Goal: Task Accomplishment & Management: Manage account settings

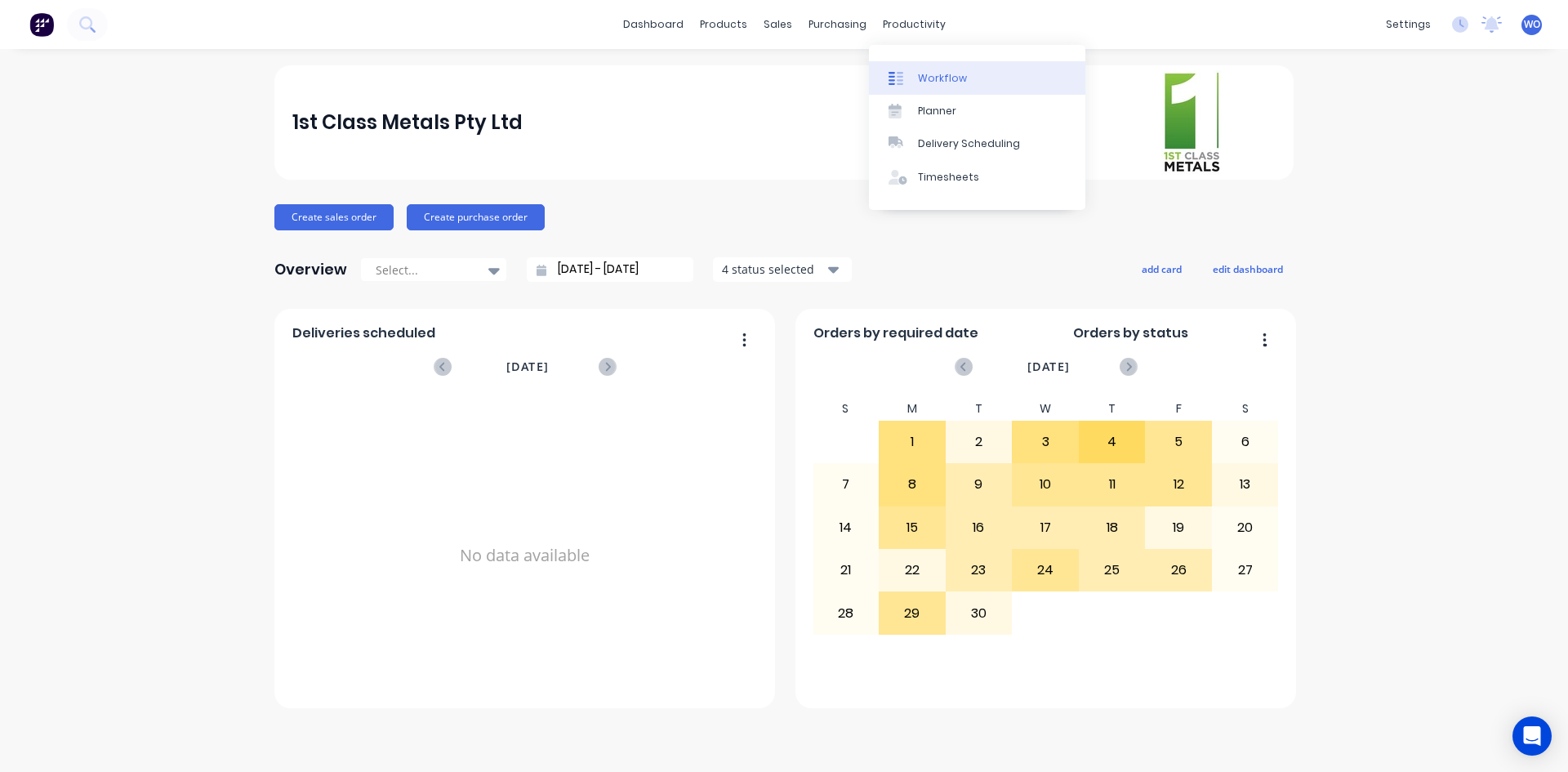
click at [941, 74] on div "Workflow" at bounding box center [942, 79] width 49 height 15
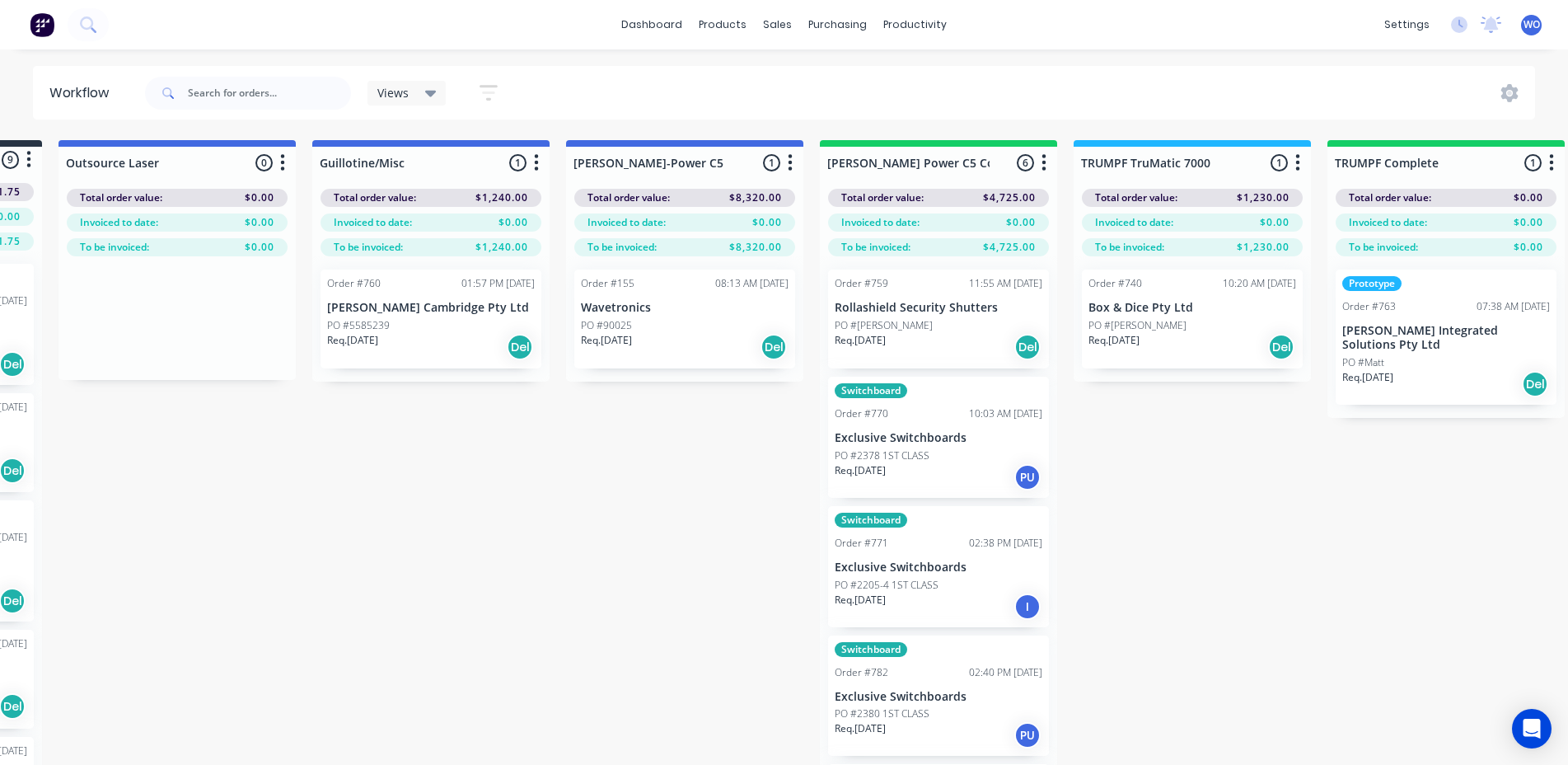
scroll to position [0, 1013]
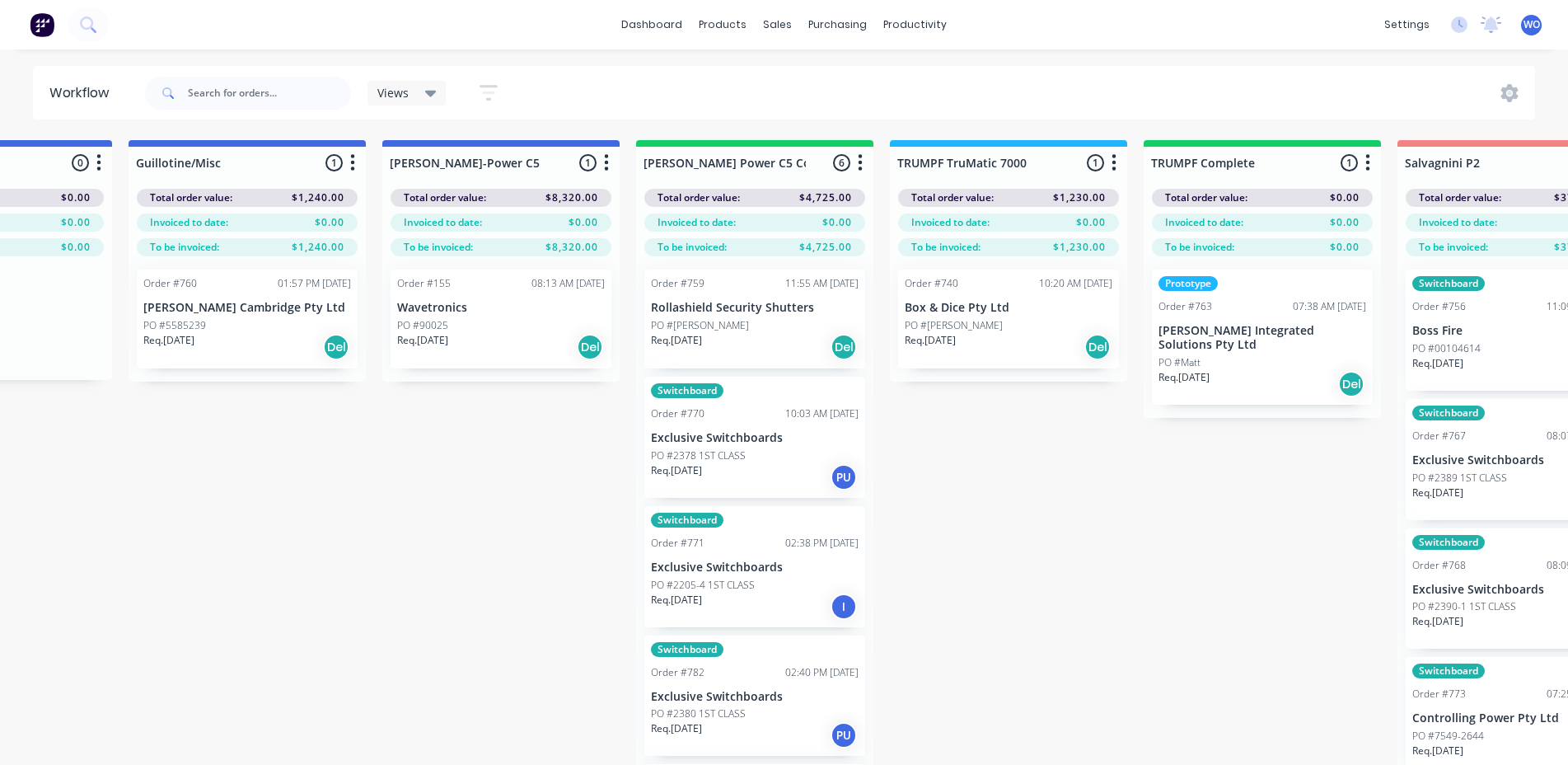
scroll to position [0, 1422]
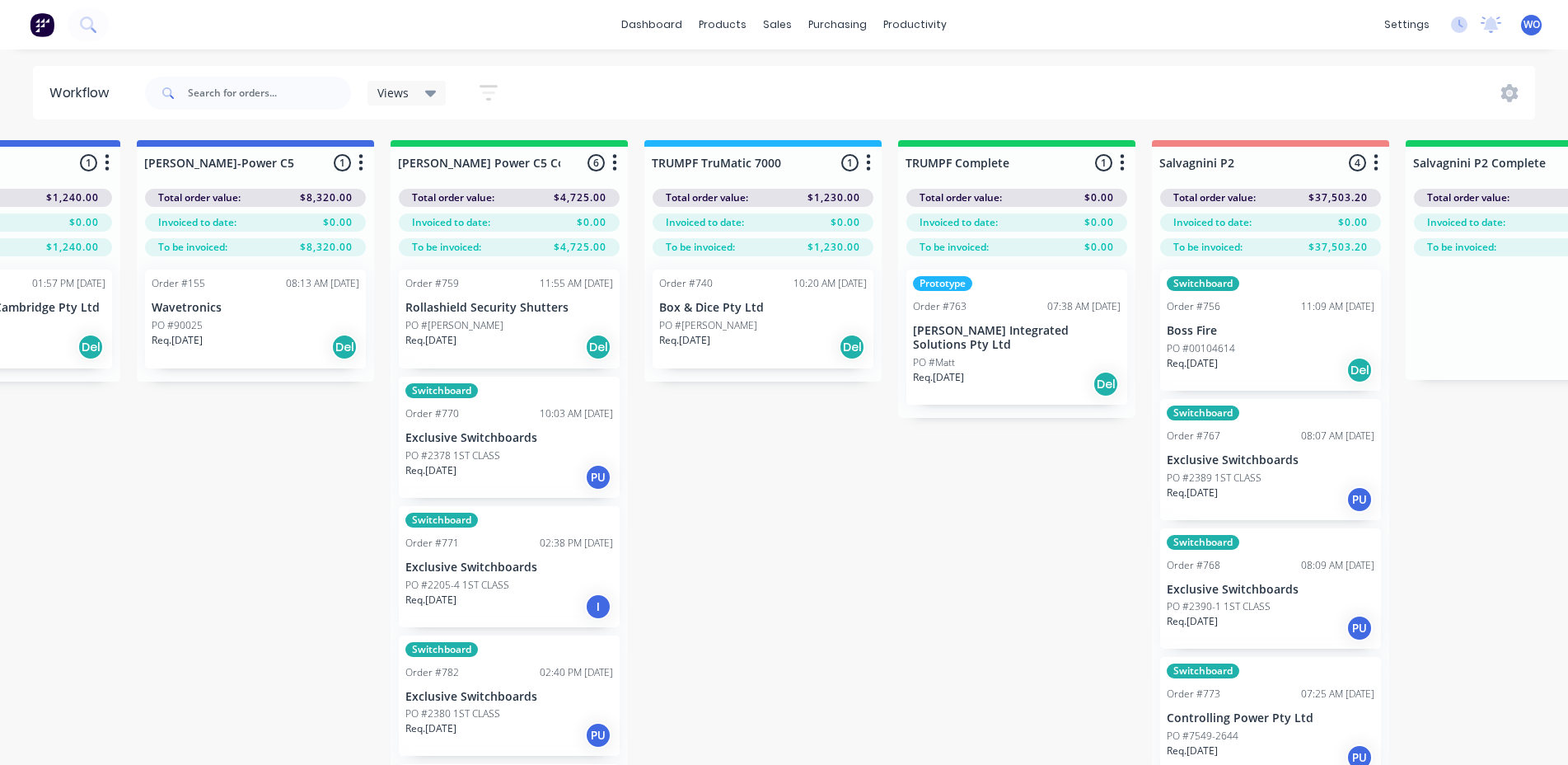
click at [509, 293] on div "Order #759 11:55 AM 01/09/25 Rollashield Security Shutters PO #Michael Req. 15/…" at bounding box center [509, 319] width 221 height 99
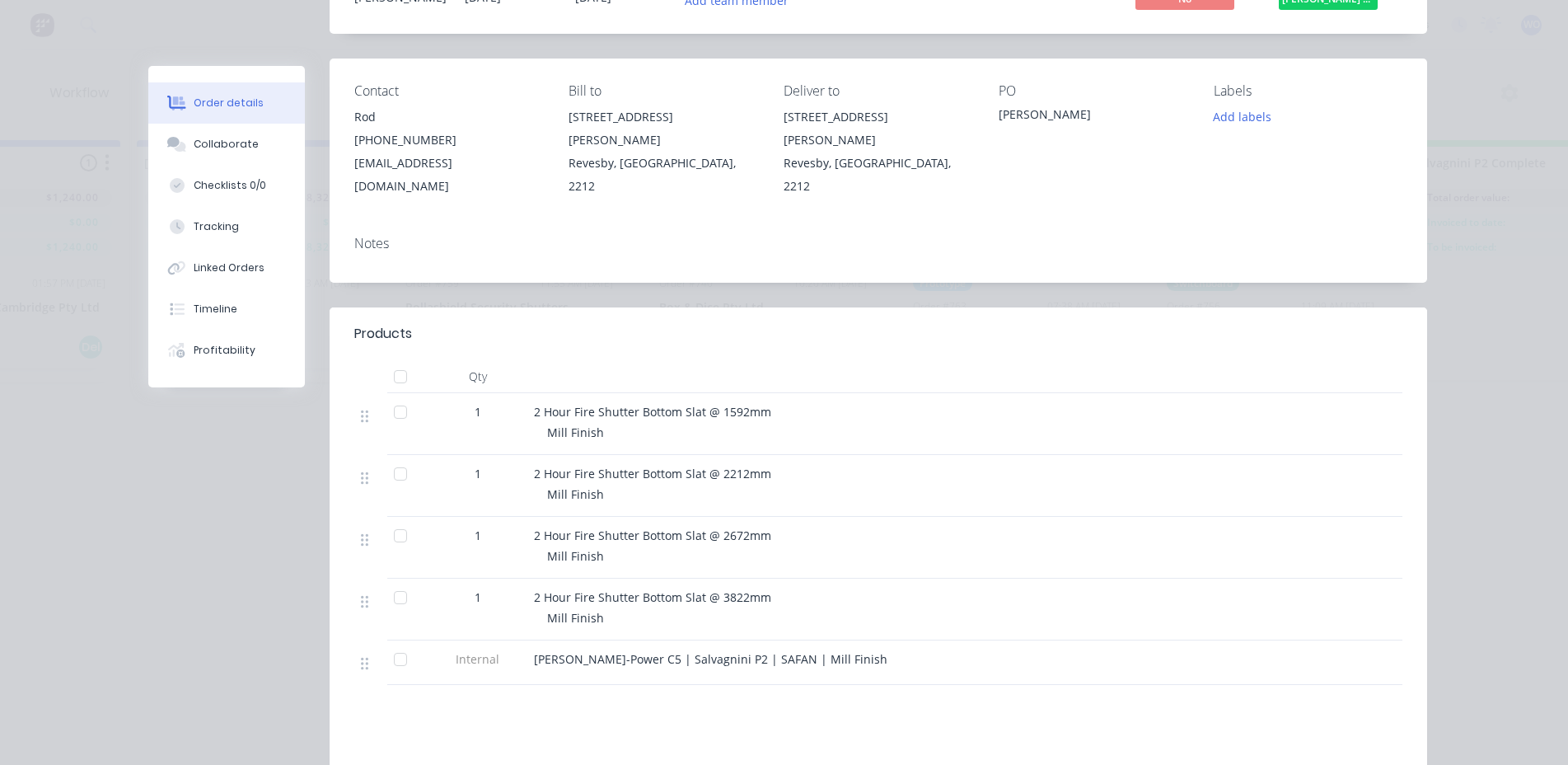
scroll to position [0, 0]
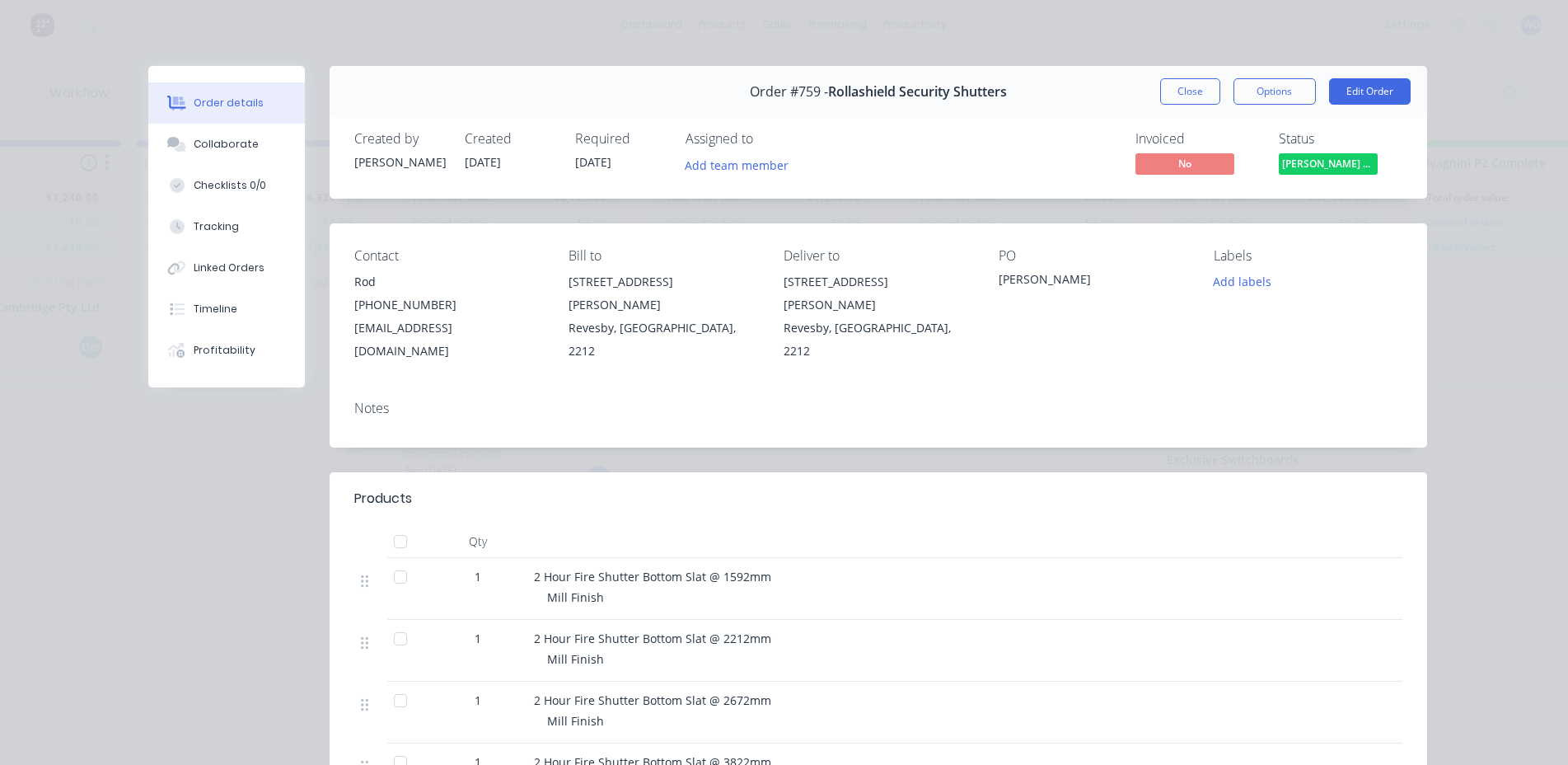
click at [1316, 158] on span "Finn Power C5 C..." at bounding box center [1327, 163] width 98 height 21
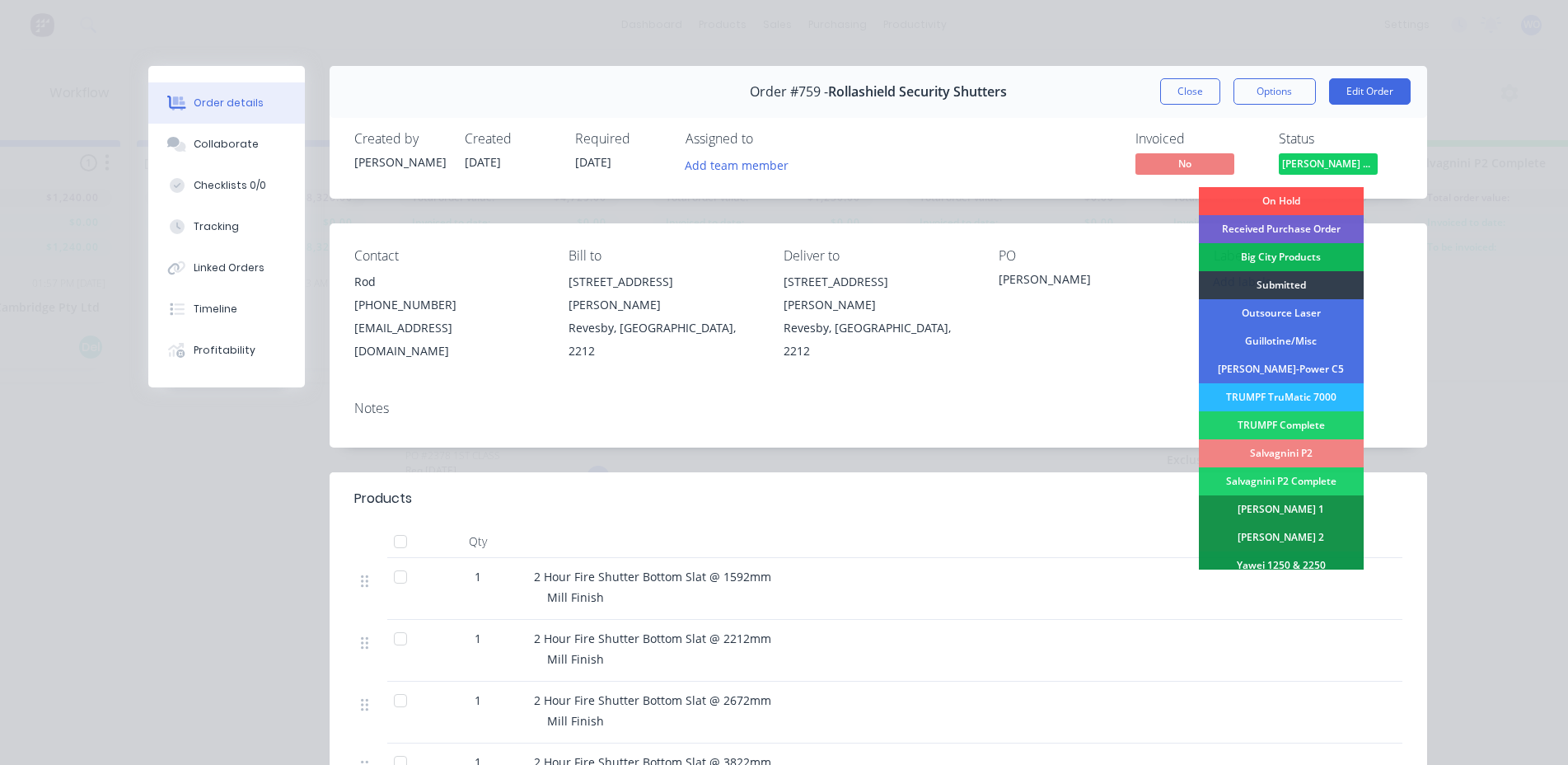
click at [1319, 444] on div "Salvagnini P2" at bounding box center [1281, 454] width 165 height 28
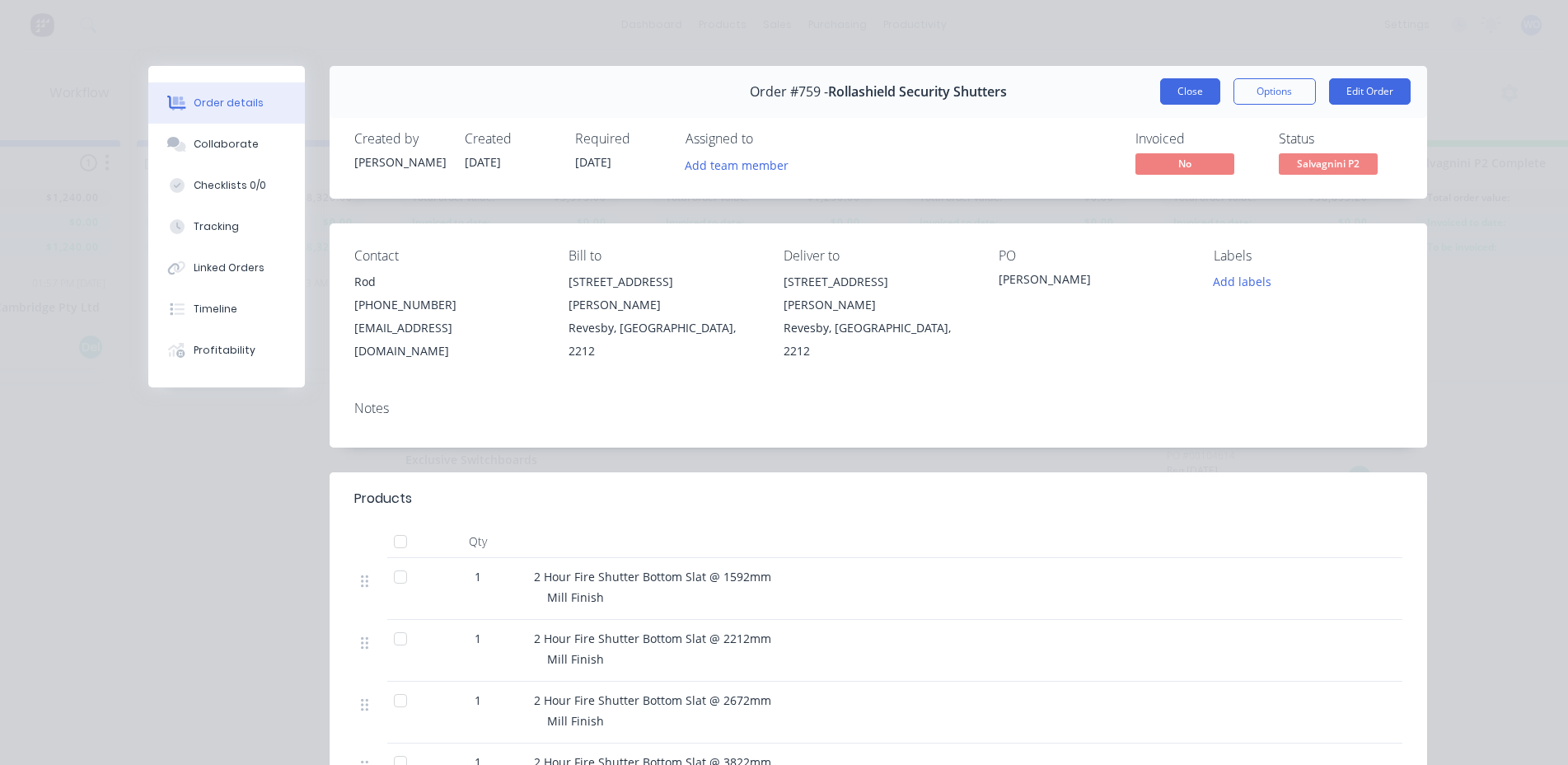
click at [1193, 86] on button "Close" at bounding box center [1190, 92] width 60 height 26
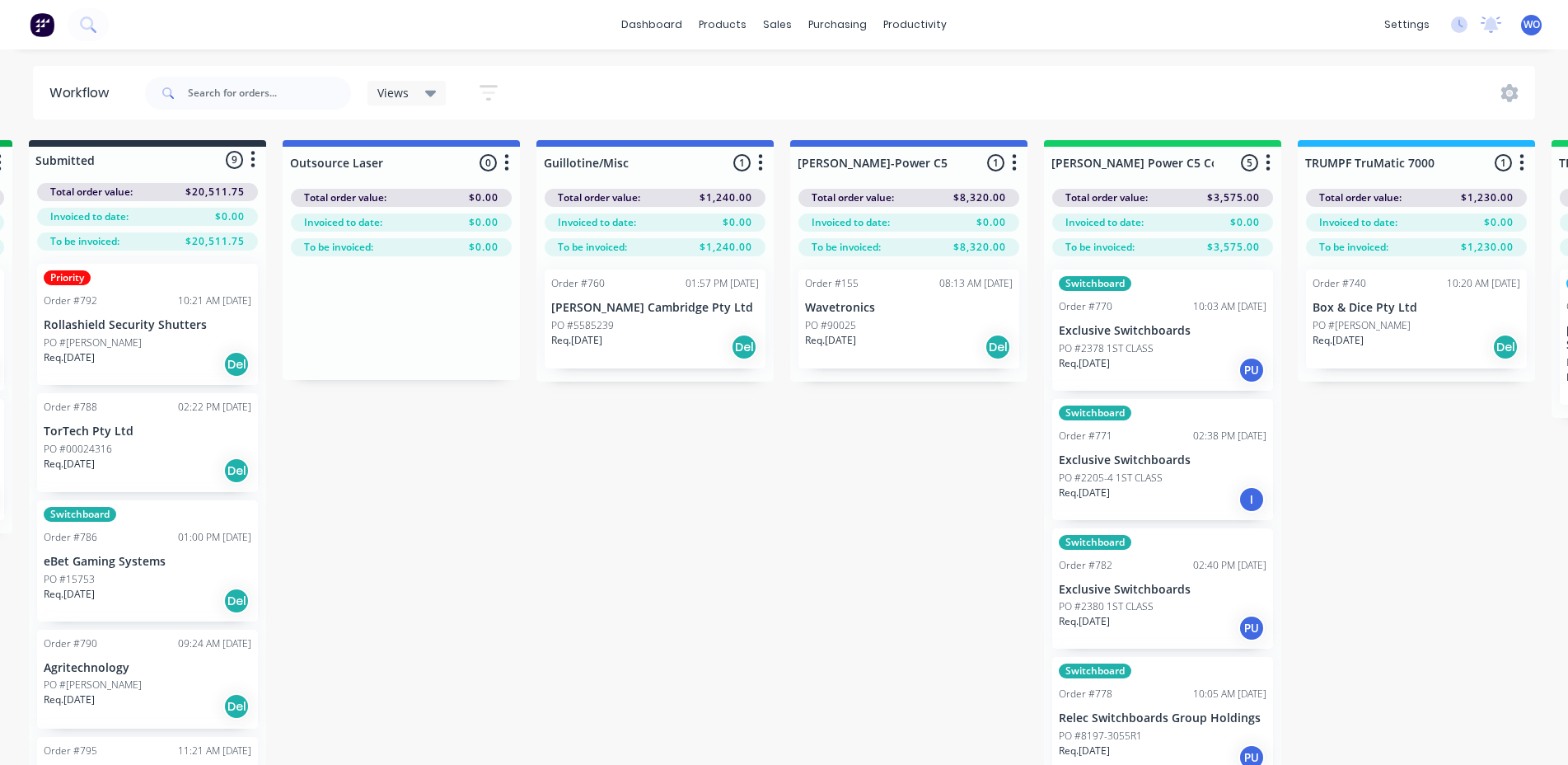
scroll to position [0, 225]
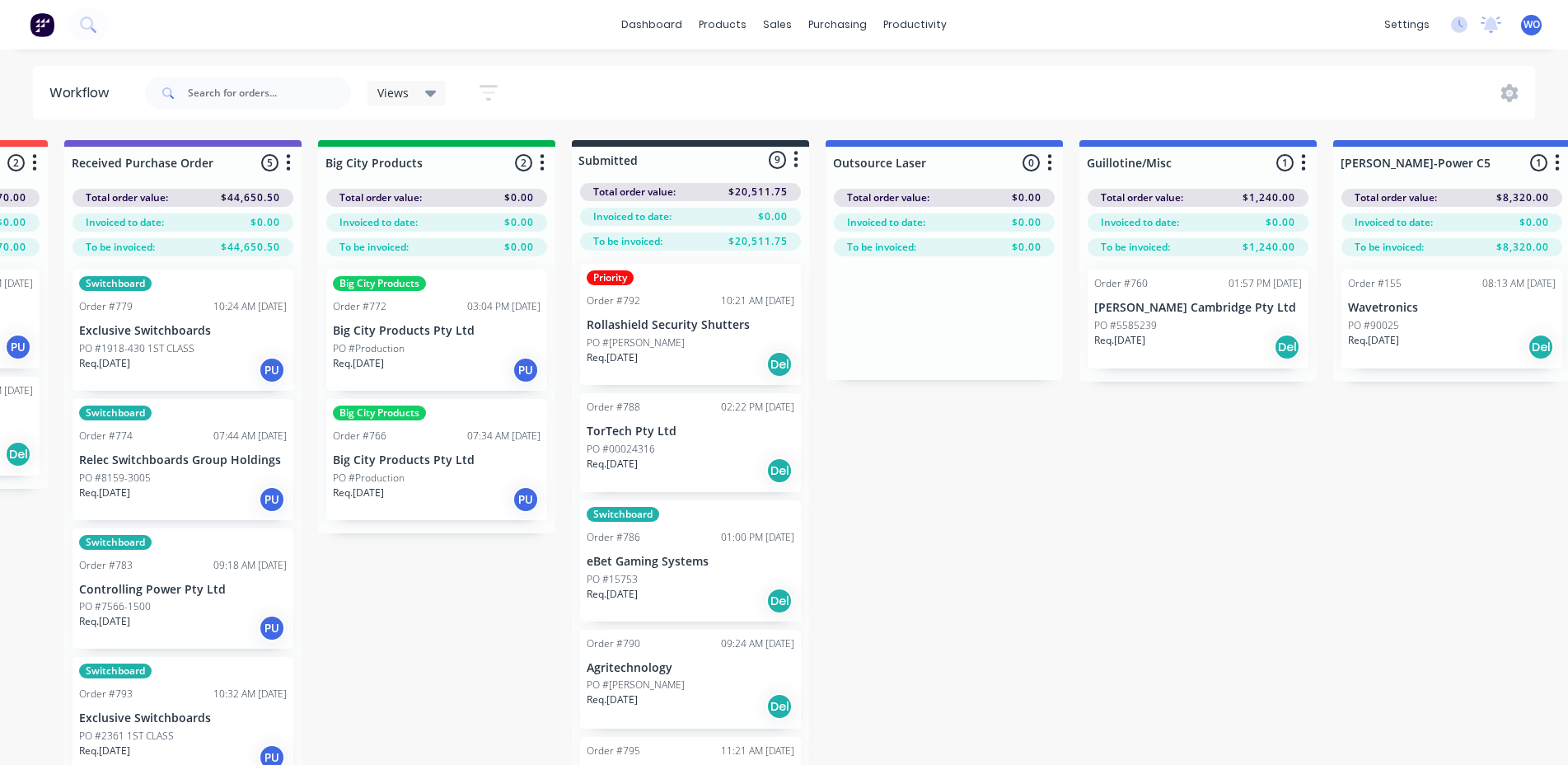
click at [764, 339] on div "PO #[PERSON_NAME]" at bounding box center [690, 343] width 208 height 15
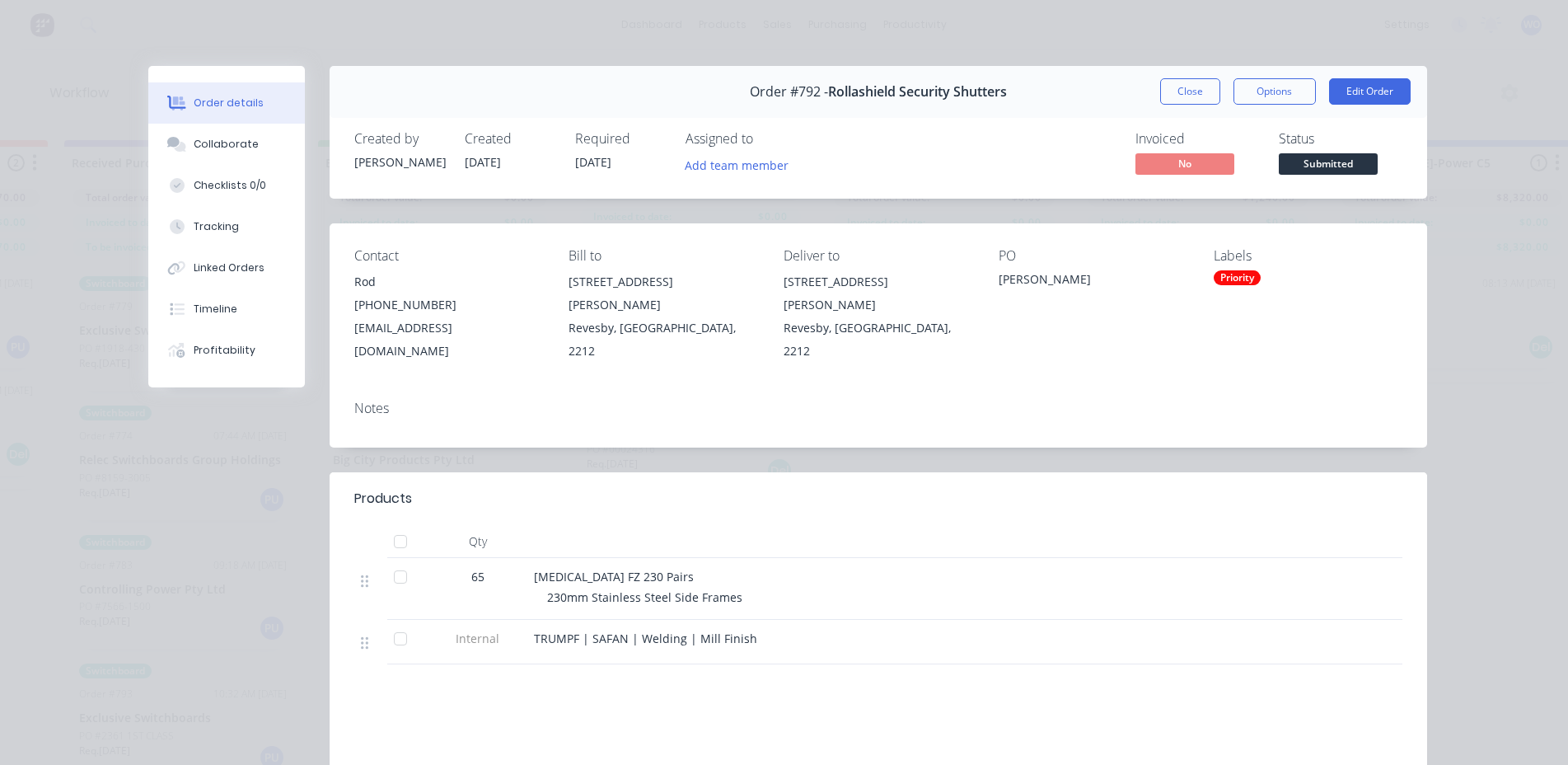
click at [1190, 109] on div "Order #792 - Rollashield Security Shutters Close Options Edit Order" at bounding box center [878, 92] width 1097 height 52
click at [1186, 90] on button "Close" at bounding box center [1190, 92] width 60 height 26
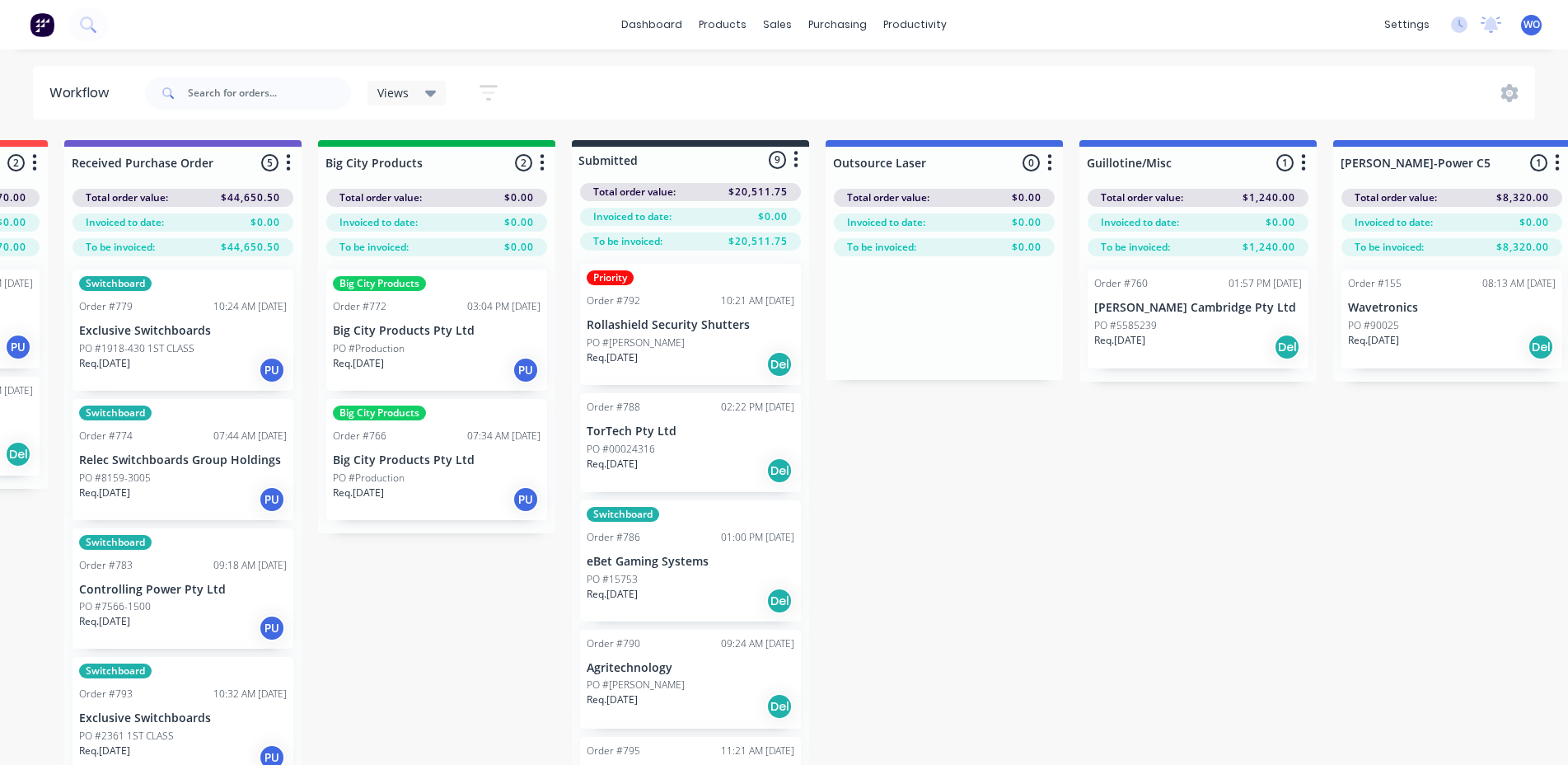
click at [712, 454] on div "PO #00024316" at bounding box center [690, 450] width 208 height 15
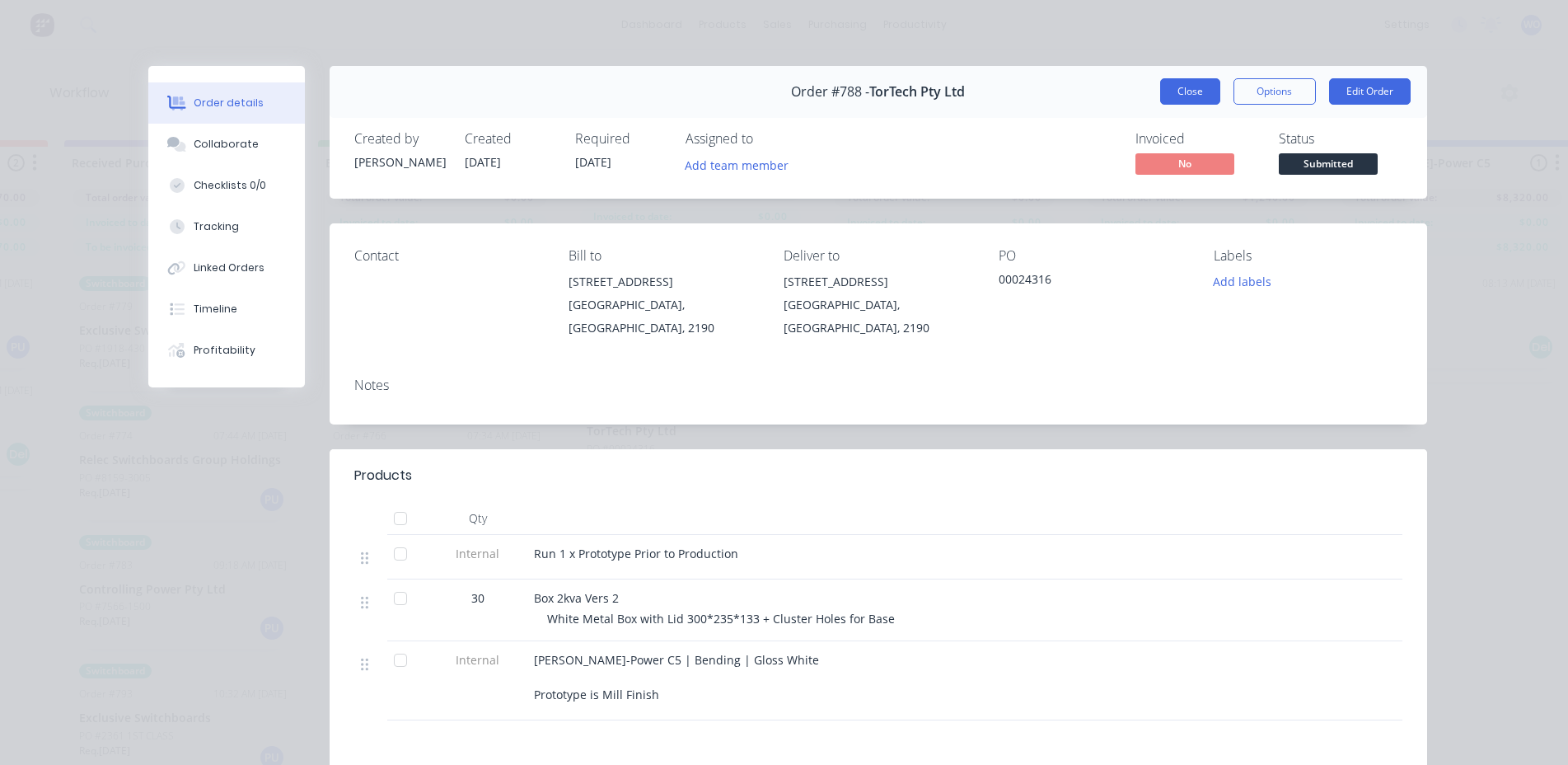
click at [1187, 93] on button "Close" at bounding box center [1190, 92] width 60 height 26
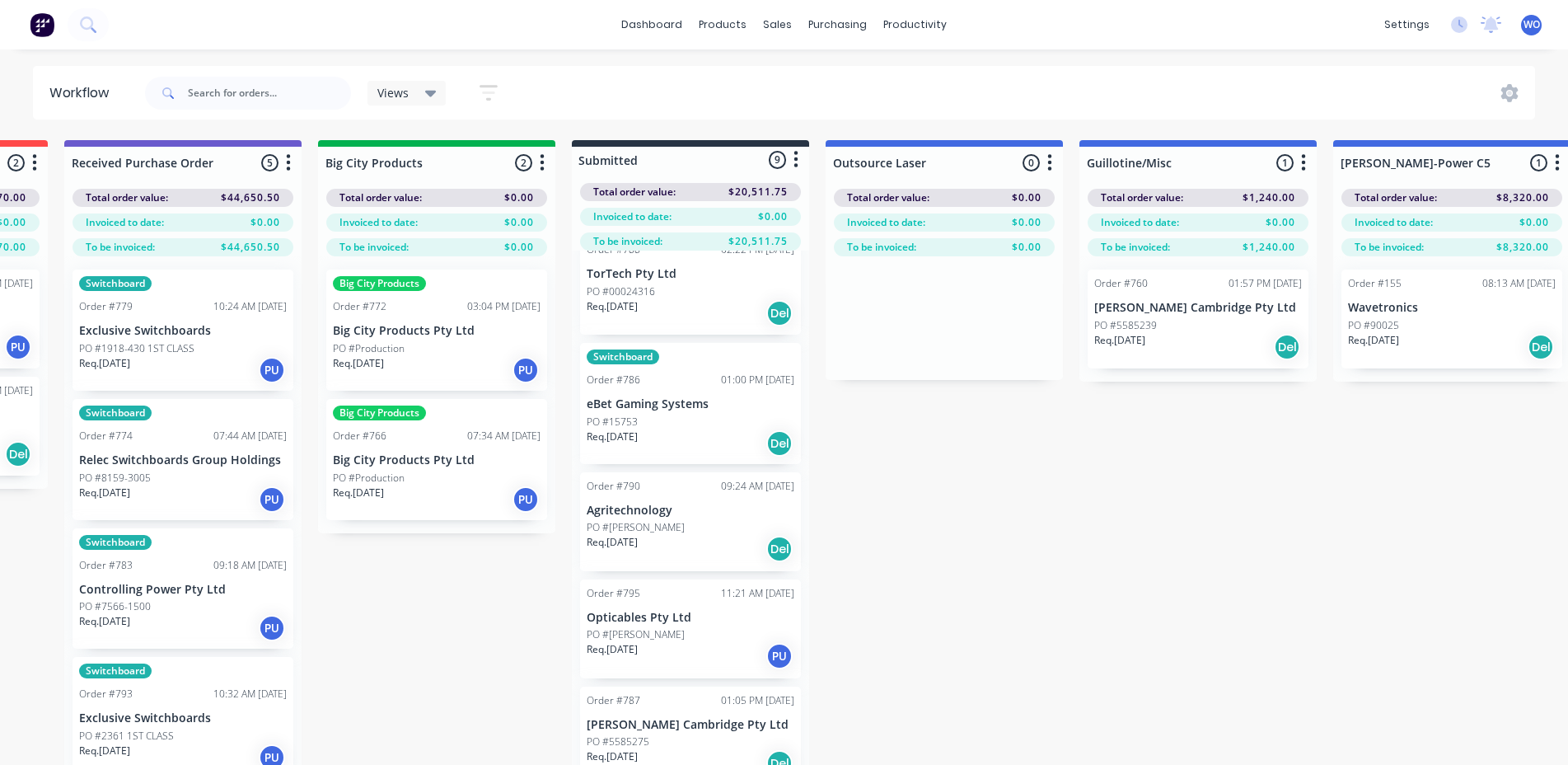
scroll to position [165, 0]
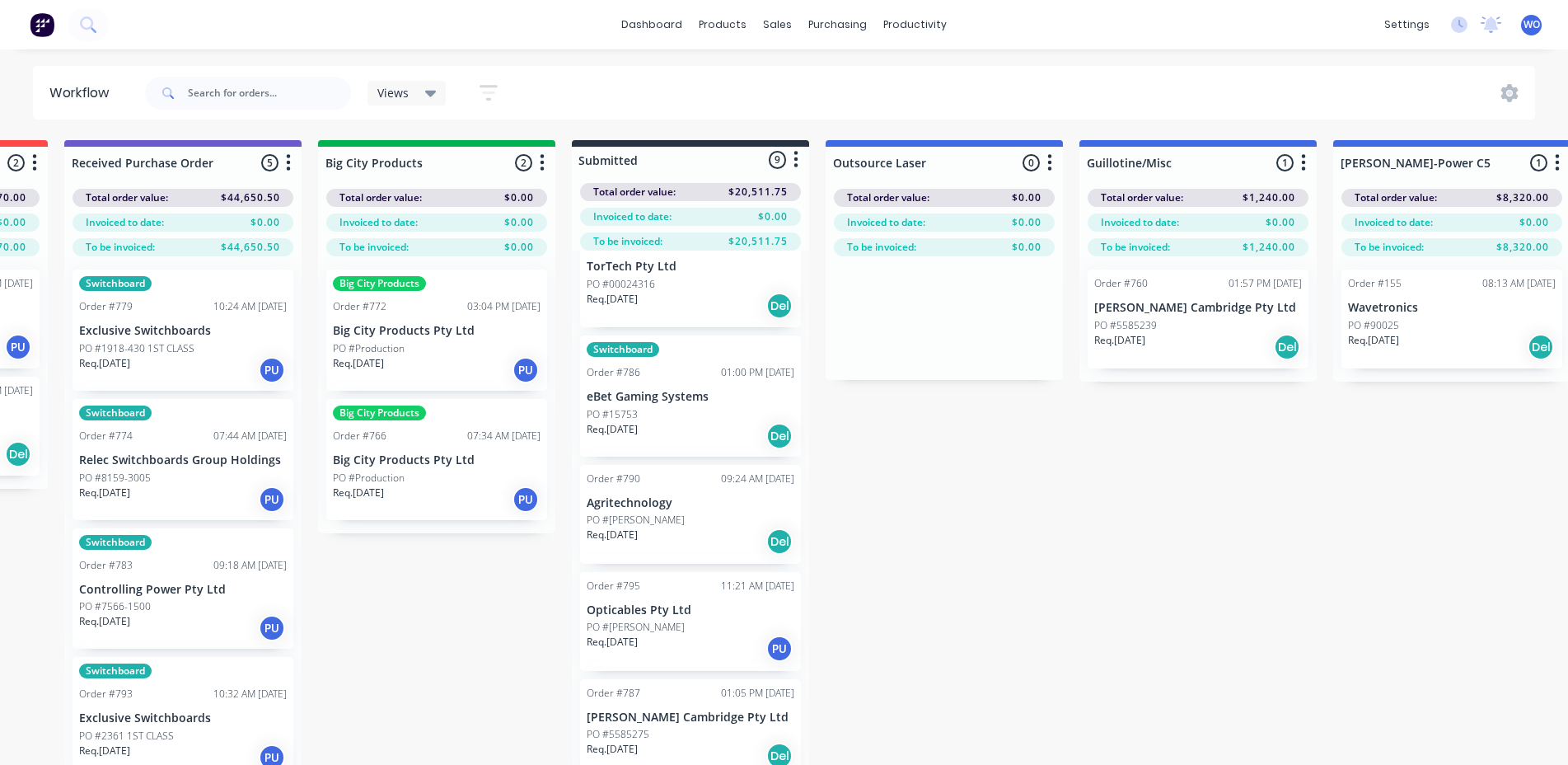
click at [740, 445] on div "Req. 23/09/25 Del" at bounding box center [690, 436] width 208 height 28
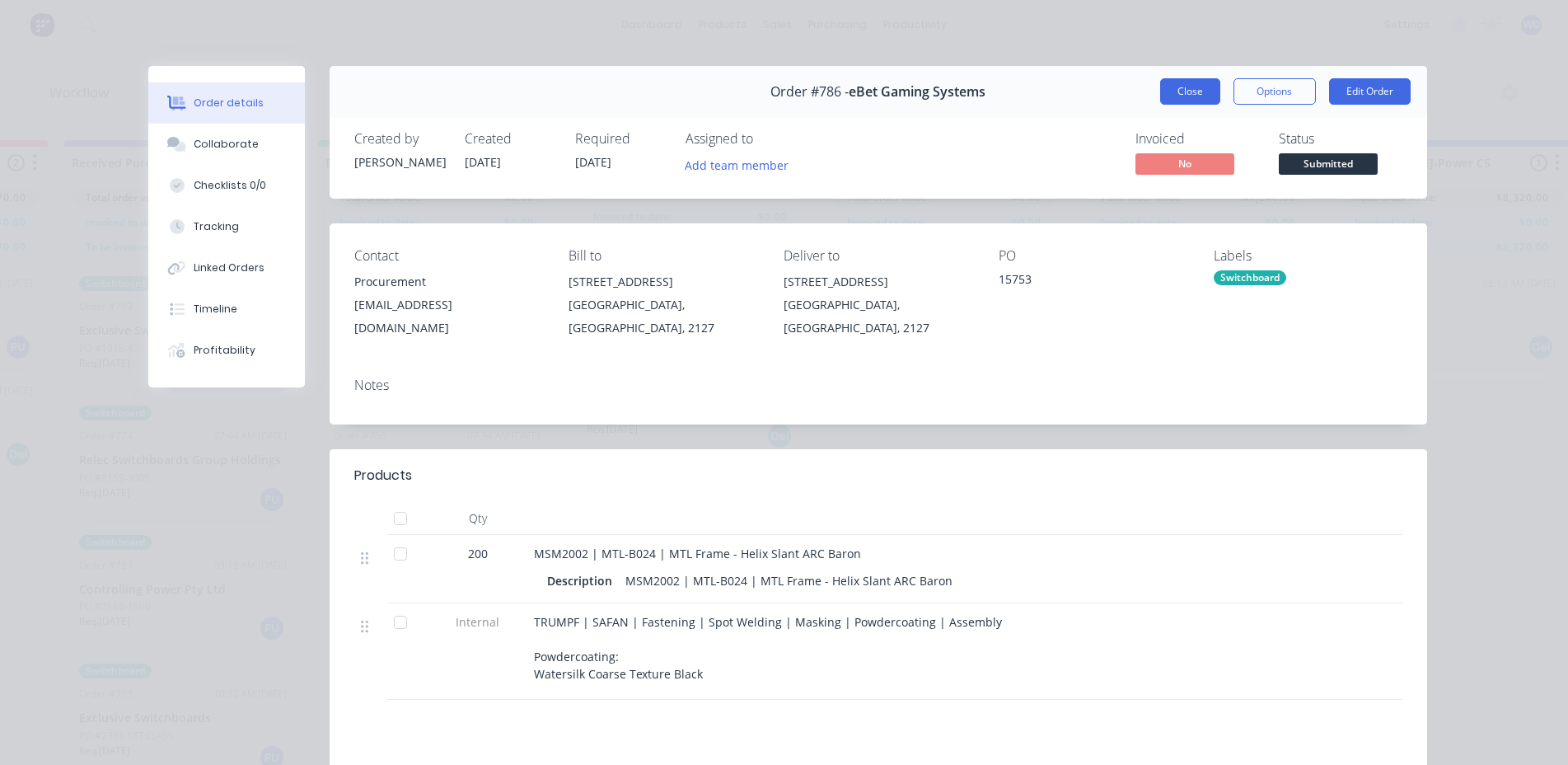
click at [1182, 90] on button "Close" at bounding box center [1190, 92] width 60 height 26
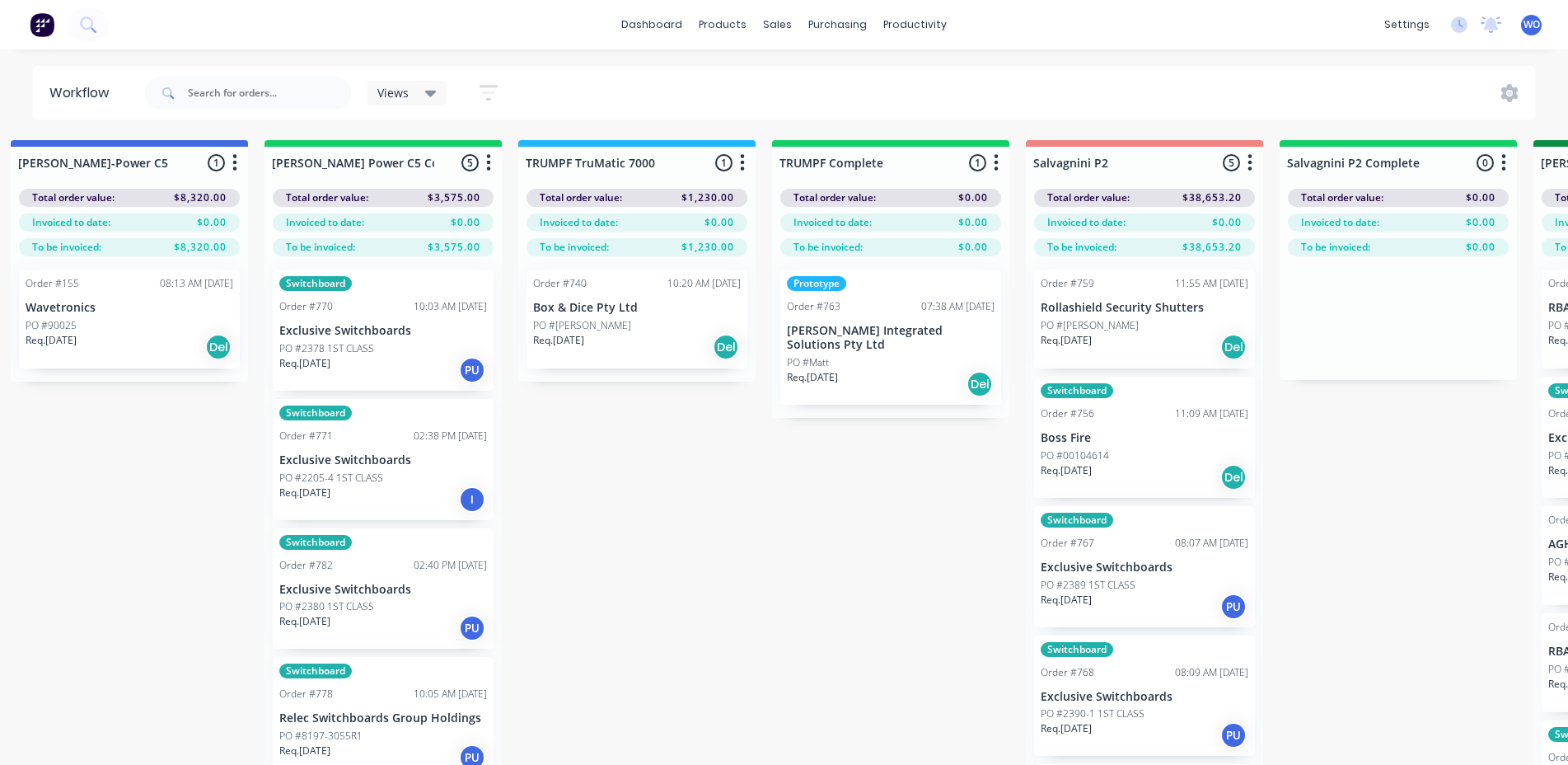
scroll to position [0, 1434]
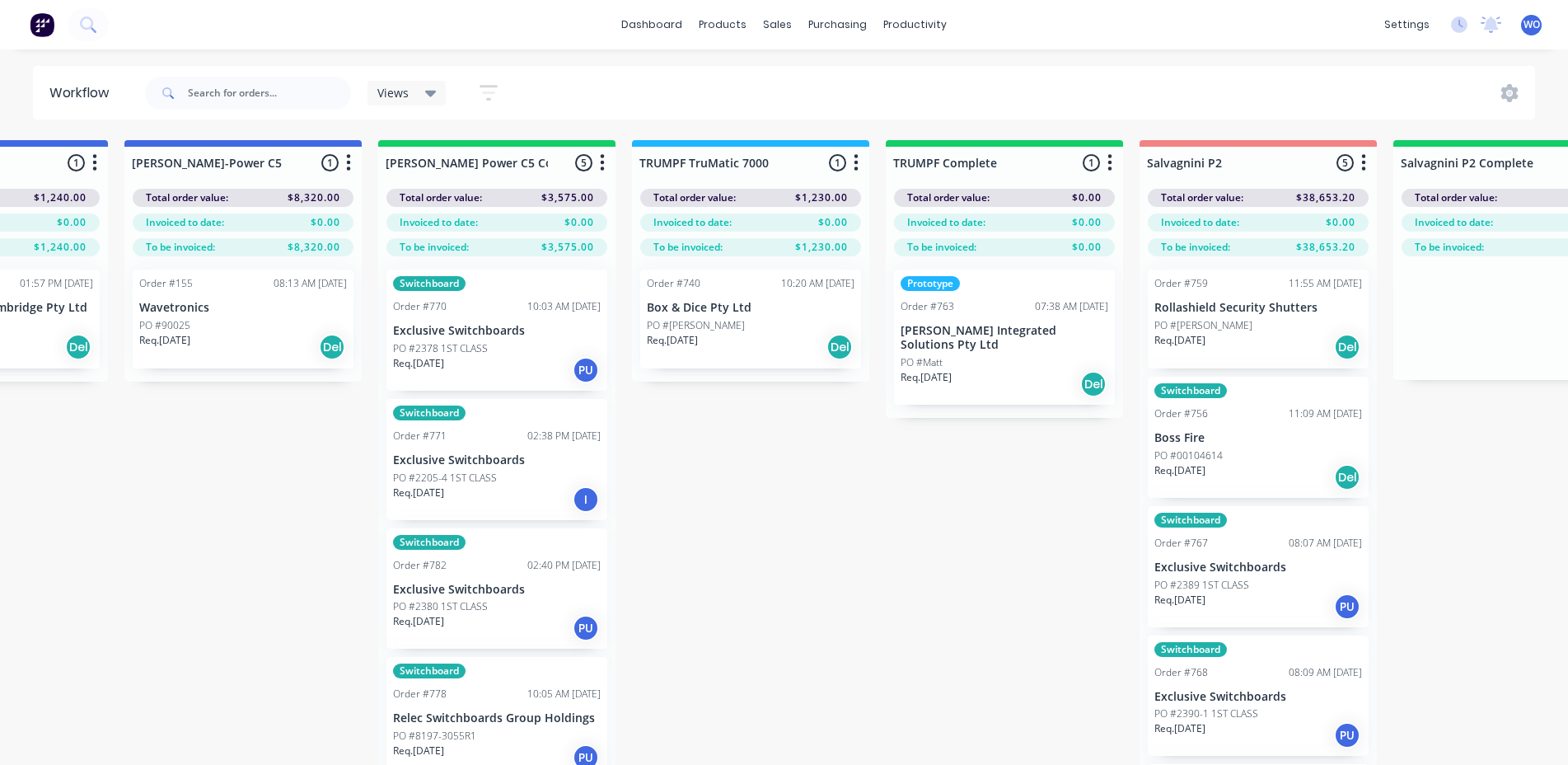
click at [410, 313] on div "Order #770" at bounding box center [420, 306] width 54 height 15
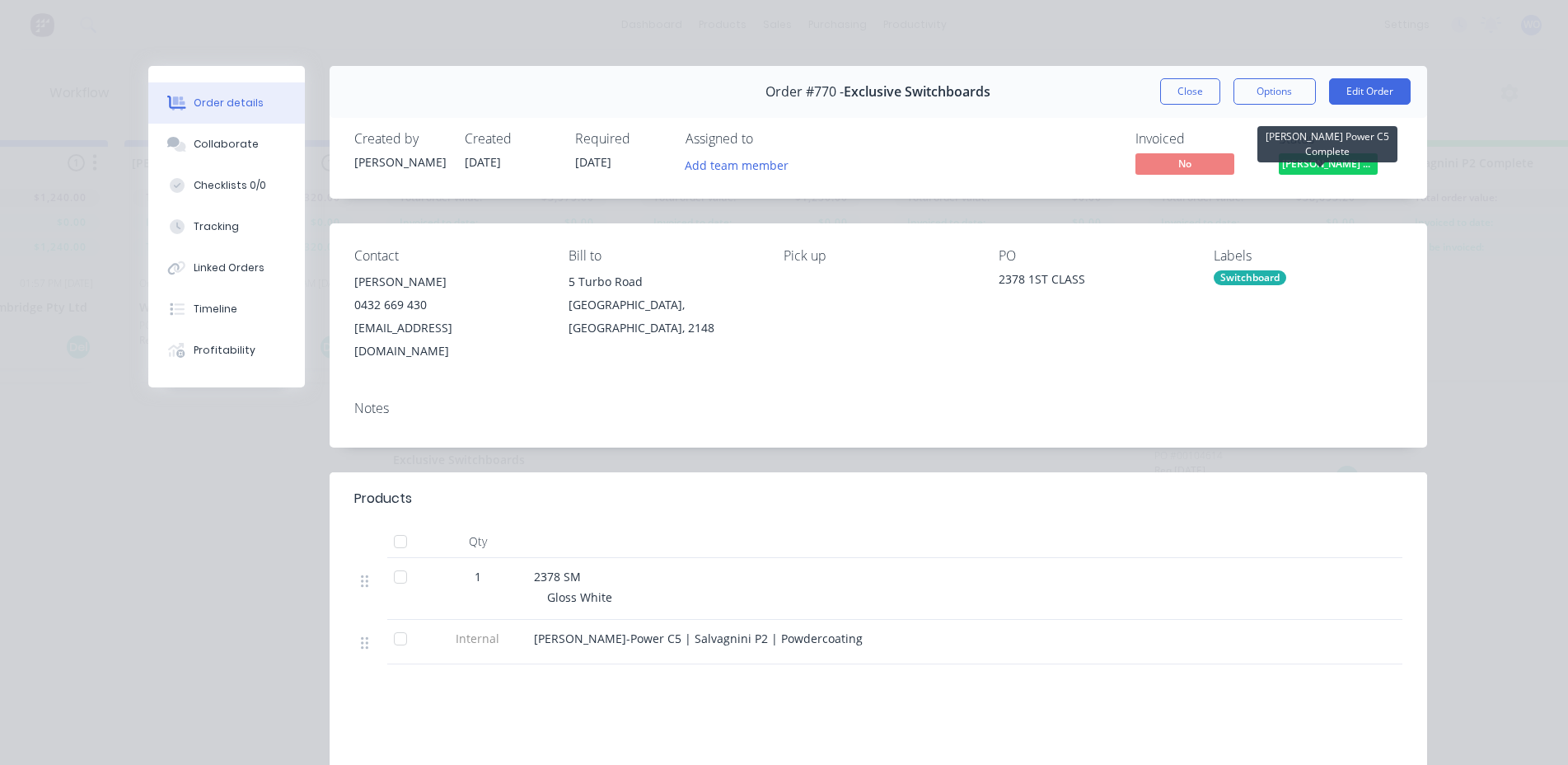
click at [1348, 167] on span "Finn Power C5 C..." at bounding box center [1327, 163] width 98 height 21
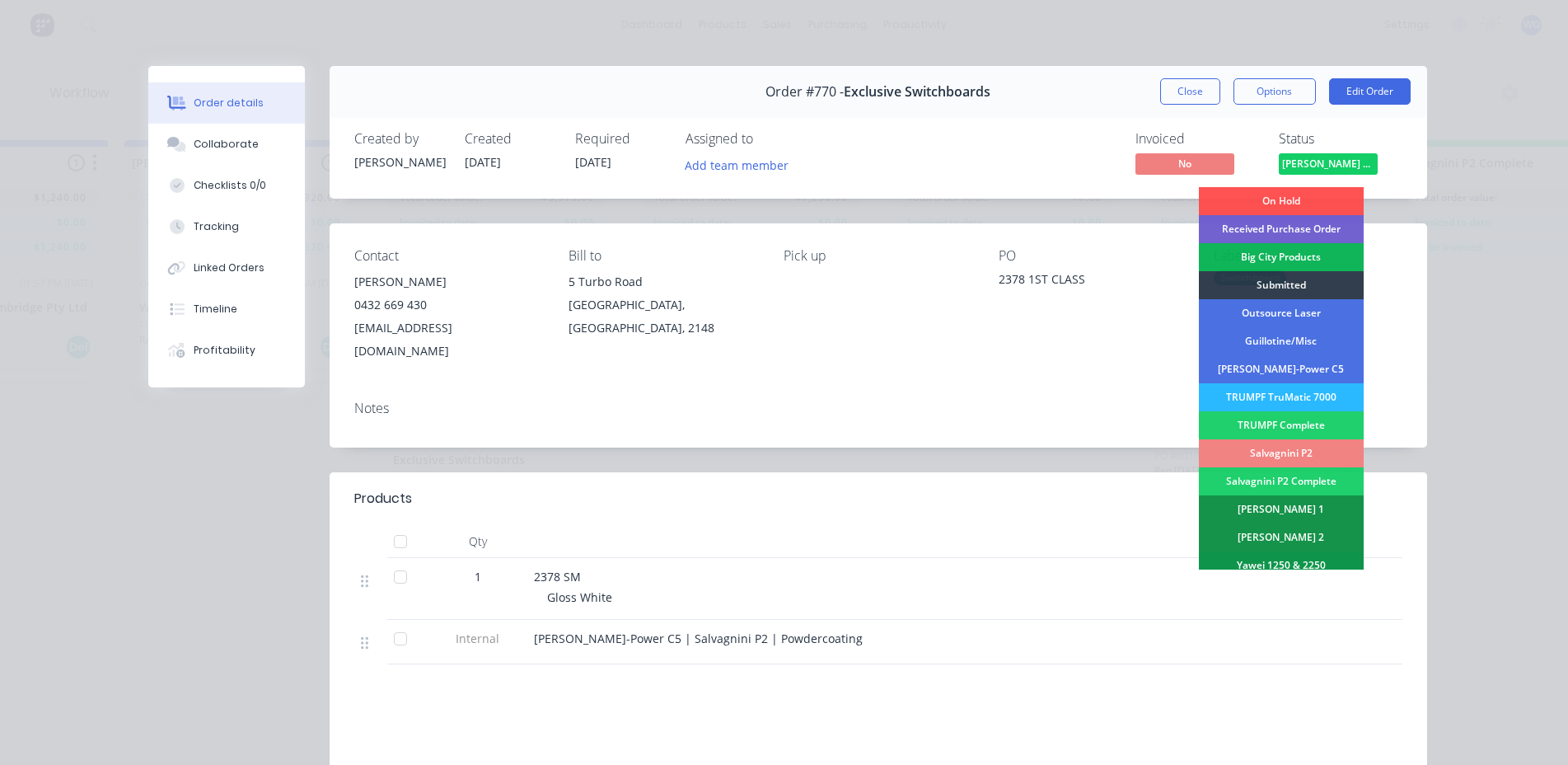
click at [1275, 445] on div "Salvagnini P2" at bounding box center [1281, 454] width 165 height 28
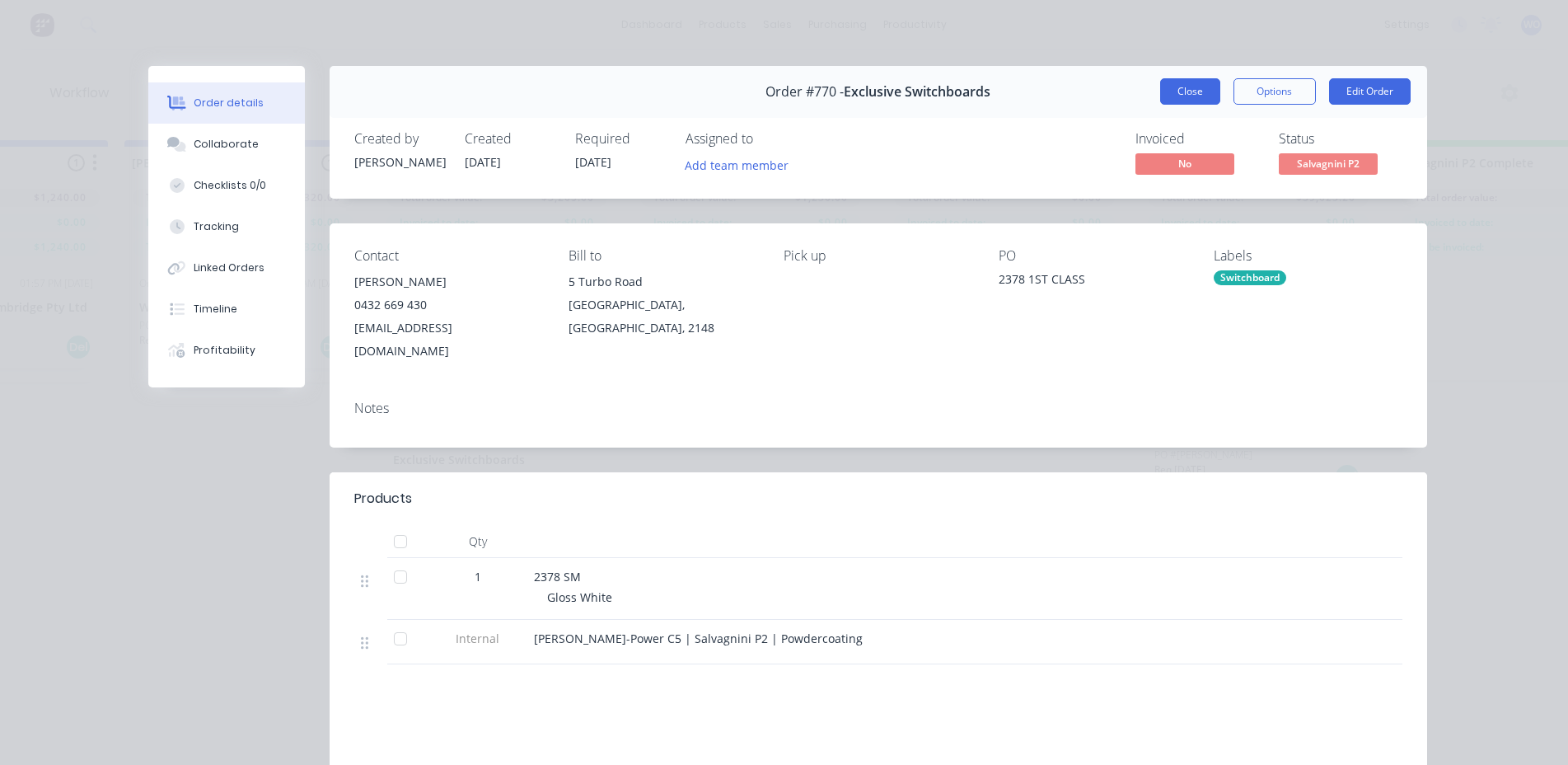
click at [1198, 95] on button "Close" at bounding box center [1190, 92] width 60 height 26
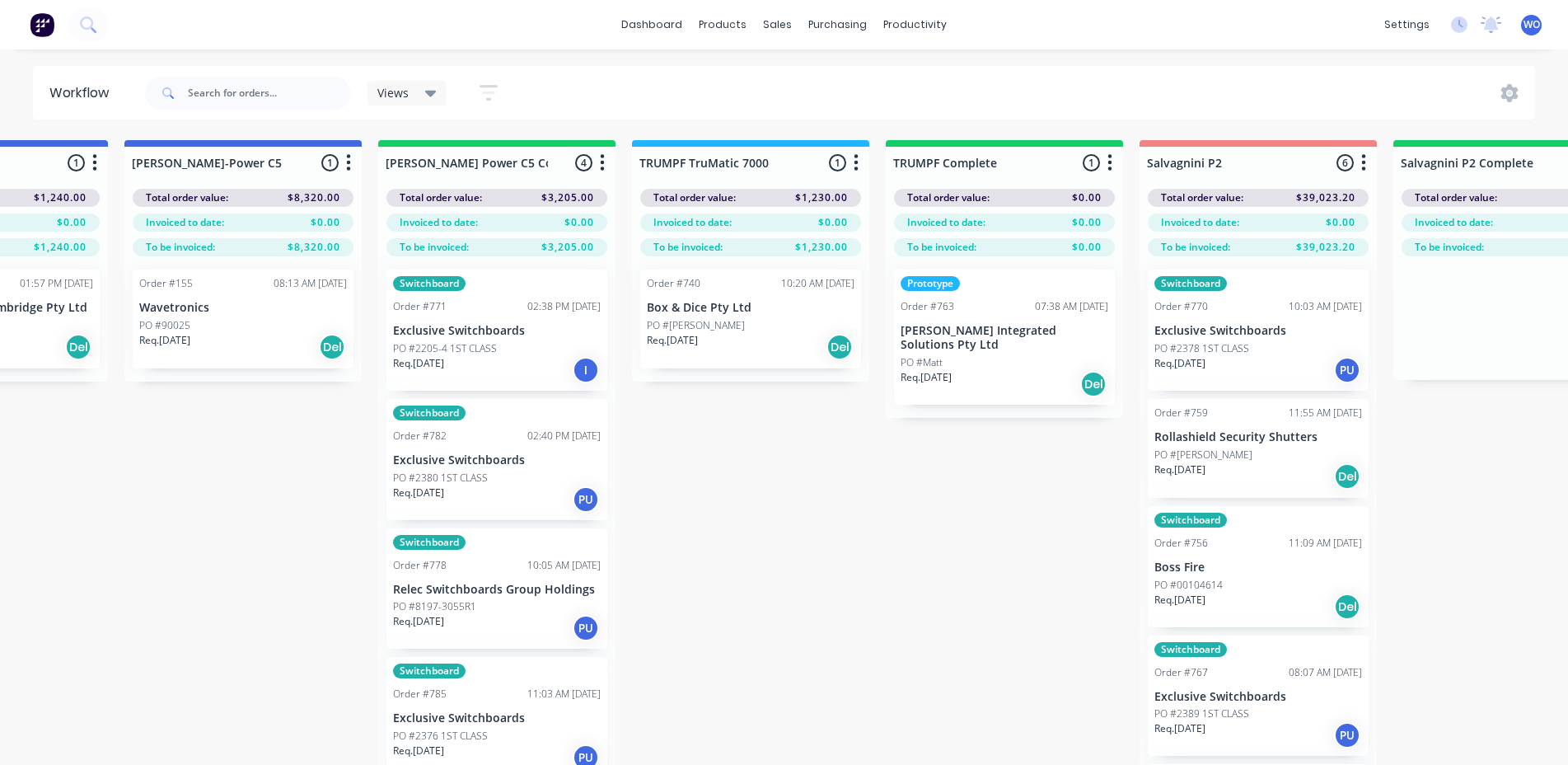
click at [540, 320] on div "Switchboard Order #771 02:38 PM 03/09/25 Exclusive Switchboards PO #2205-4 1ST …" at bounding box center [496, 330] width 221 height 121
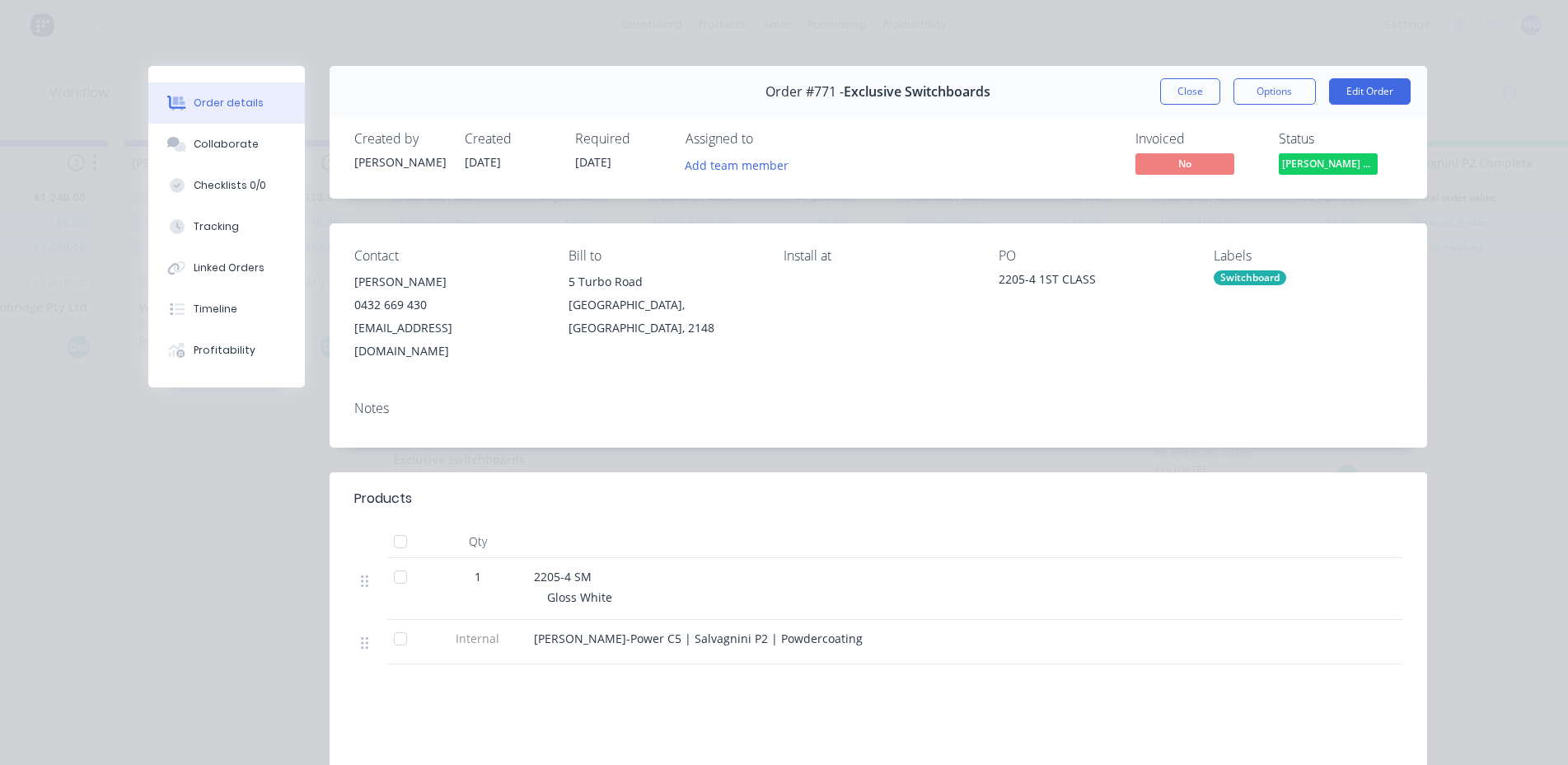
click at [1315, 152] on div "Status Finn Power C5 C..." at bounding box center [1340, 155] width 123 height 48
click at [1316, 171] on span "Finn Power C5 C..." at bounding box center [1327, 163] width 98 height 21
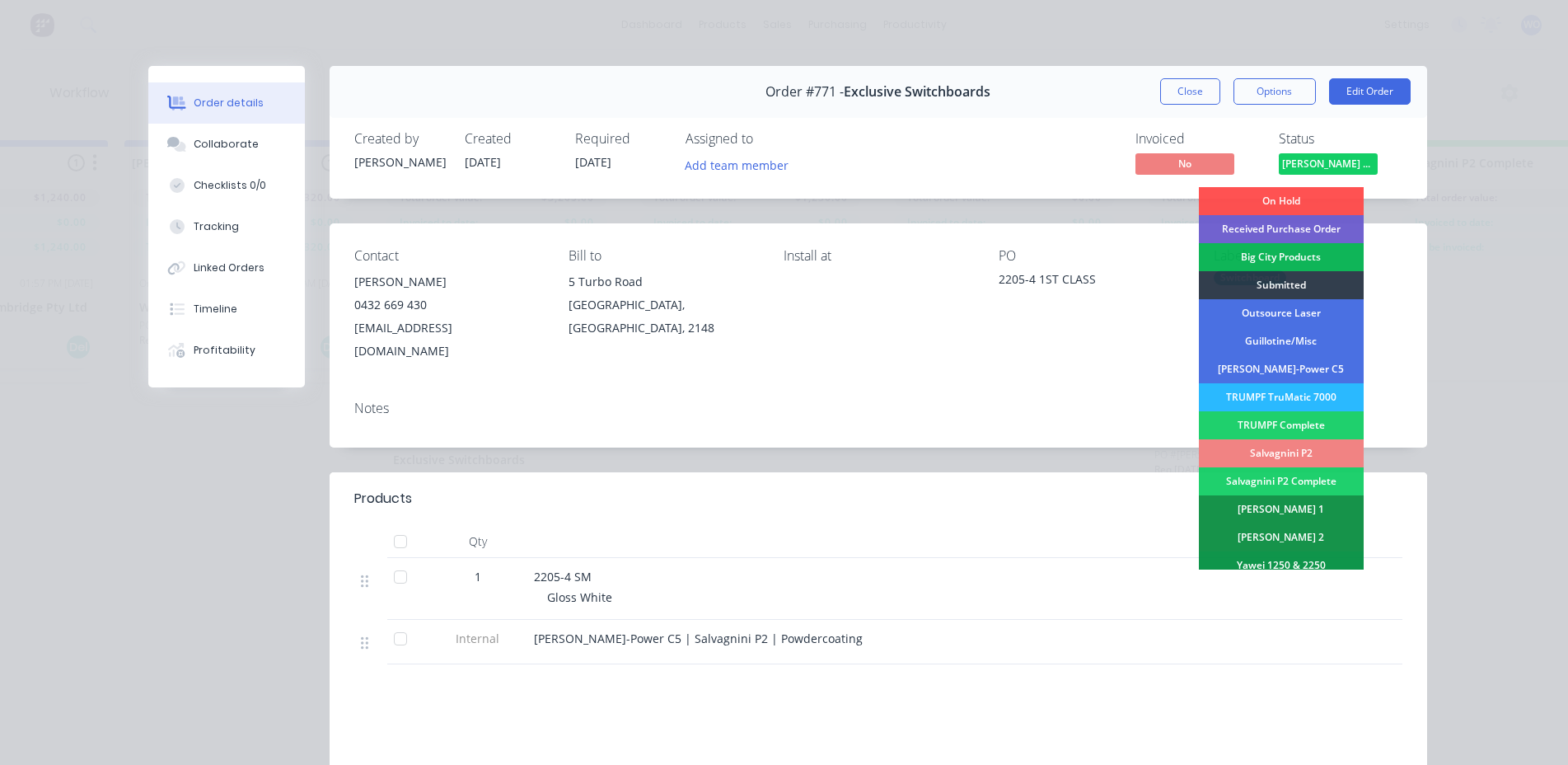
click at [1268, 450] on div "Salvagnini P2" at bounding box center [1281, 454] width 165 height 28
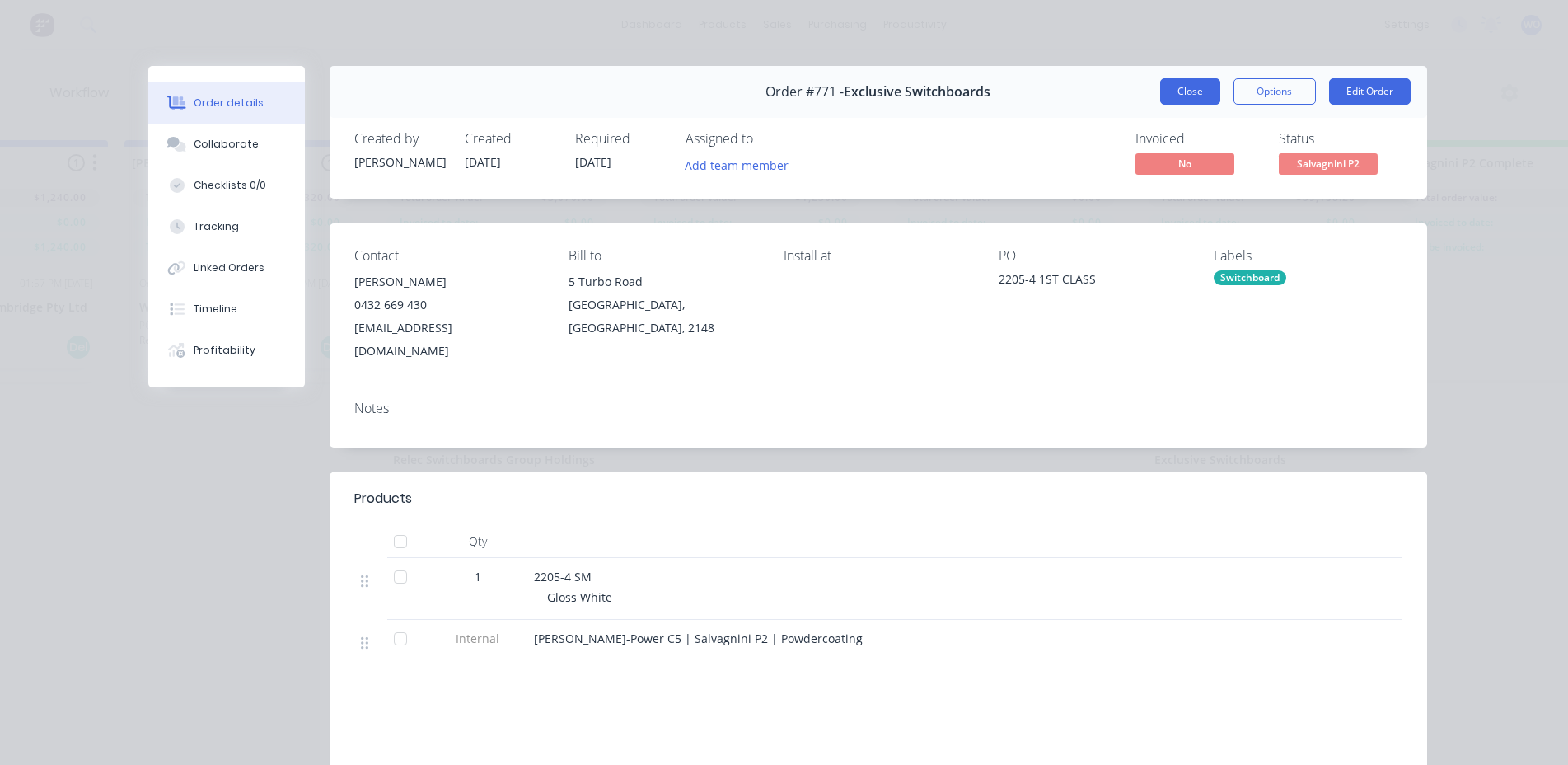
click at [1191, 101] on button "Close" at bounding box center [1190, 92] width 60 height 26
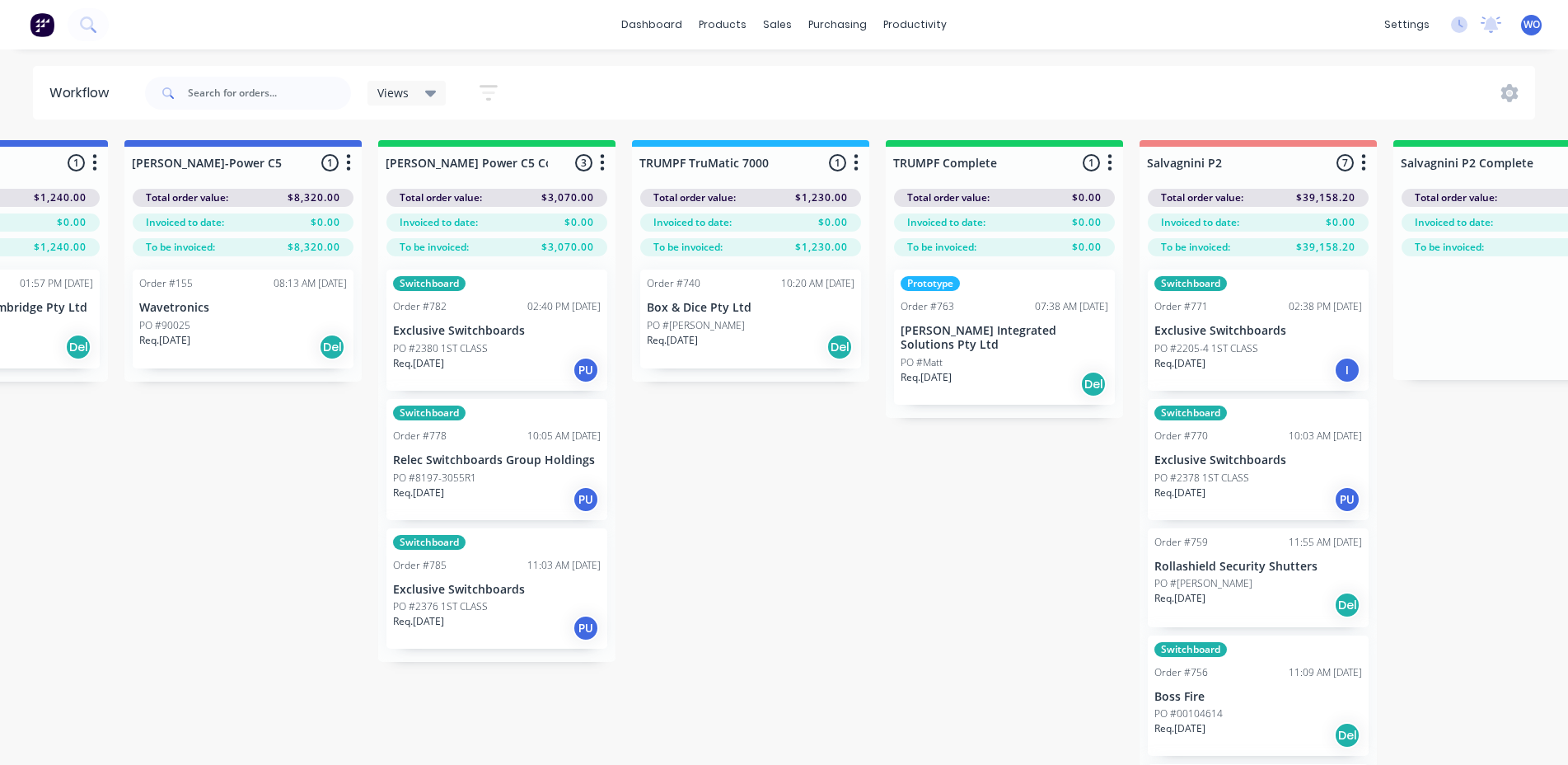
click at [548, 315] on div "Switchboard Order #782 02:40 PM 04/09/25 Exclusive Switchboards PO #2380 1ST CL…" at bounding box center [496, 330] width 221 height 121
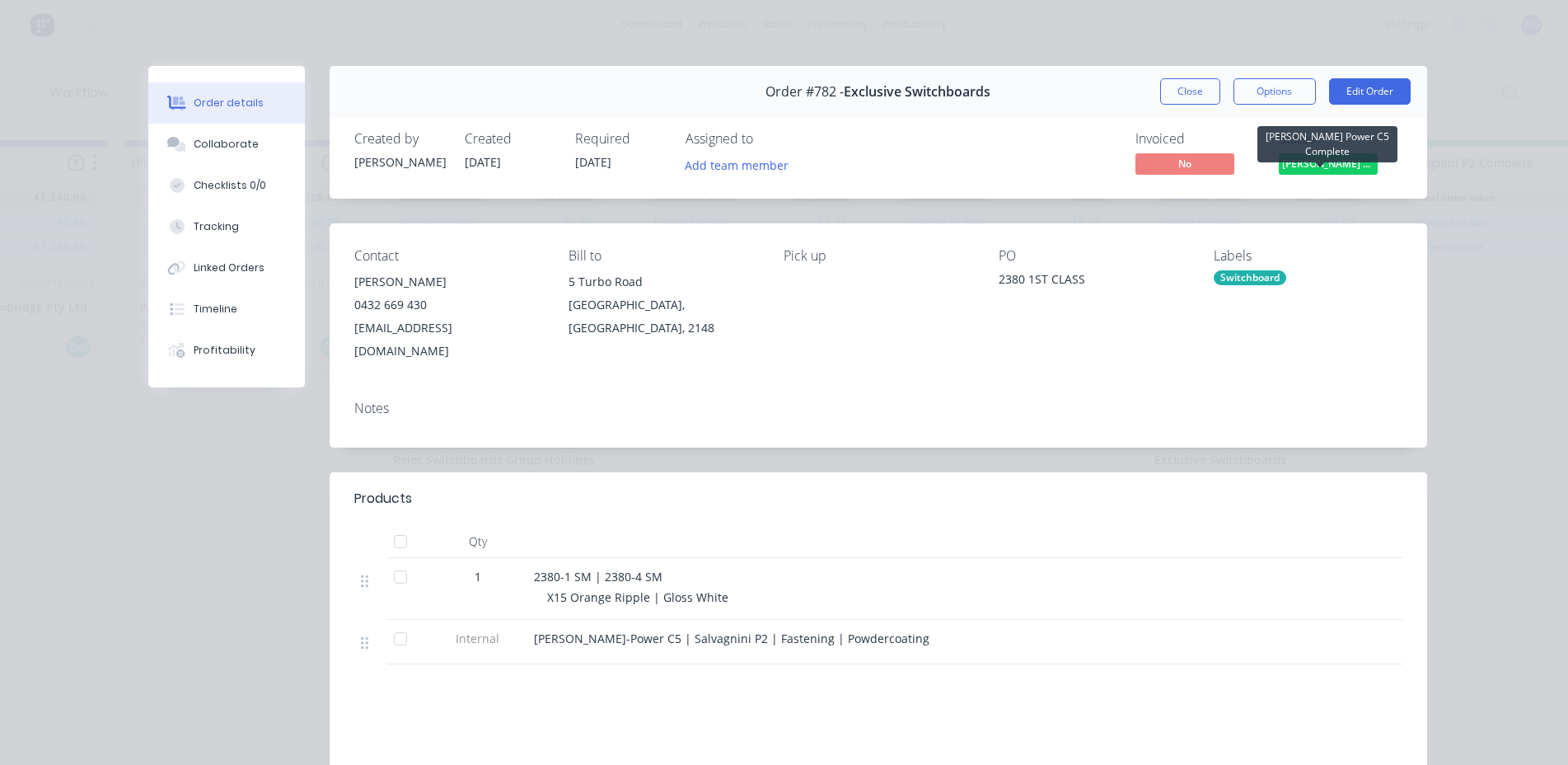
click at [1307, 164] on span "Finn Power C5 C..." at bounding box center [1327, 163] width 98 height 21
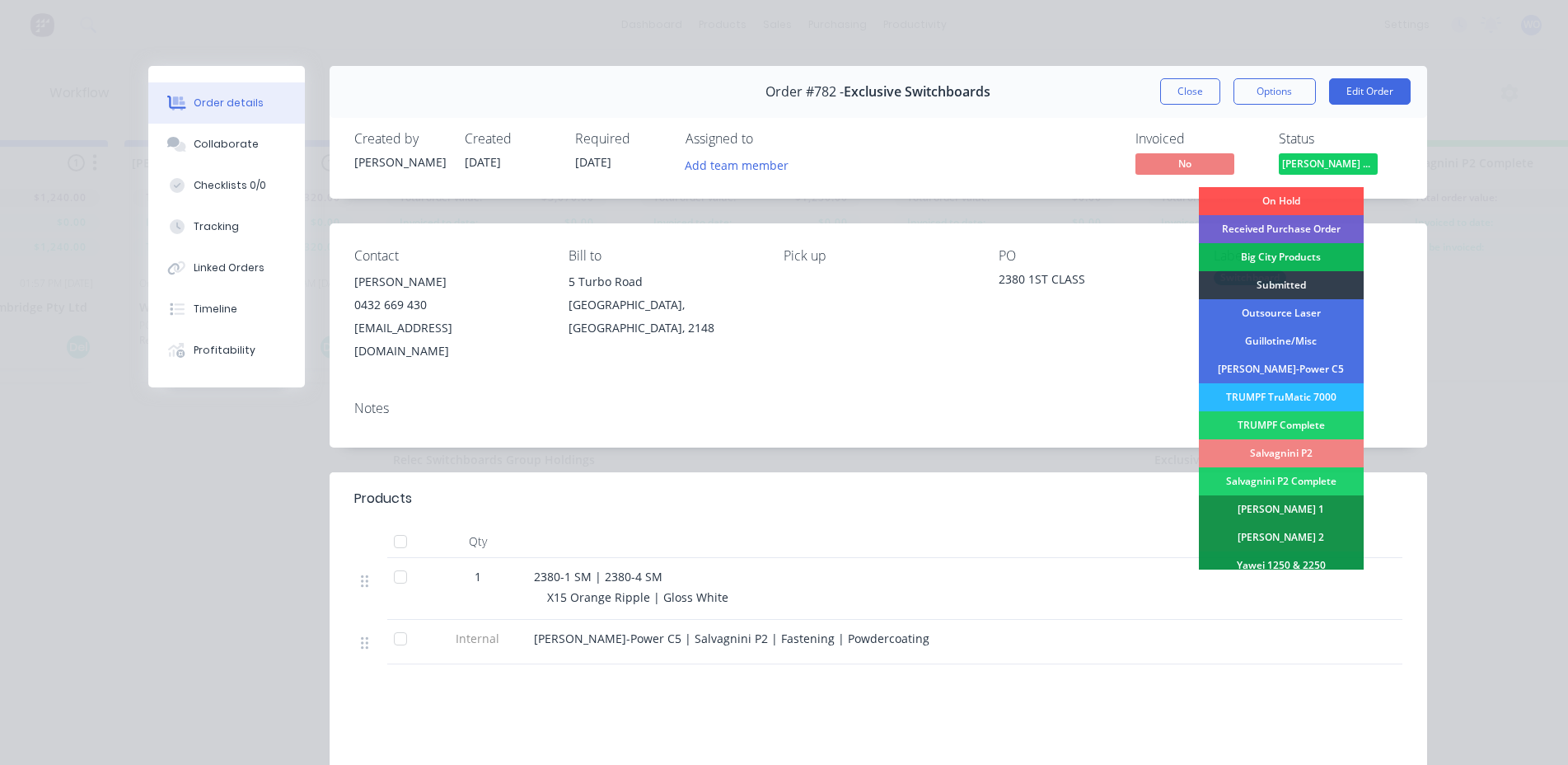
click at [1273, 449] on div "Salvagnini P2" at bounding box center [1281, 454] width 165 height 28
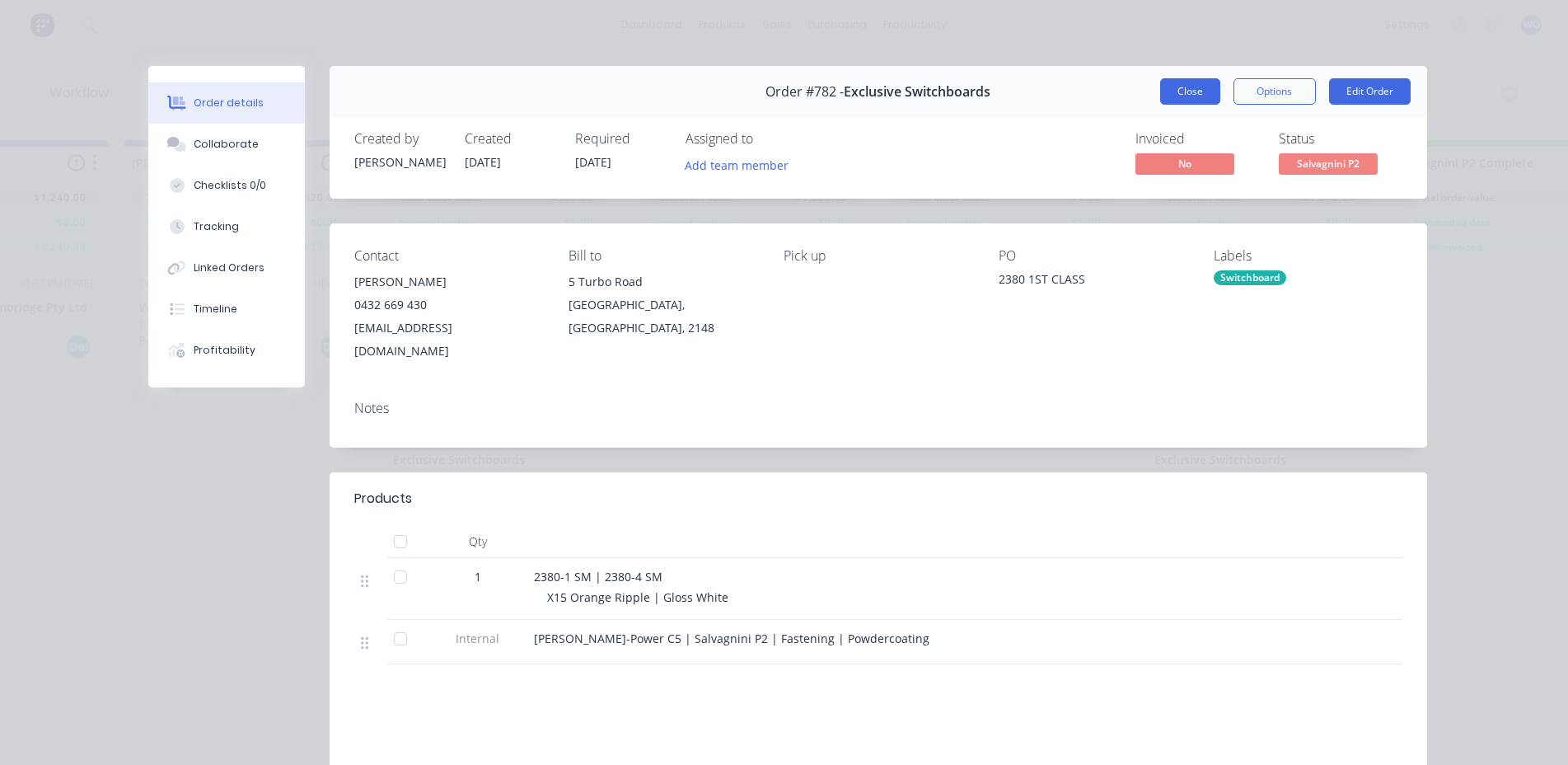
click at [1178, 103] on button "Close" at bounding box center [1190, 92] width 60 height 26
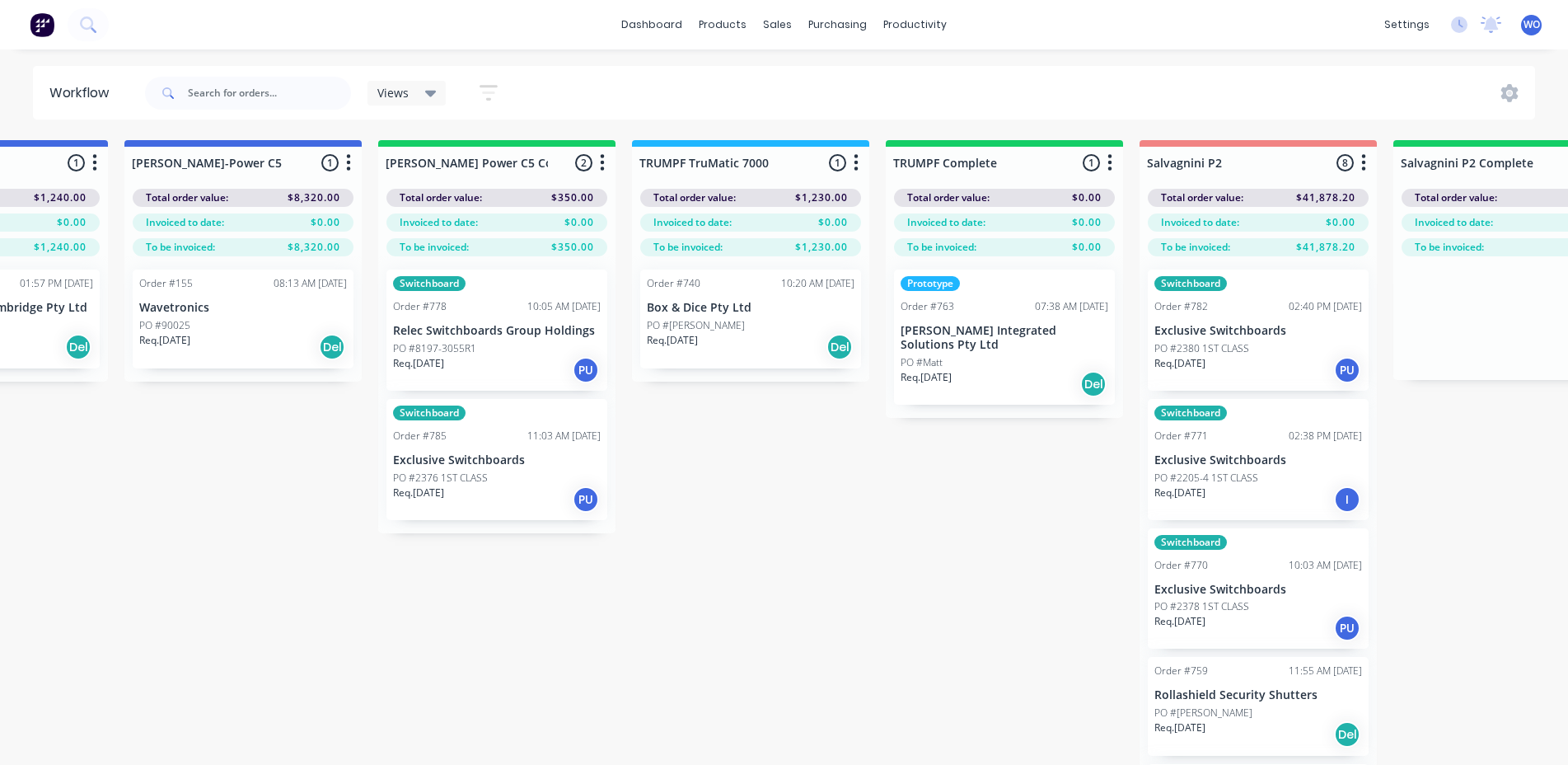
click at [513, 333] on p "Relec Switchboards Group Holdings" at bounding box center [496, 330] width 208 height 14
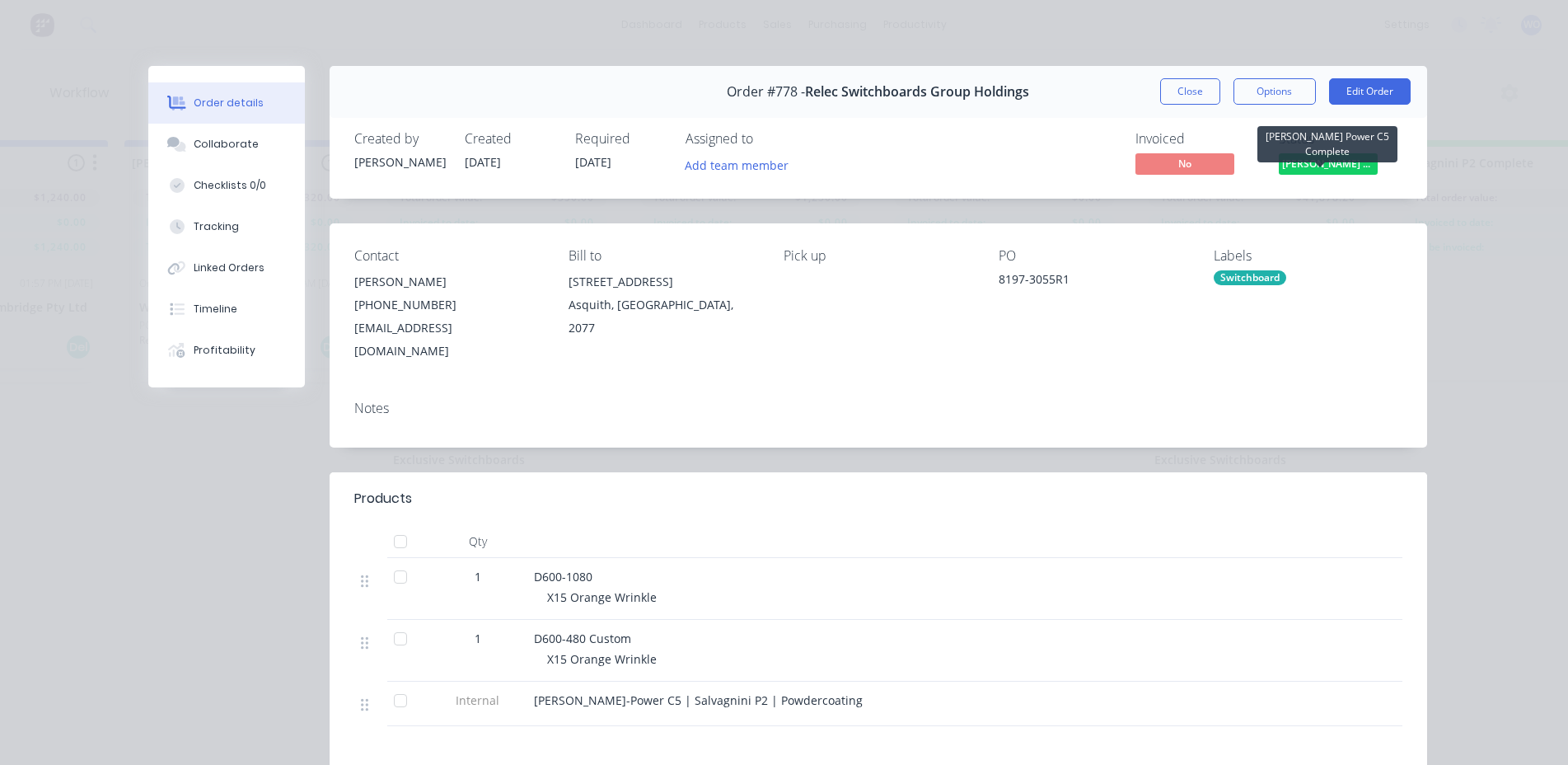
click at [1307, 161] on span "Finn Power C5 C..." at bounding box center [1327, 163] width 98 height 21
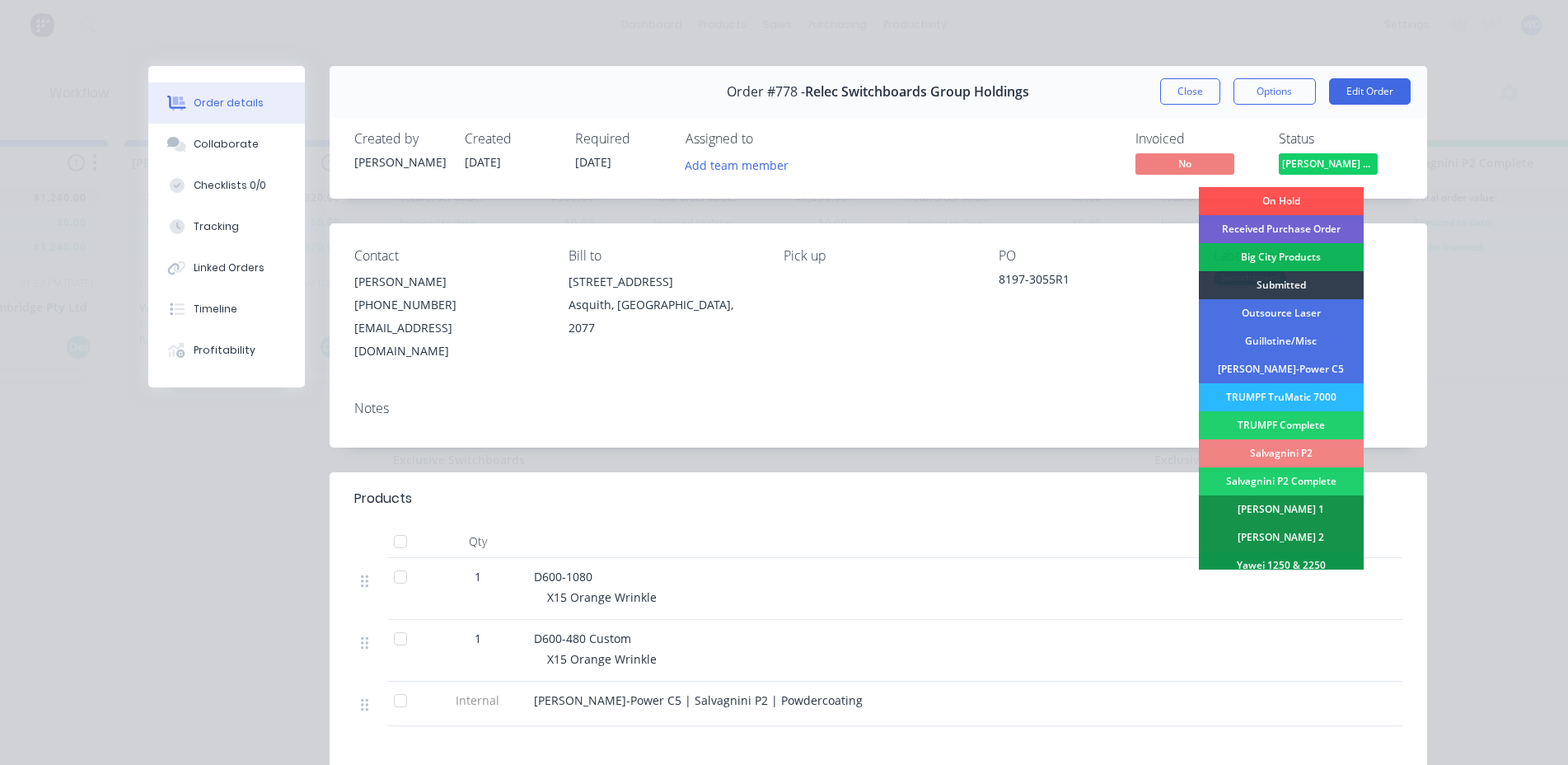
click at [1302, 452] on div "Salvagnini P2" at bounding box center [1281, 454] width 165 height 28
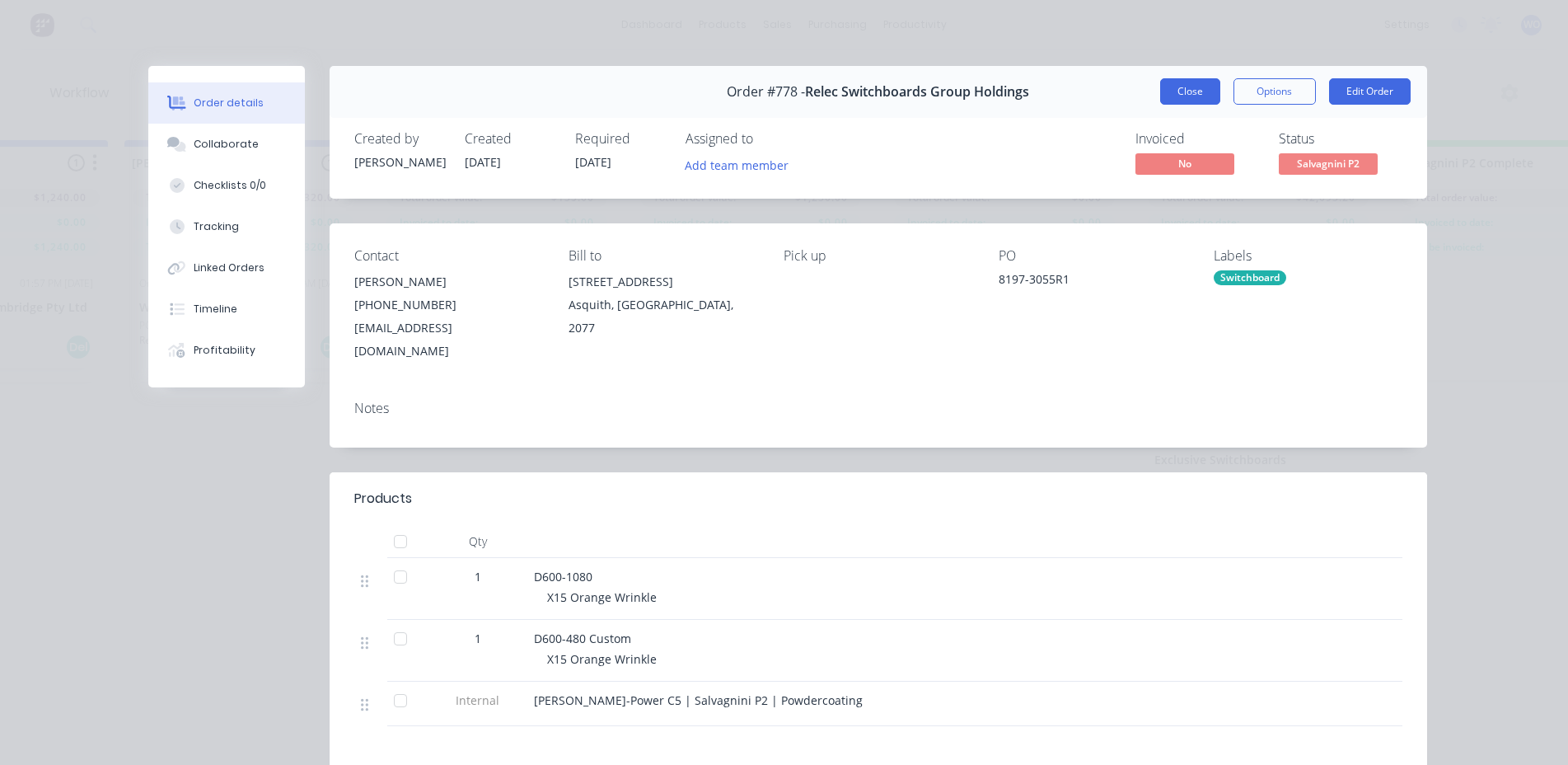
click at [1180, 87] on button "Close" at bounding box center [1190, 92] width 60 height 26
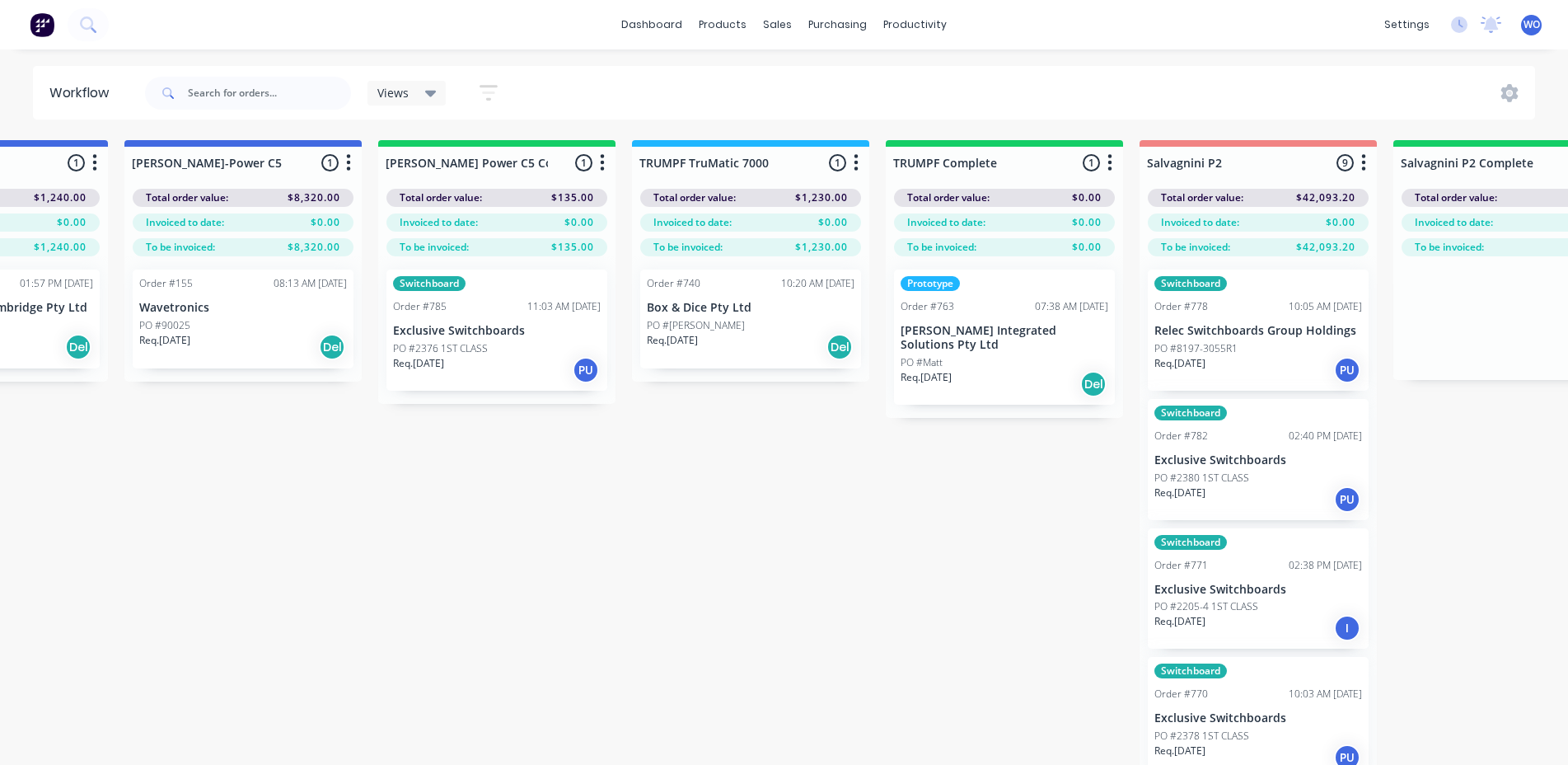
click at [468, 327] on p "Exclusive Switchboards" at bounding box center [496, 330] width 208 height 14
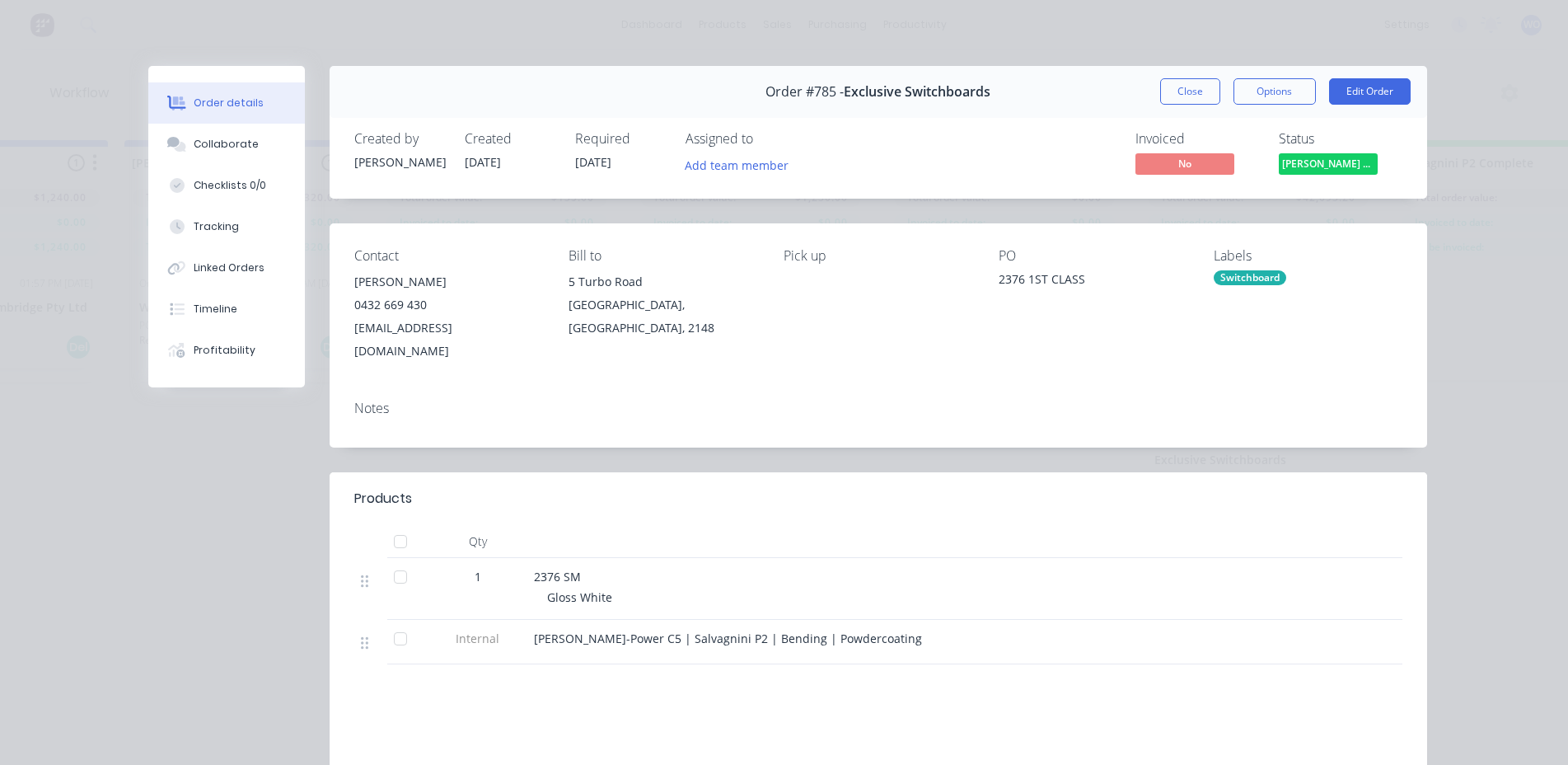
click at [1297, 150] on div "Status Finn Power C5 C..." at bounding box center [1340, 155] width 123 height 48
click at [1310, 163] on span "Finn Power C5 C..." at bounding box center [1327, 163] width 98 height 21
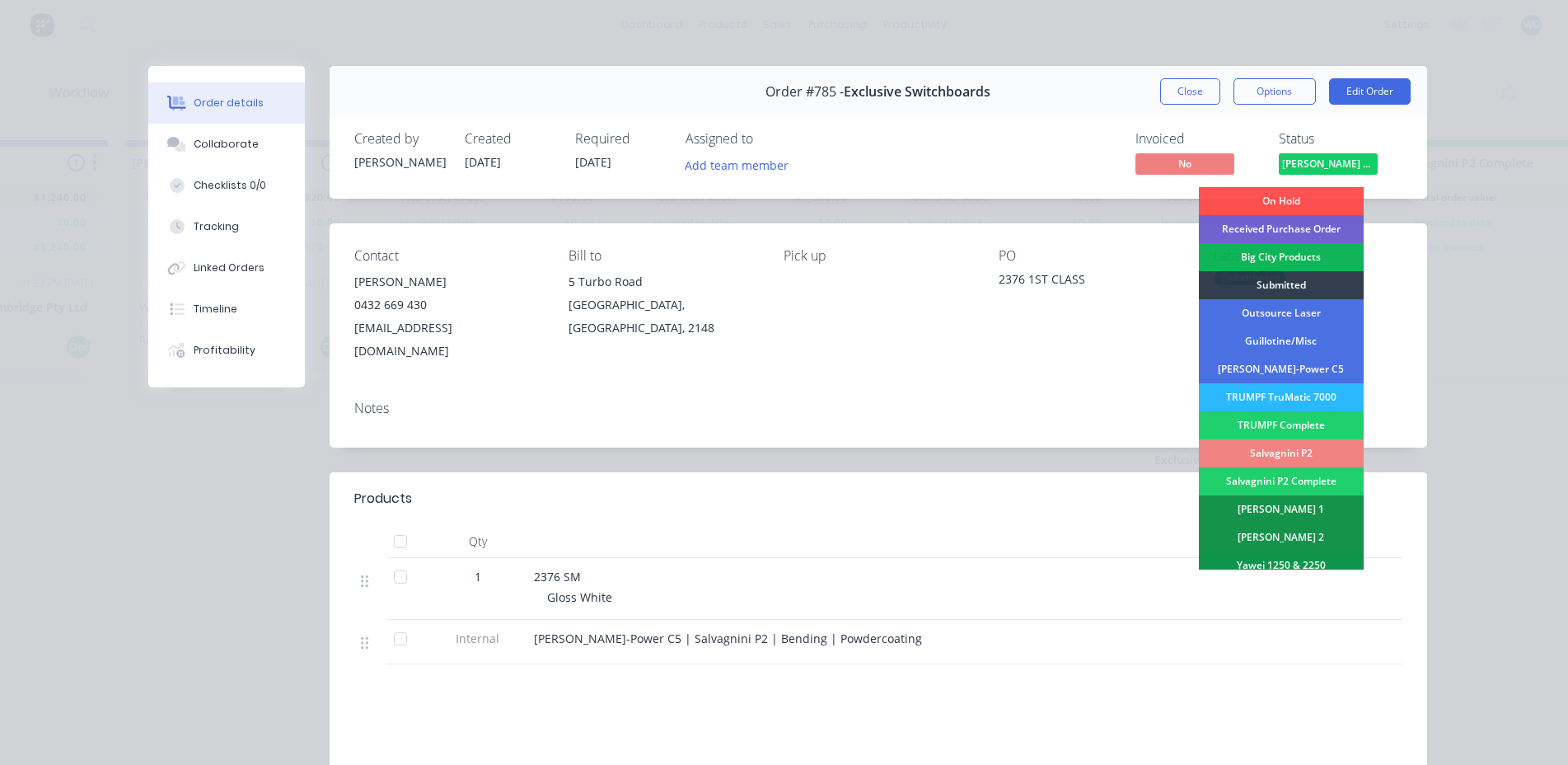
click at [1275, 449] on div "Salvagnini P2" at bounding box center [1281, 454] width 165 height 28
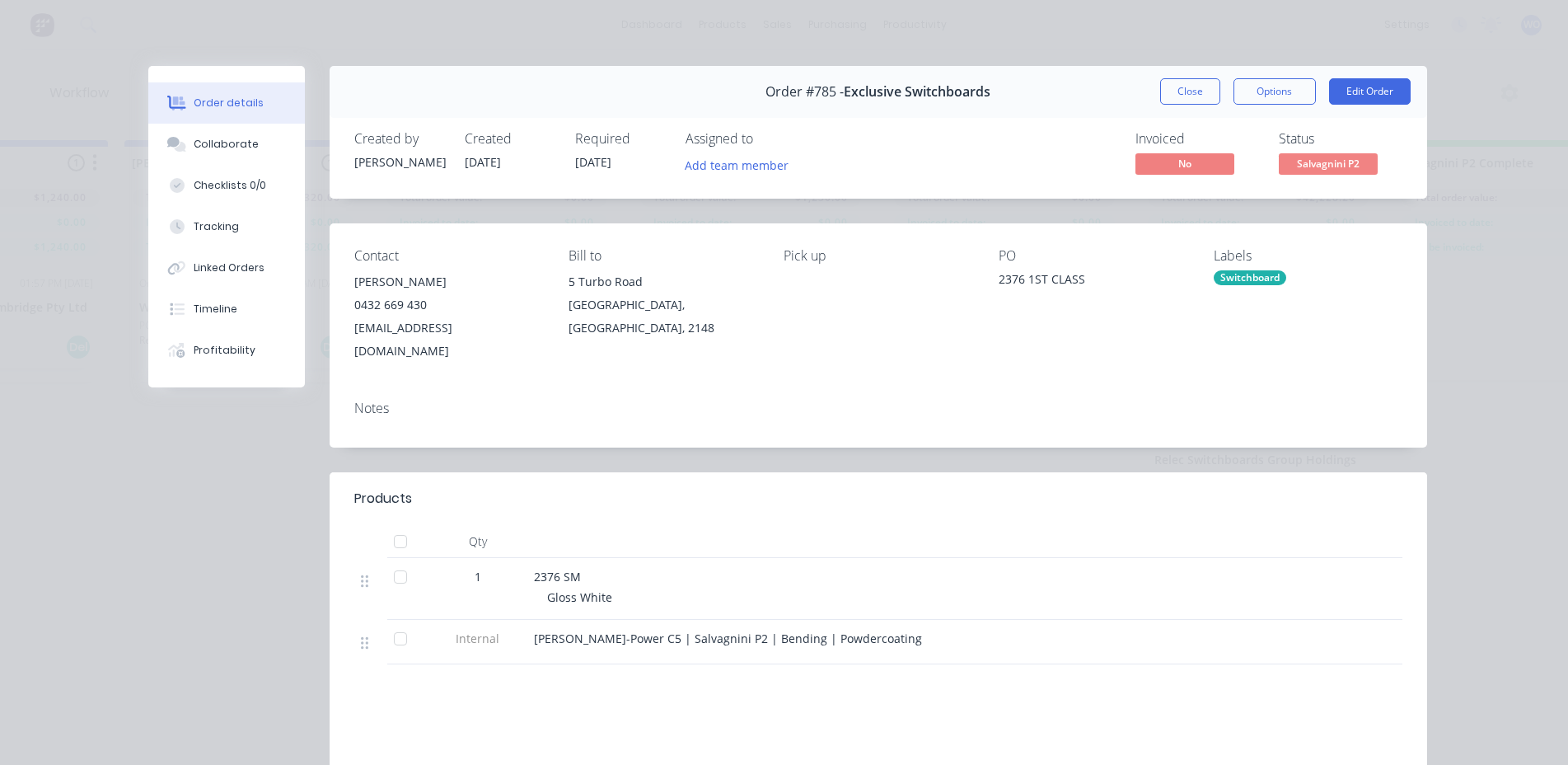
click at [1183, 108] on div "Order #785 - Exclusive Switchboards Close Options Edit Order" at bounding box center [878, 92] width 1097 height 52
click at [1169, 79] on button "Close" at bounding box center [1190, 92] width 60 height 26
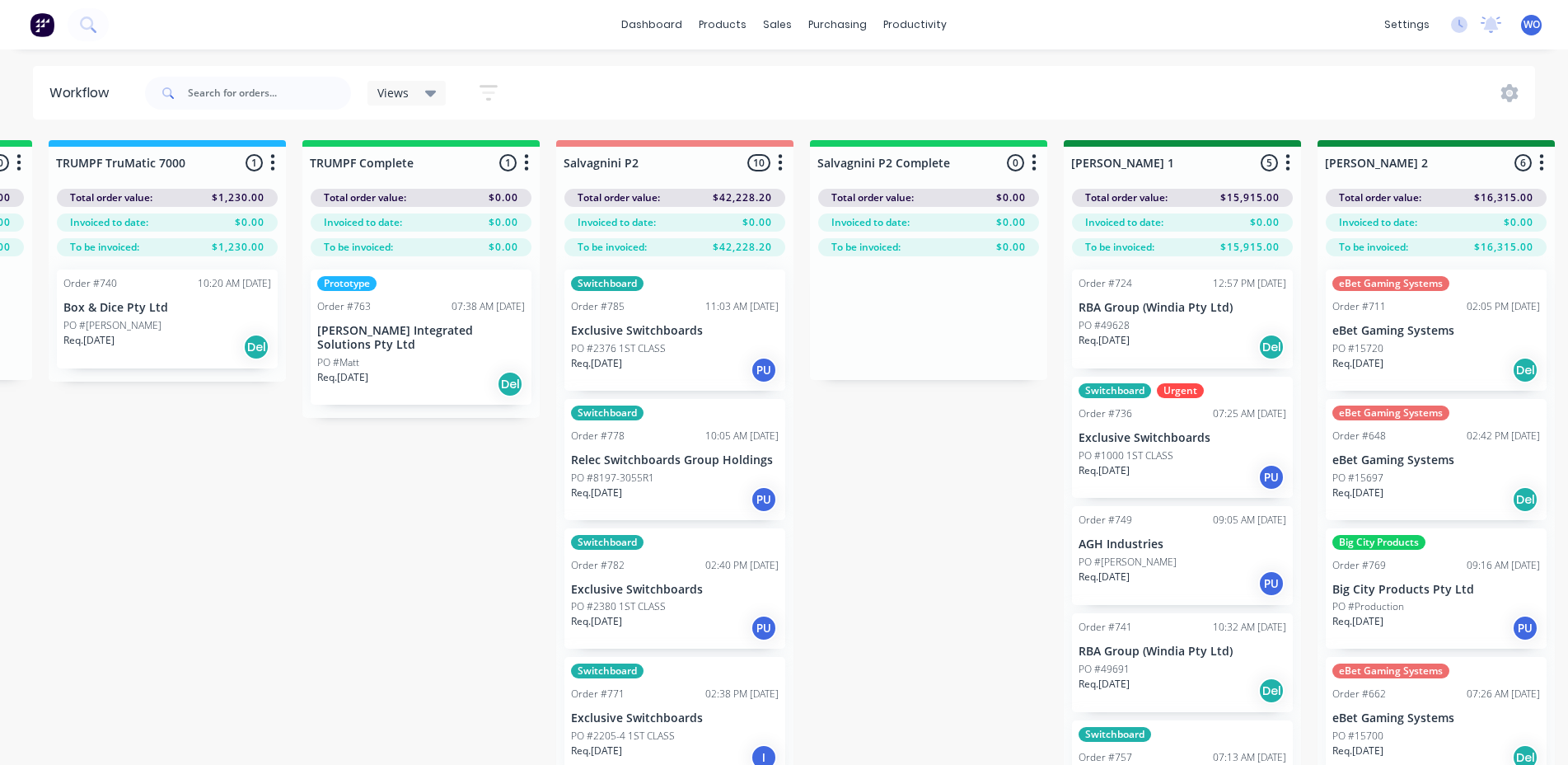
scroll to position [0, 1997]
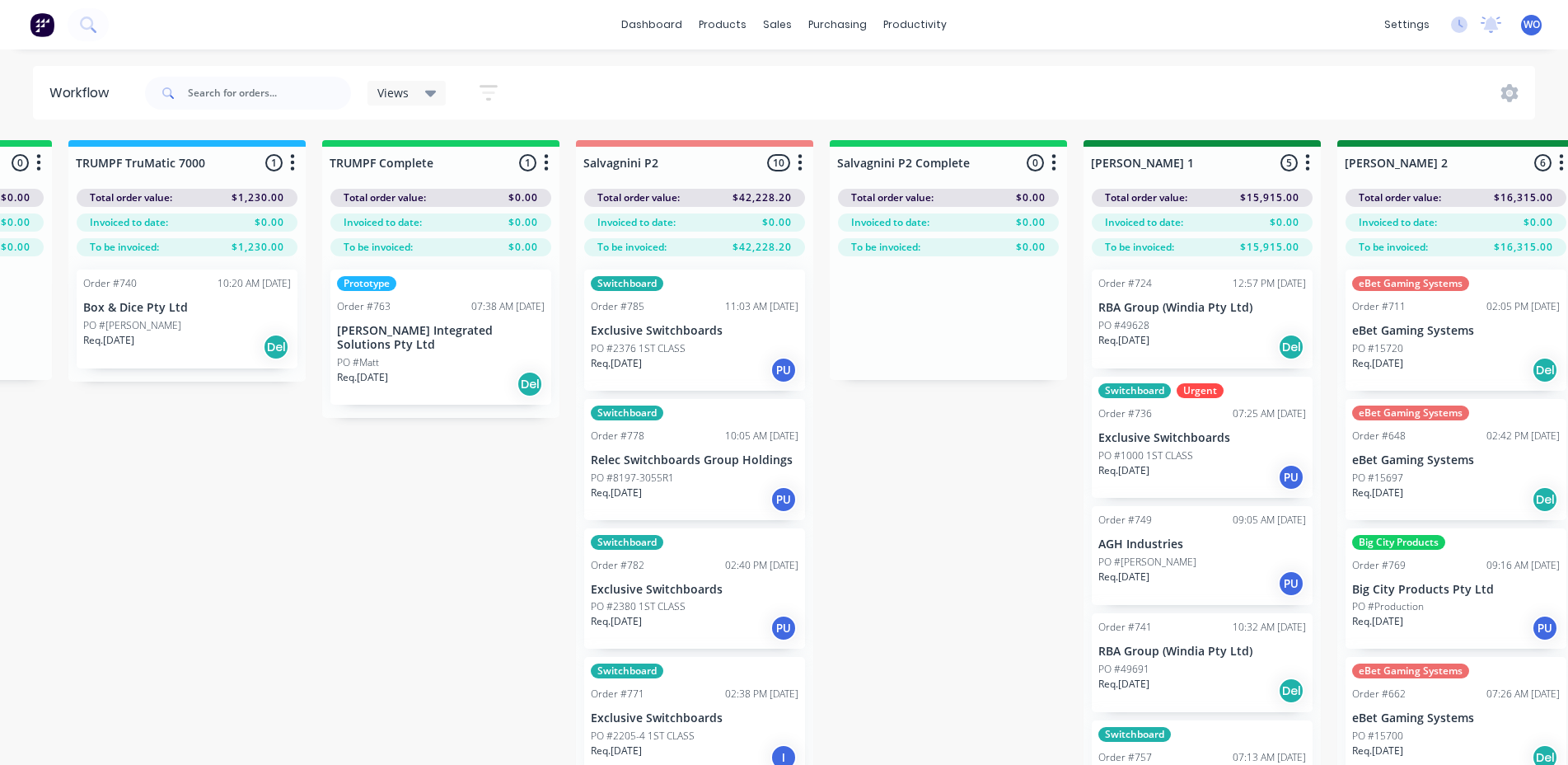
click at [495, 332] on p "[PERSON_NAME] Integrated Solutions Pty Ltd" at bounding box center [440, 338] width 208 height 28
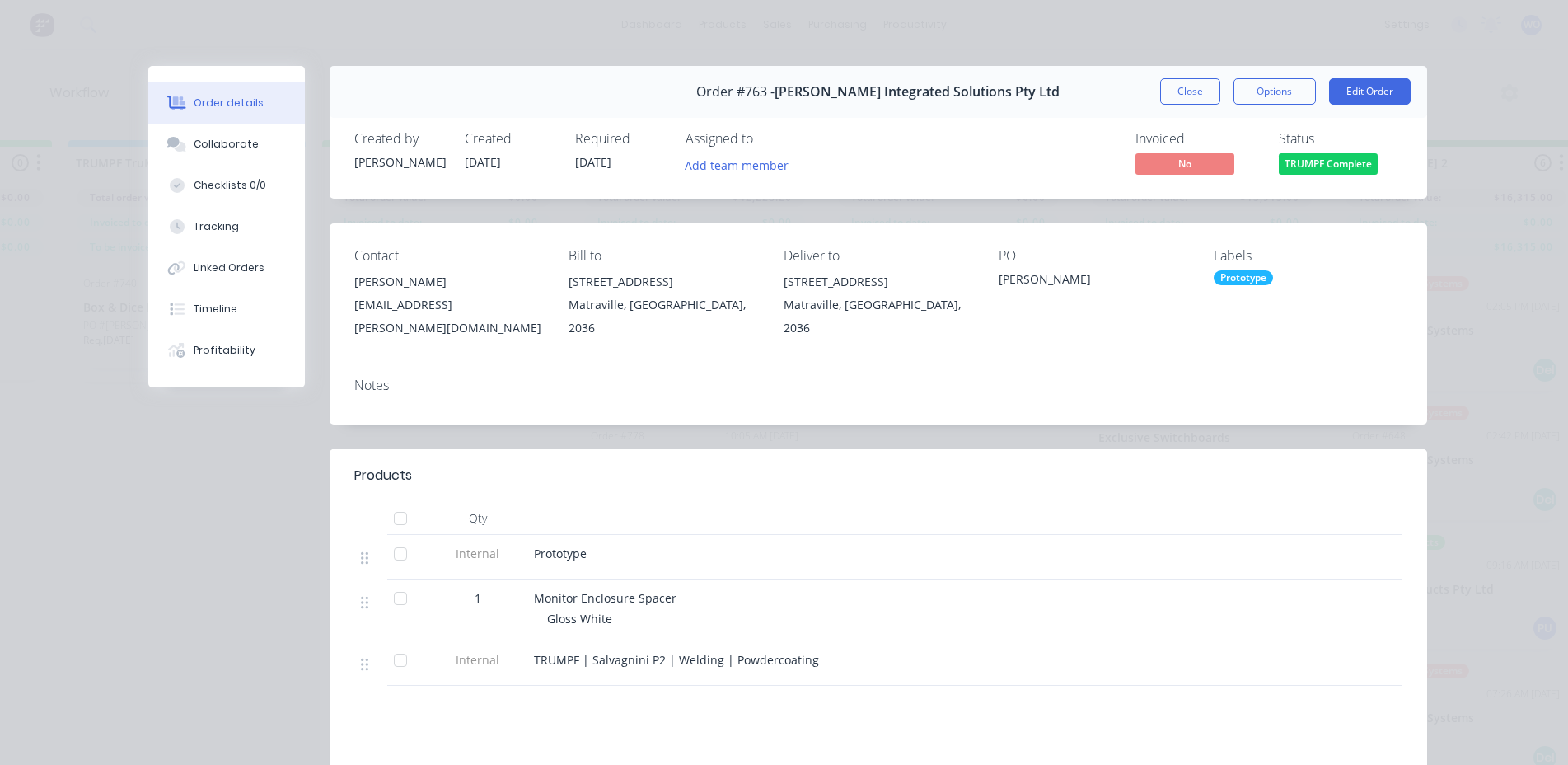
click at [1303, 172] on span "TRUMPF Complete" at bounding box center [1327, 163] width 98 height 21
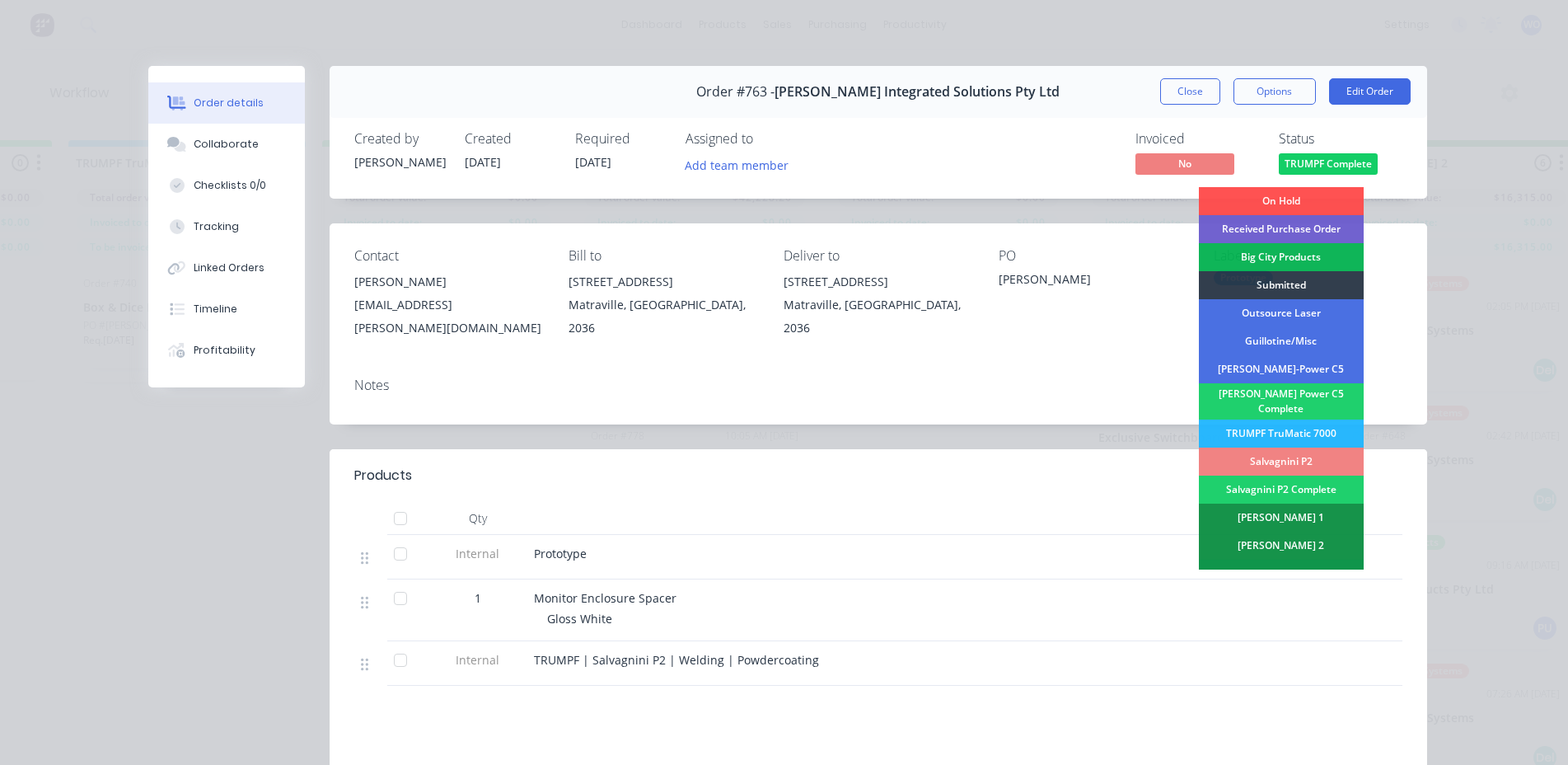
click at [1287, 451] on div "Salvagnini P2" at bounding box center [1281, 462] width 165 height 28
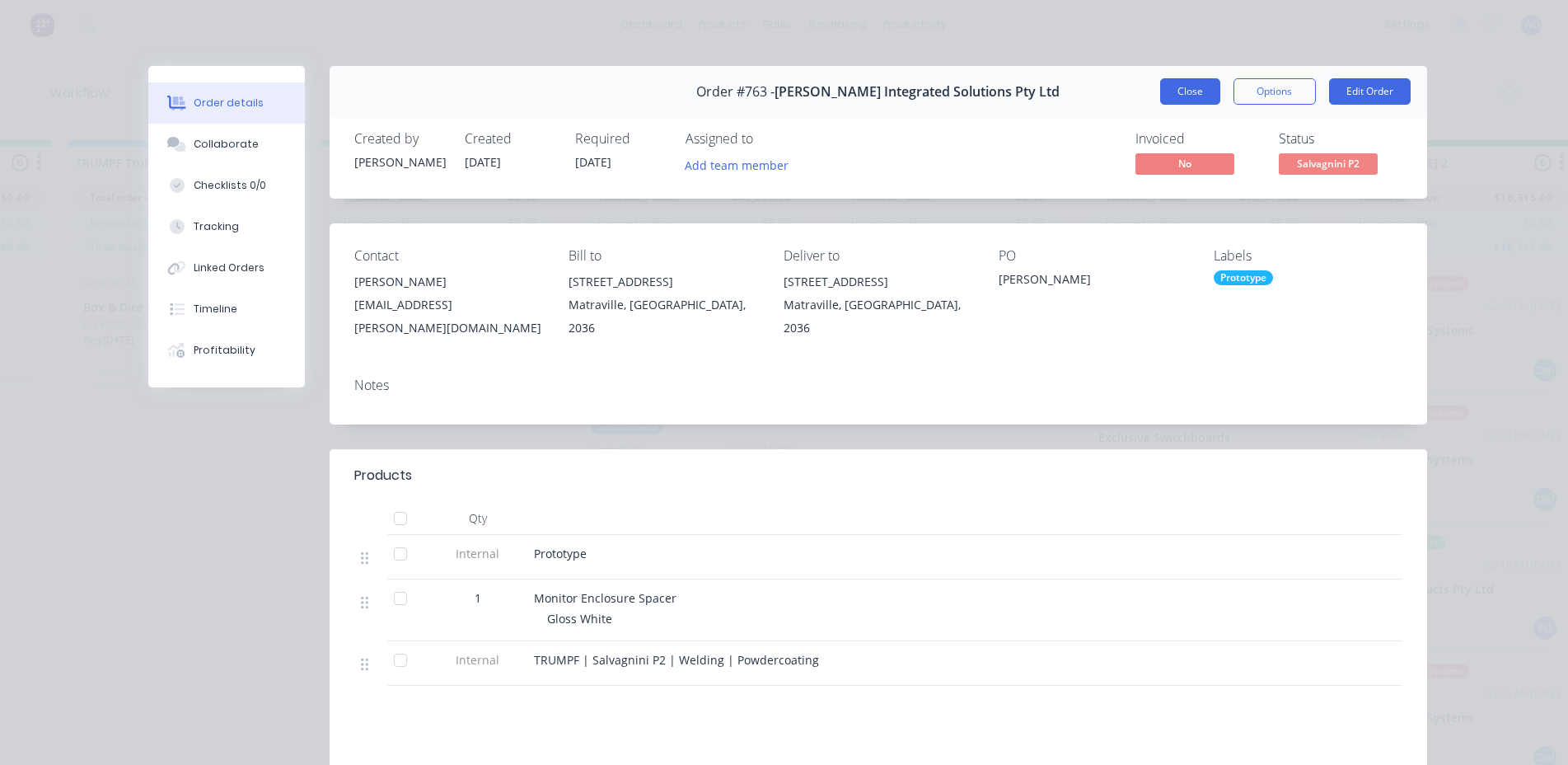
click at [1170, 98] on button "Close" at bounding box center [1190, 92] width 60 height 26
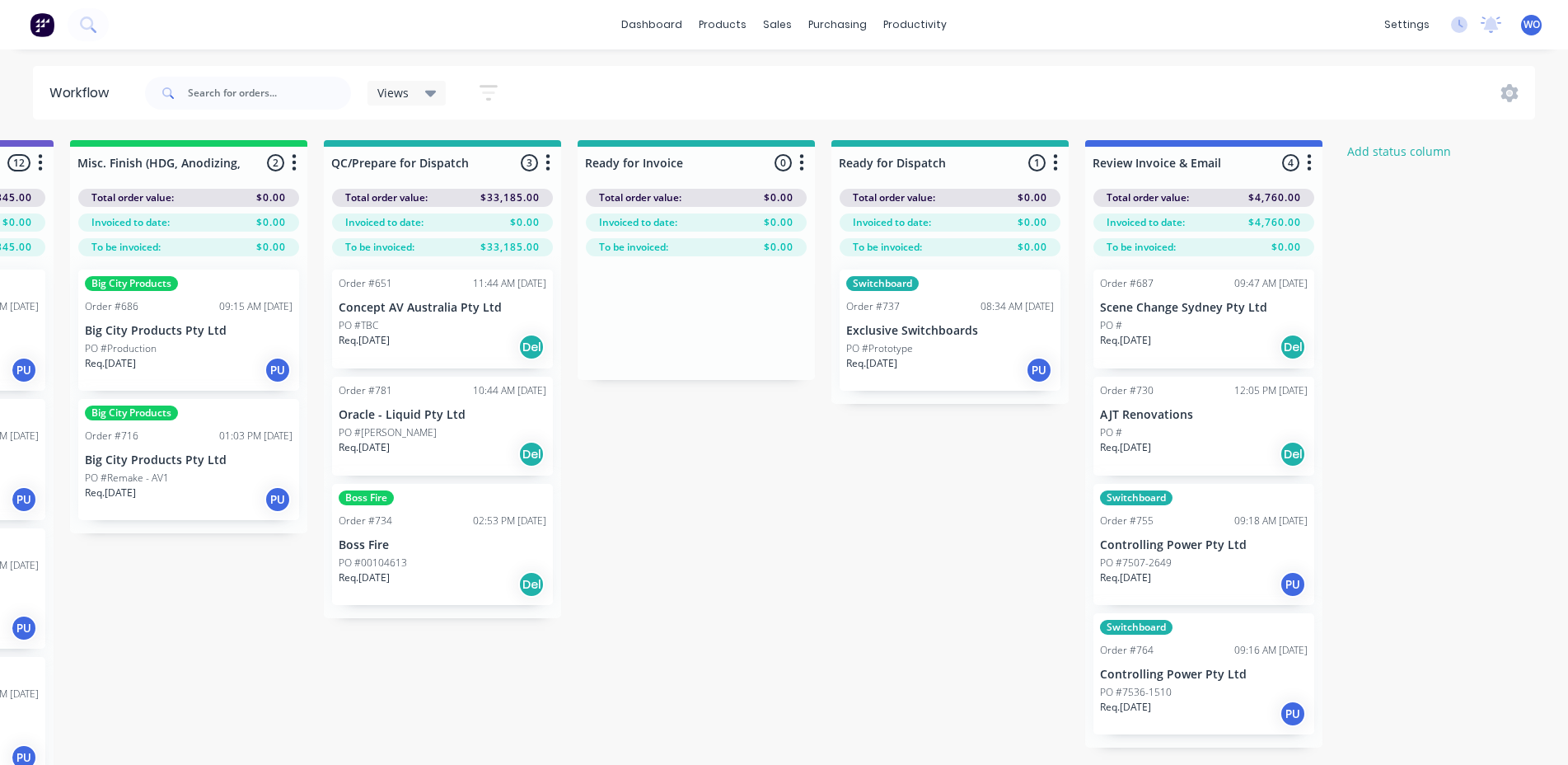
scroll to position [0, 6064]
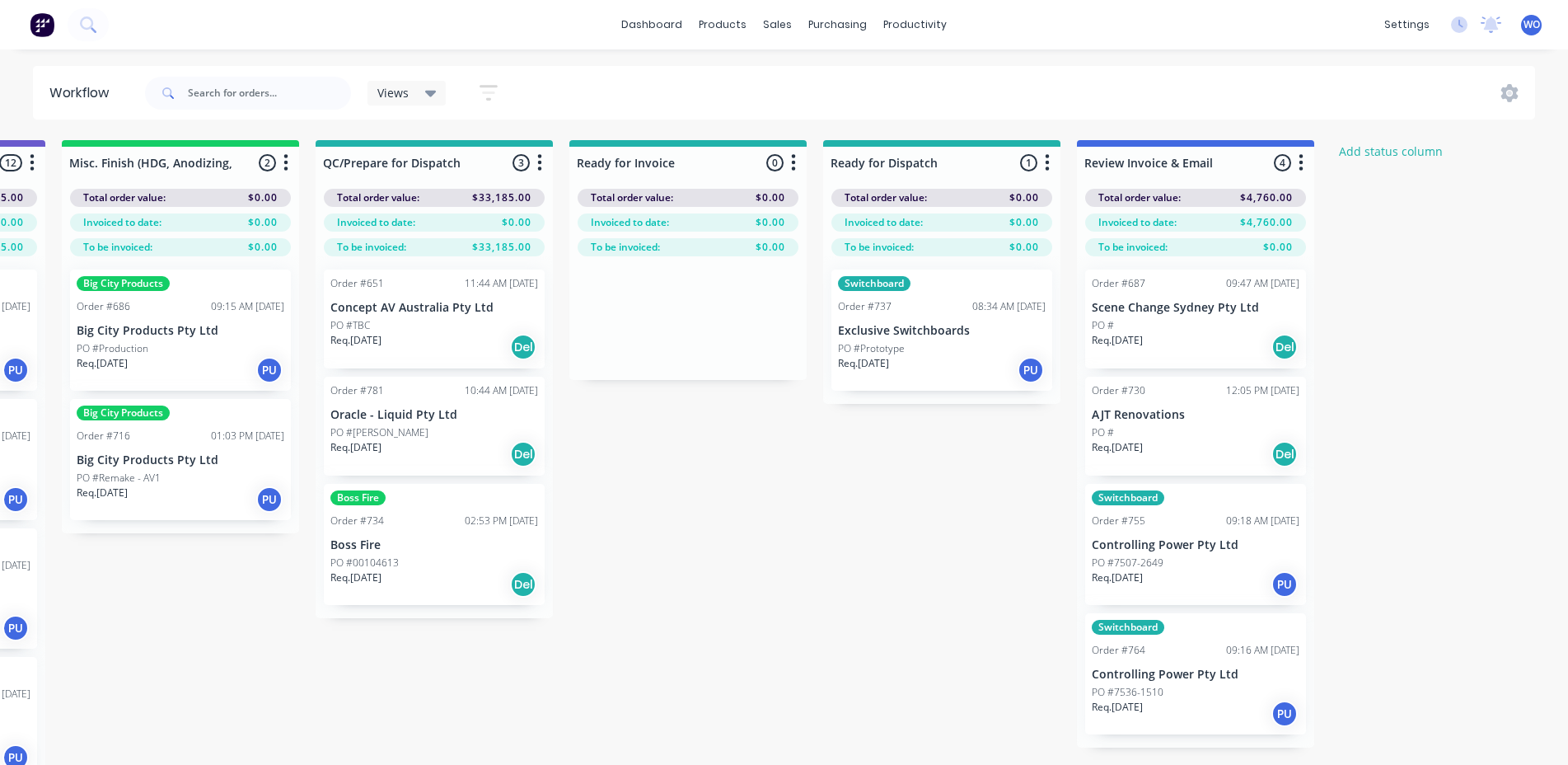
click at [37, 24] on img at bounding box center [42, 25] width 25 height 25
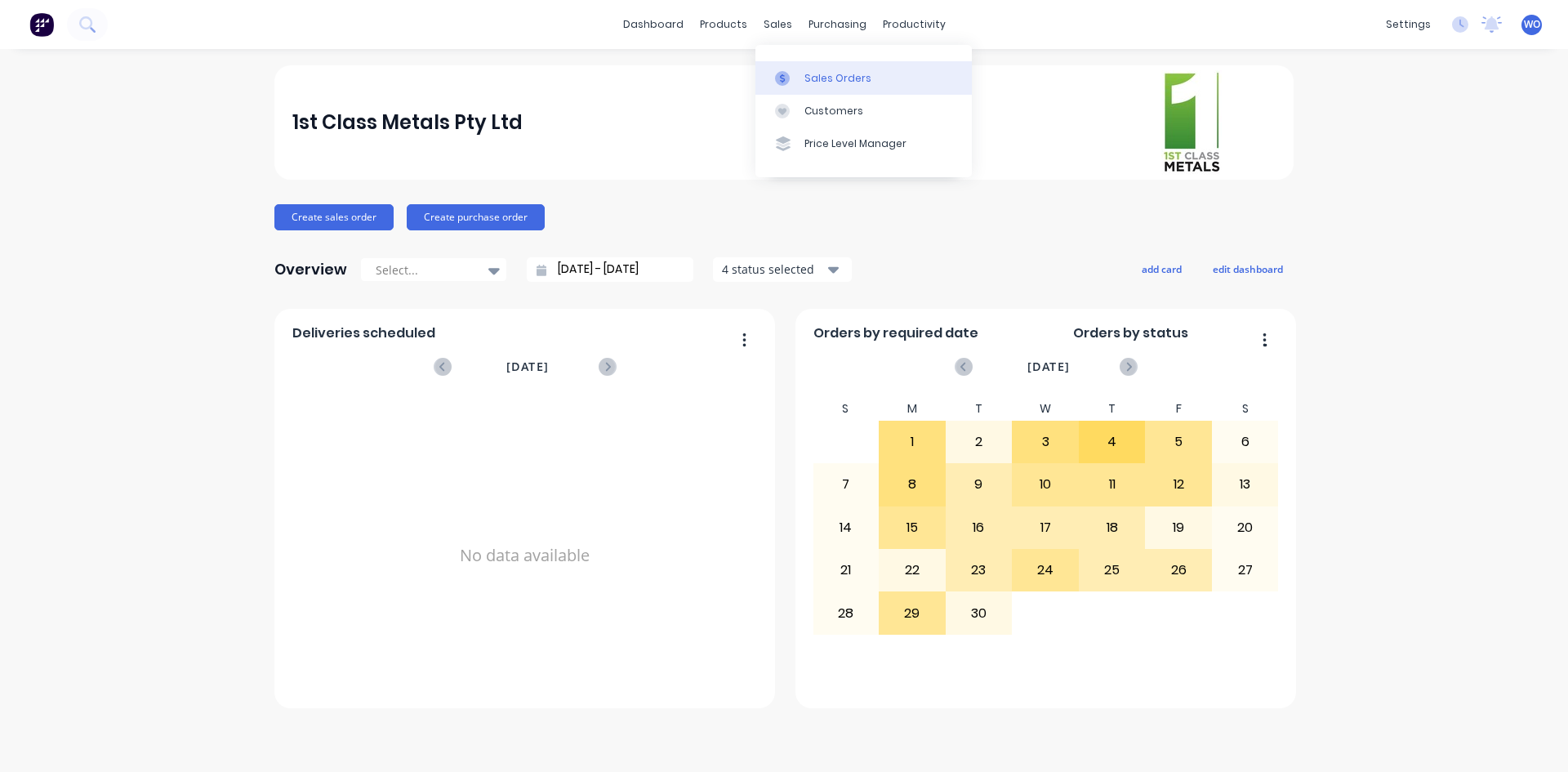
click at [814, 77] on div "Sales Orders" at bounding box center [838, 79] width 67 height 15
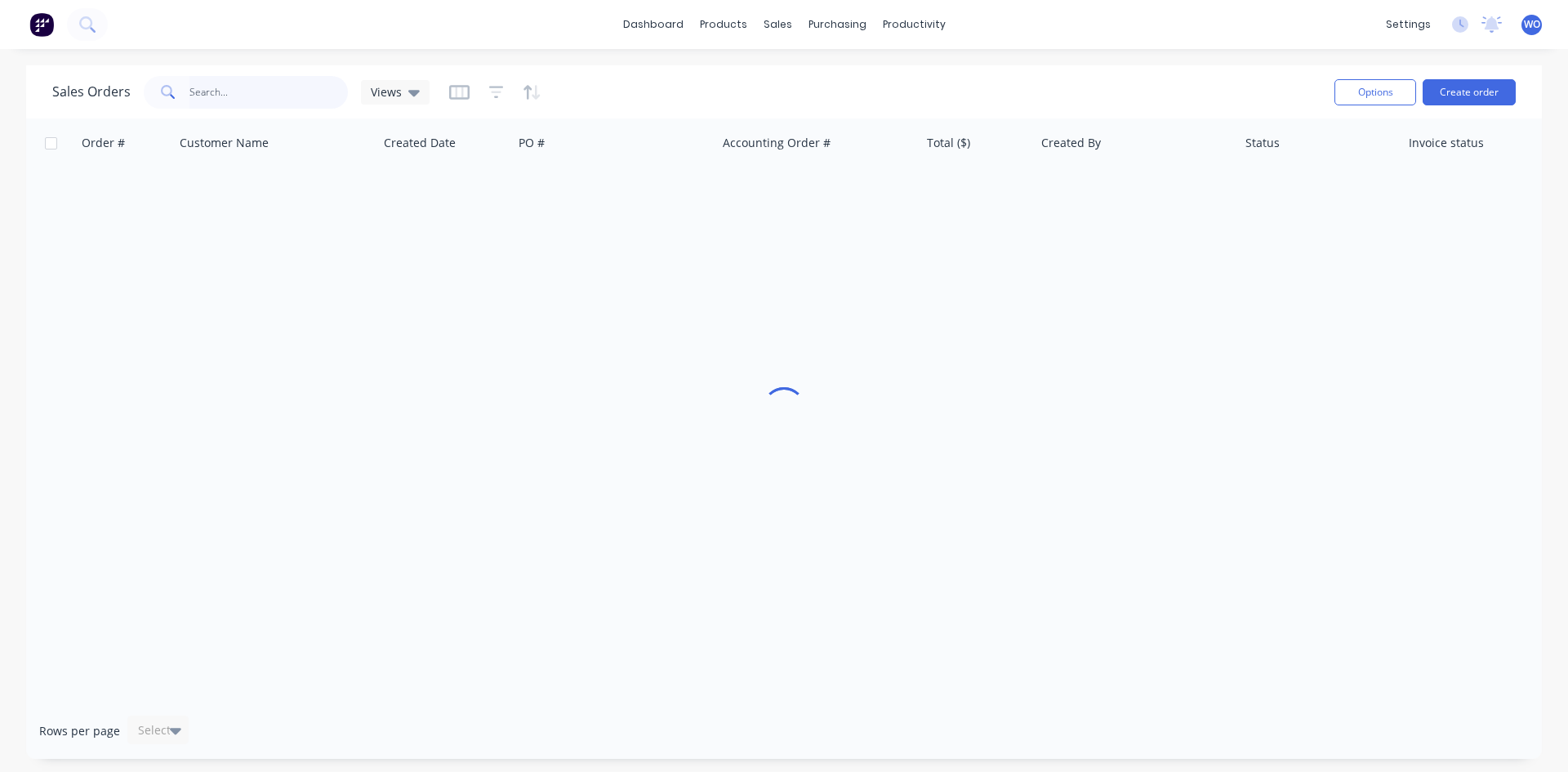
click at [208, 97] on input "text" at bounding box center [269, 93] width 159 height 33
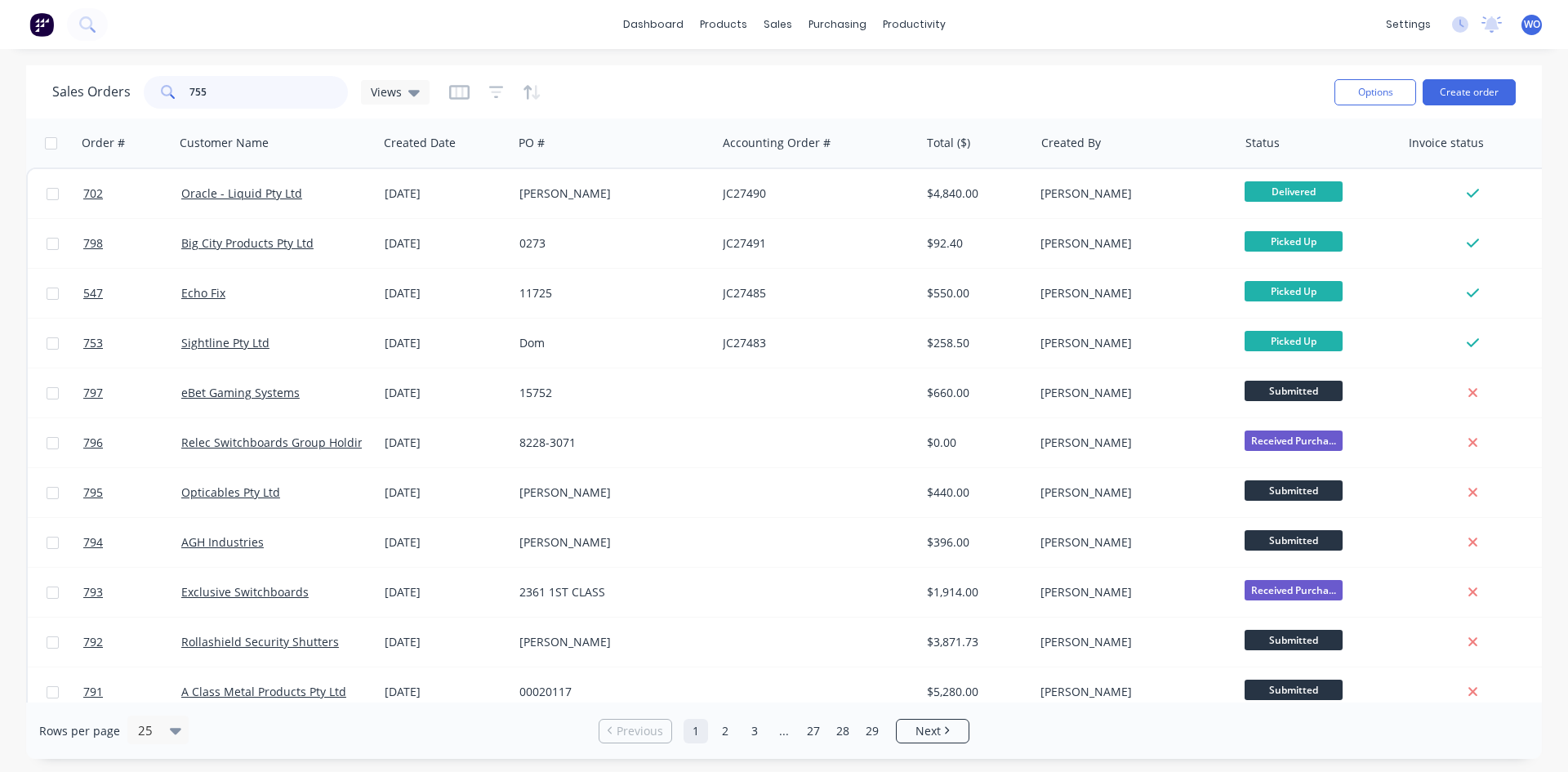
type input "755"
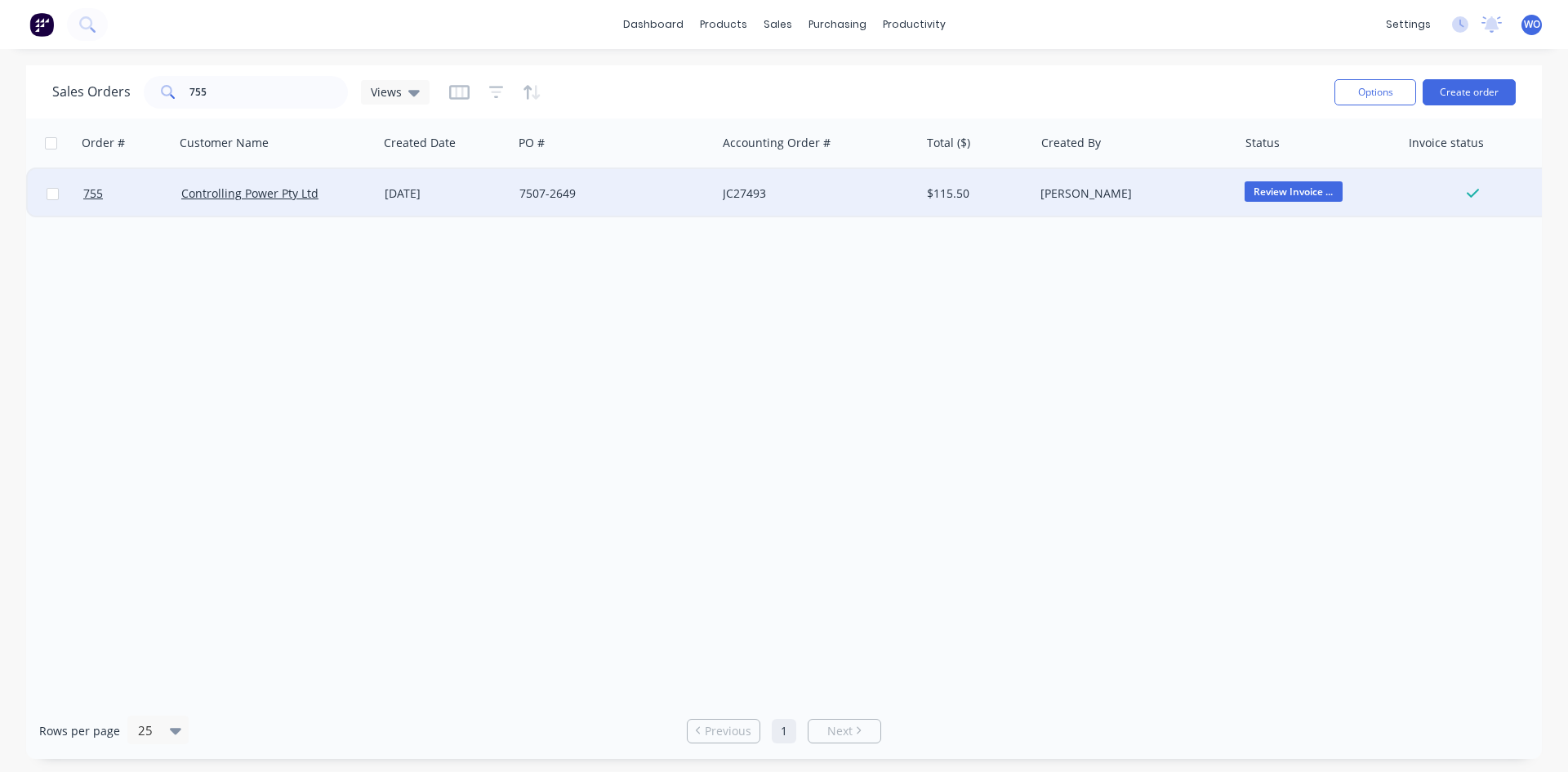
click at [696, 208] on div "7507-2649" at bounding box center [614, 194] width 203 height 49
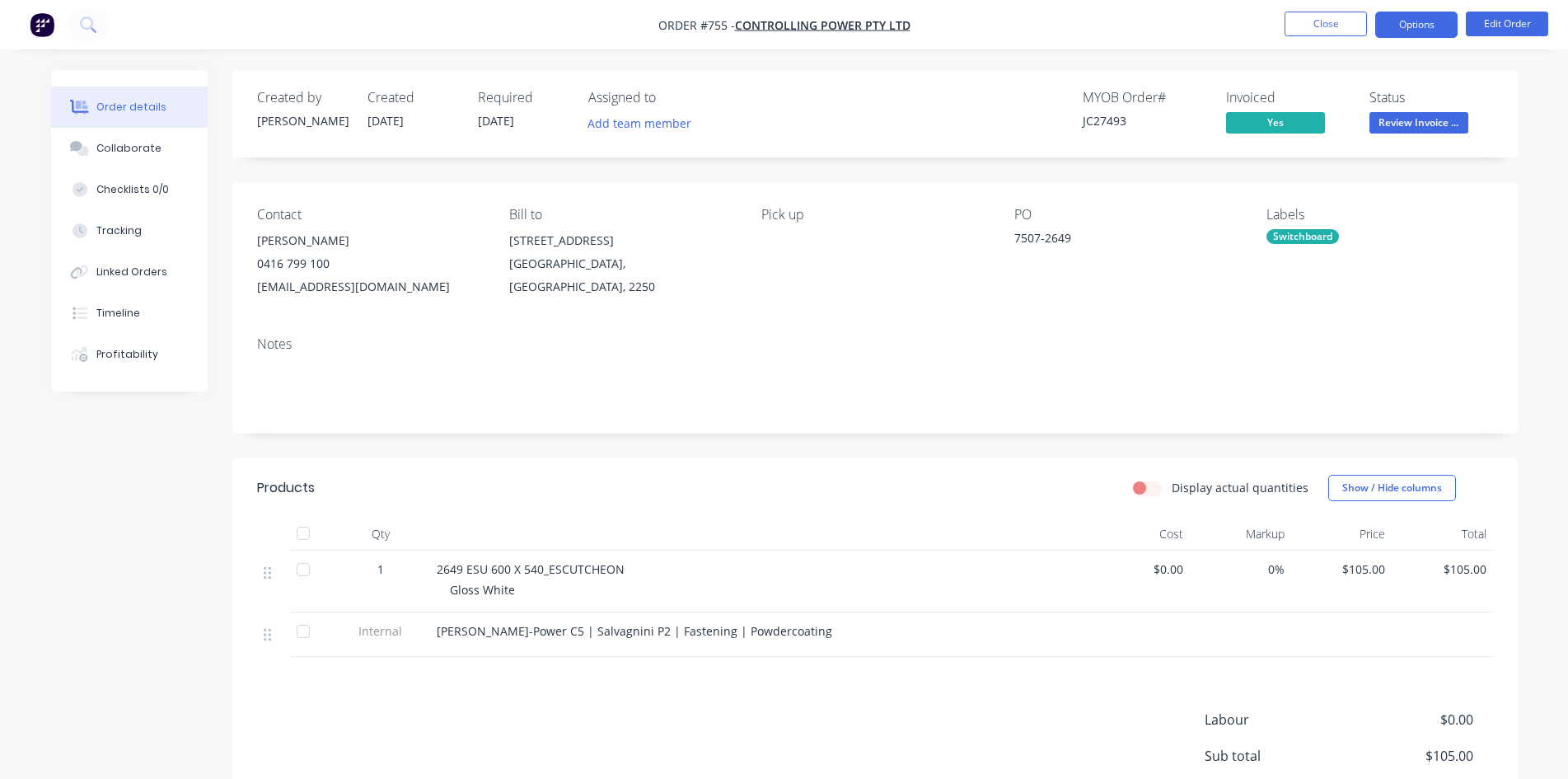
click at [1426, 20] on button "Options" at bounding box center [1417, 25] width 83 height 26
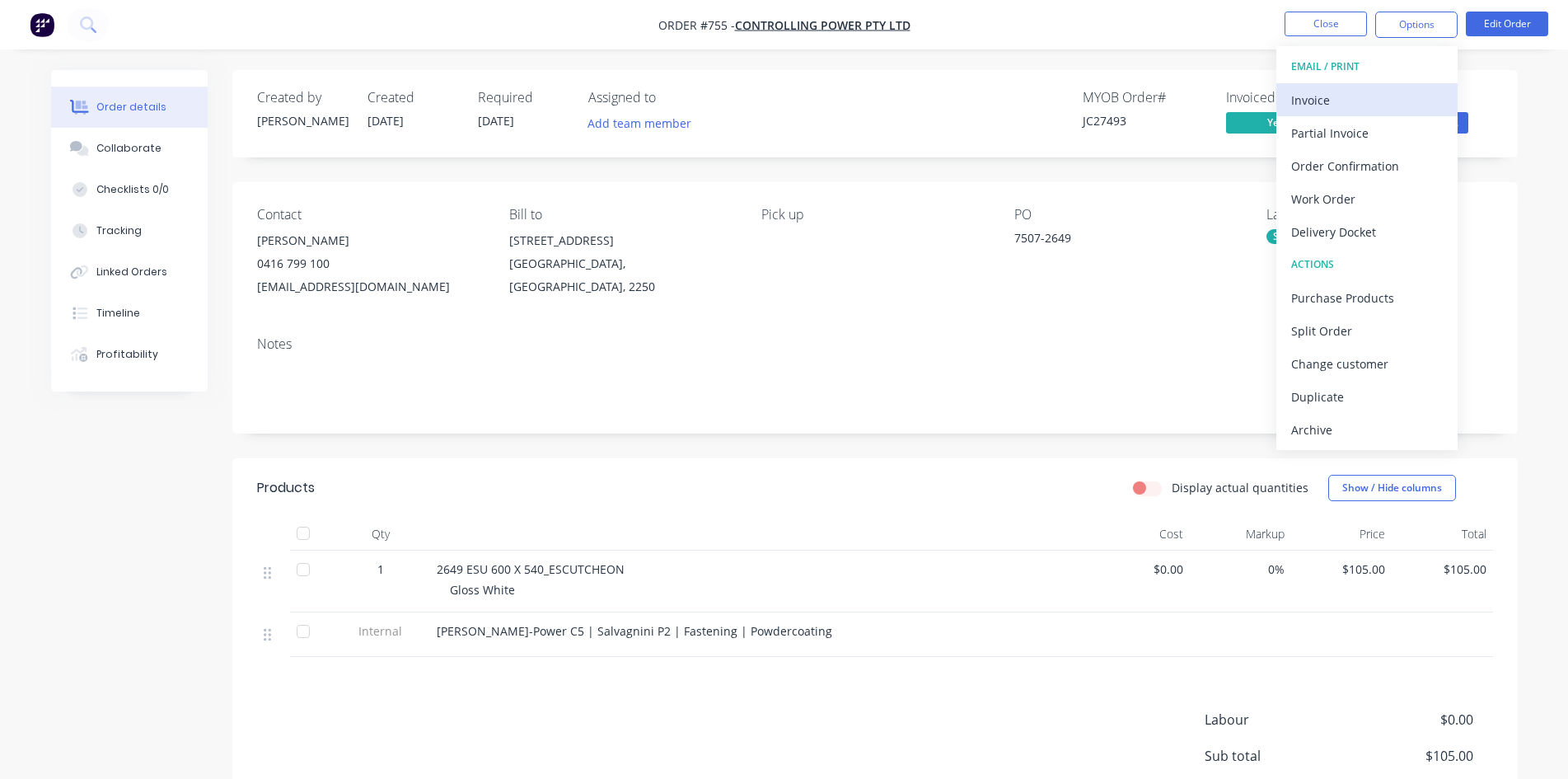
click at [1329, 104] on div "Invoice" at bounding box center [1366, 100] width 151 height 24
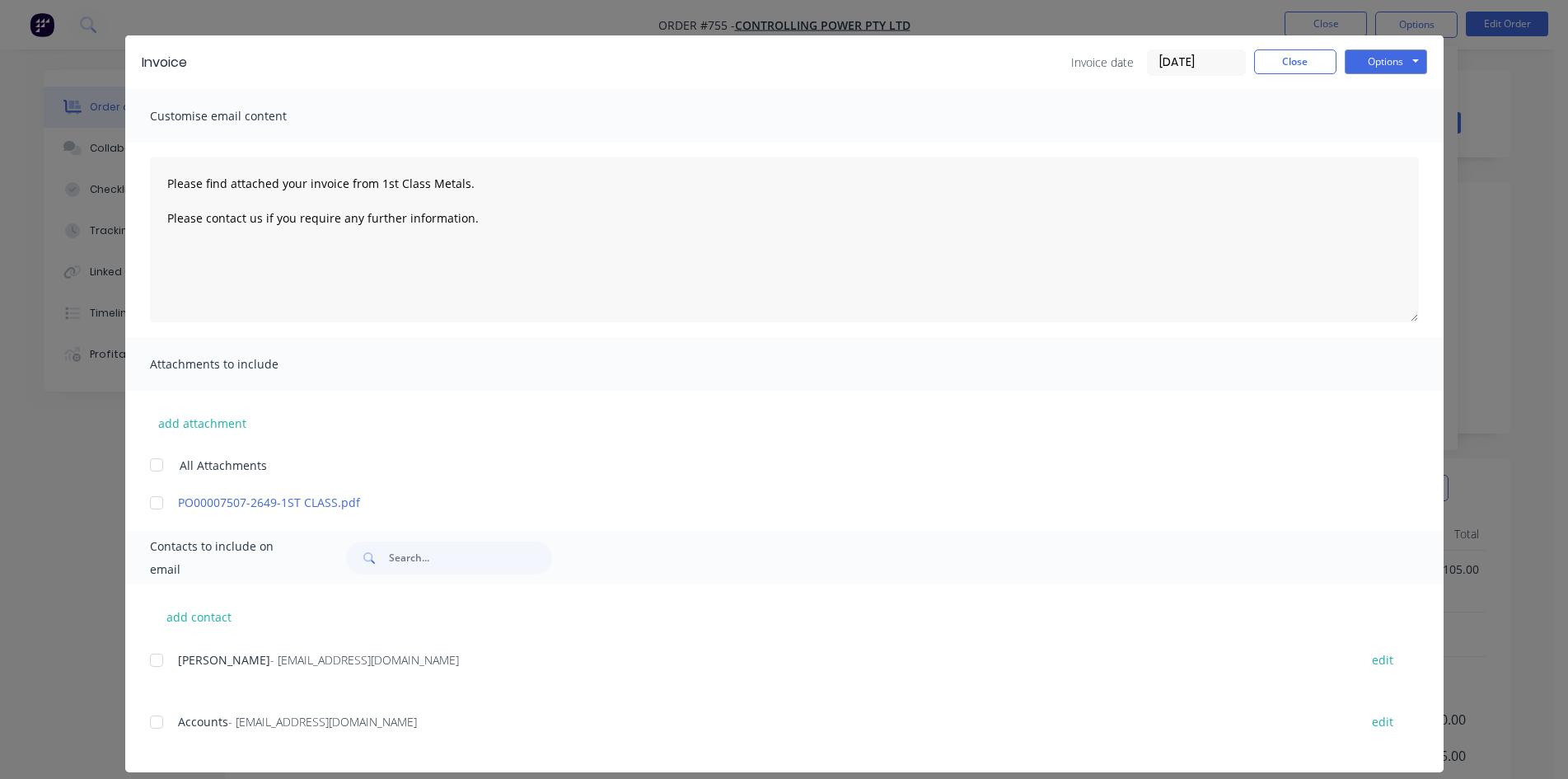
scroll to position [47, 0]
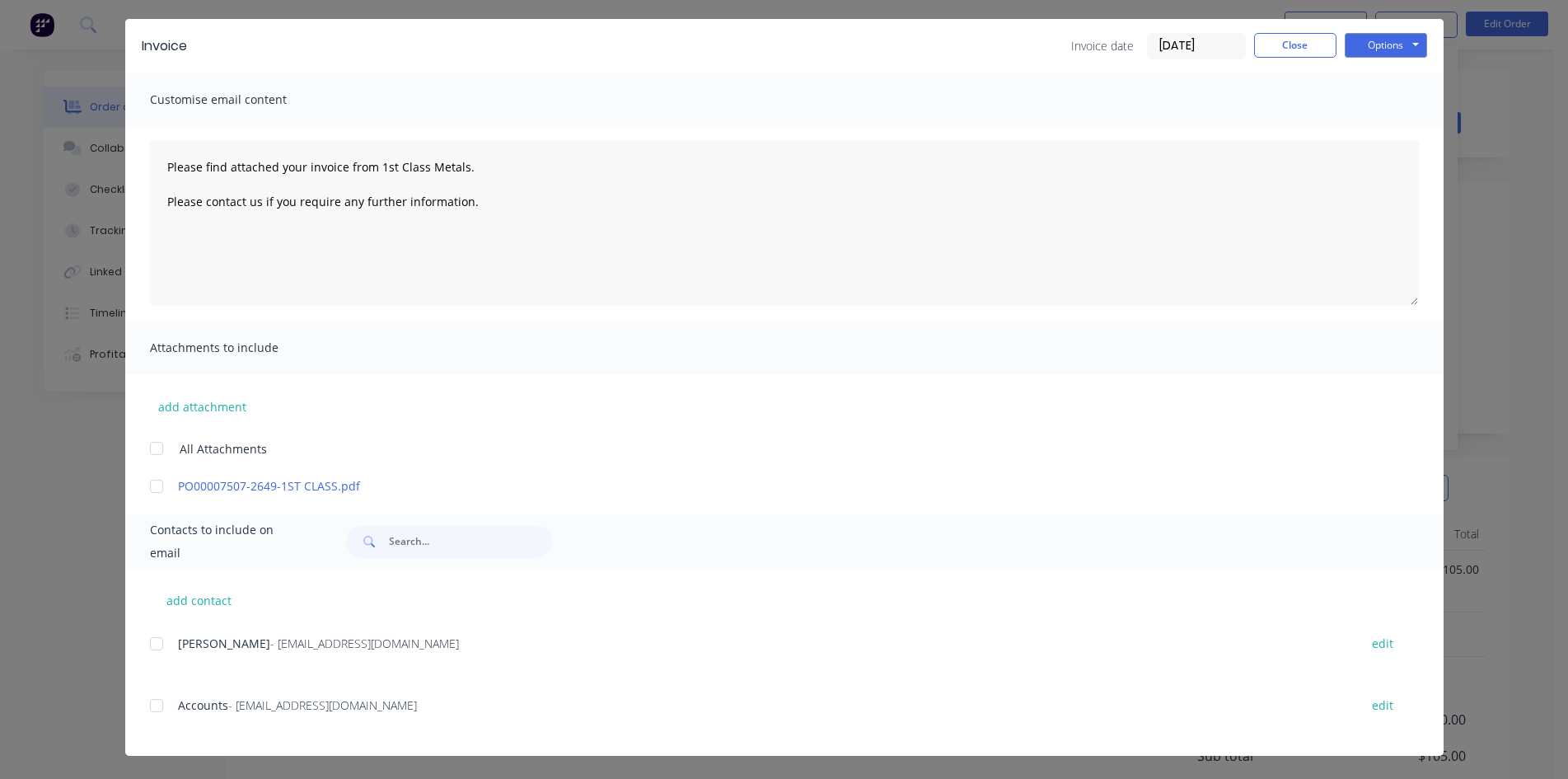
click at [158, 707] on div at bounding box center [156, 705] width 33 height 33
click at [1359, 50] on button "Options" at bounding box center [1386, 46] width 83 height 25
click at [1392, 133] on button "Email" at bounding box center [1397, 128] width 105 height 27
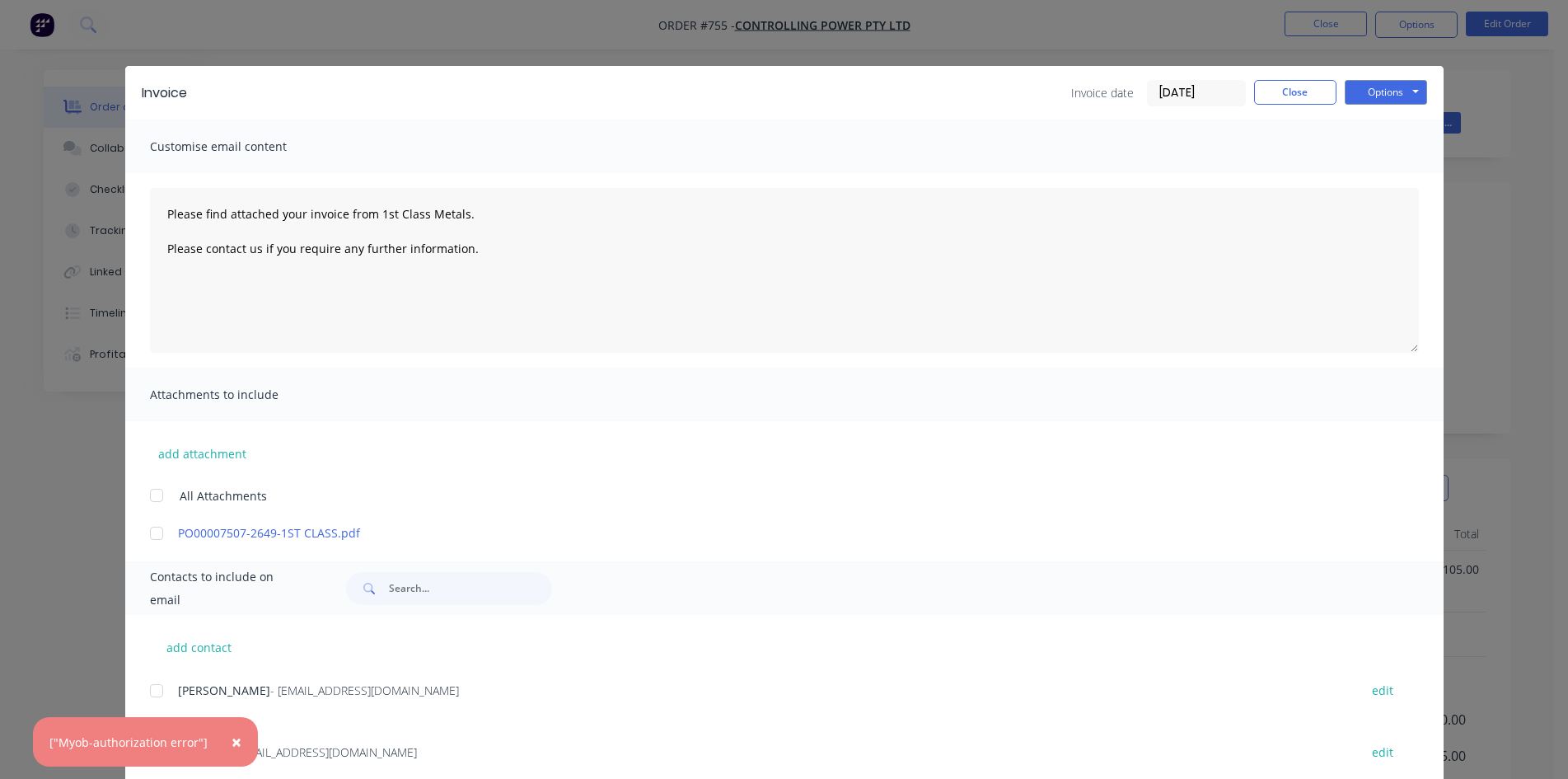
click at [224, 738] on button "×" at bounding box center [237, 742] width 43 height 40
click at [160, 757] on div at bounding box center [156, 753] width 33 height 33
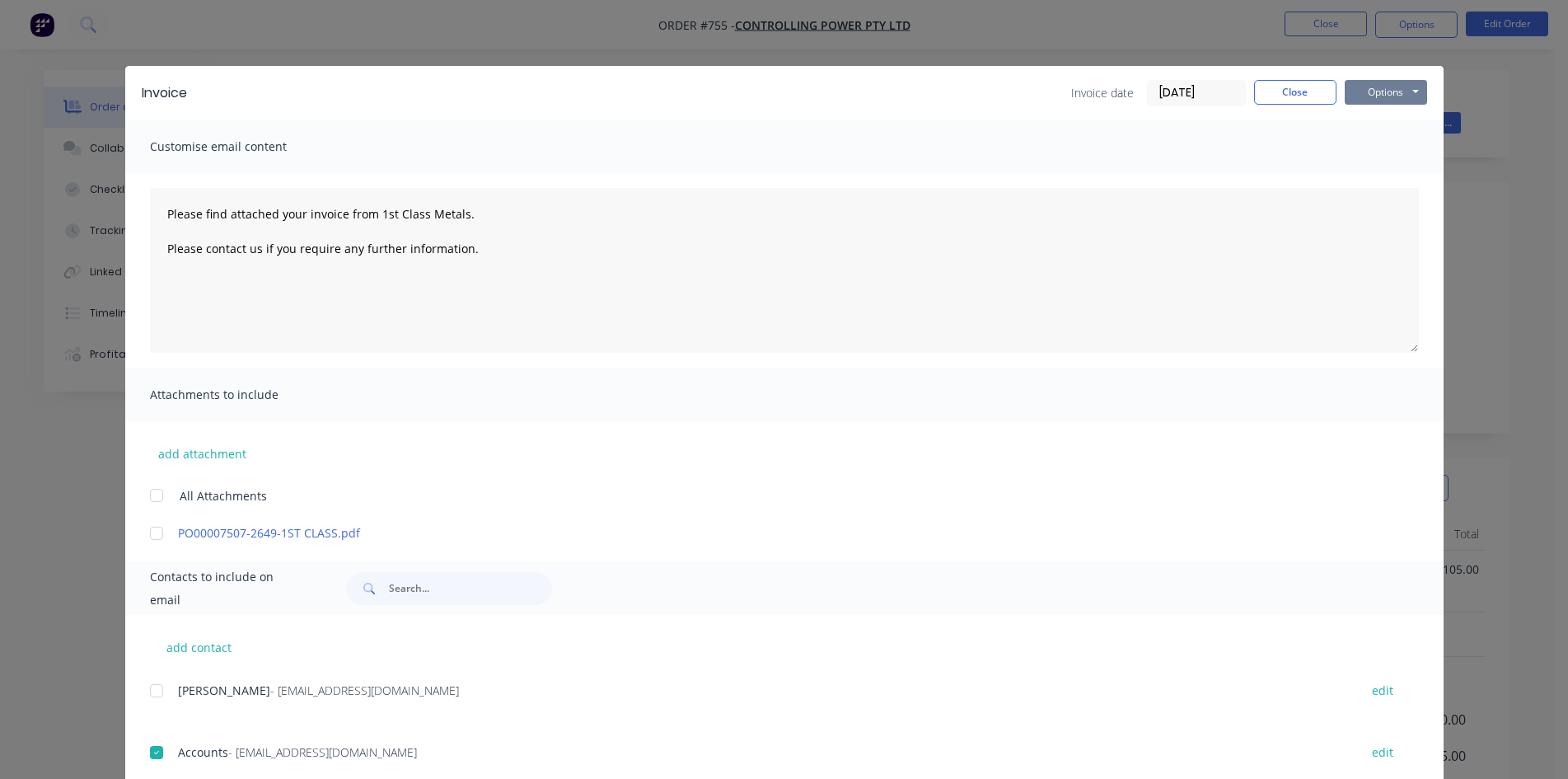
click at [1366, 88] on button "Options" at bounding box center [1386, 93] width 83 height 25
click at [1402, 181] on button "Email" at bounding box center [1397, 176] width 105 height 27
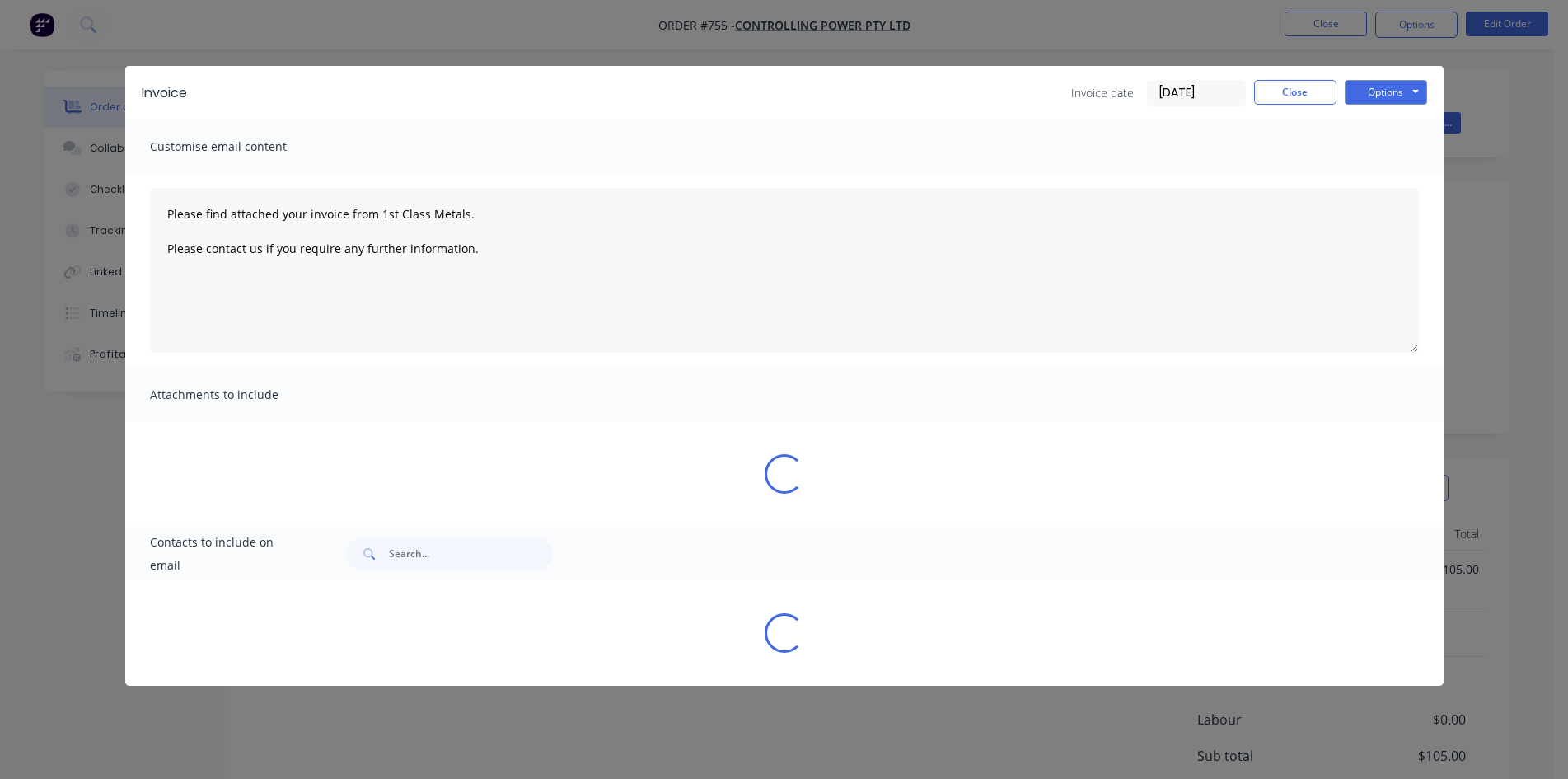
type textarea "Please find attached your invoice from 1st Class Metals. Please contact us if y…"
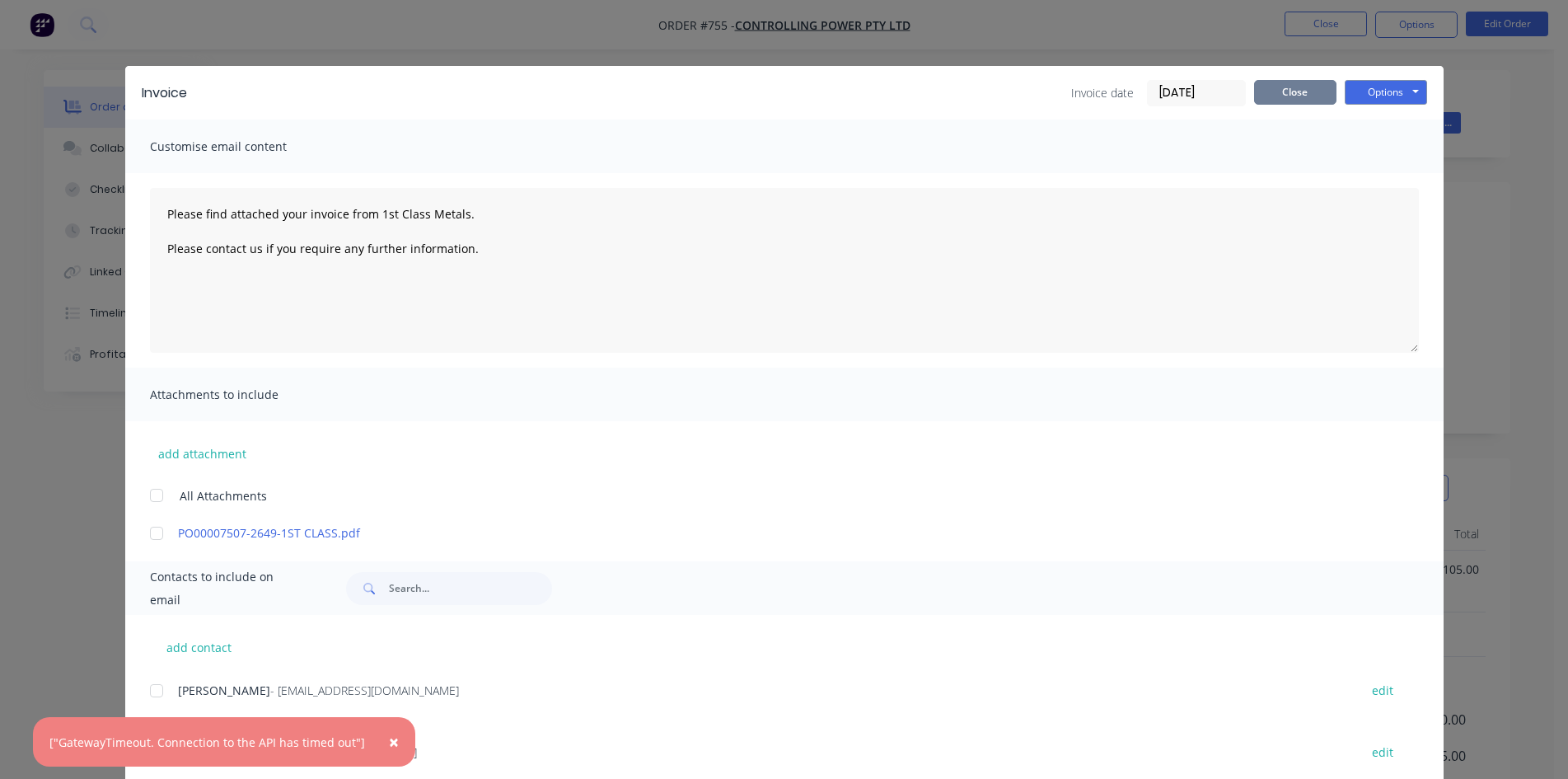
click at [1288, 97] on button "Close" at bounding box center [1296, 93] width 83 height 25
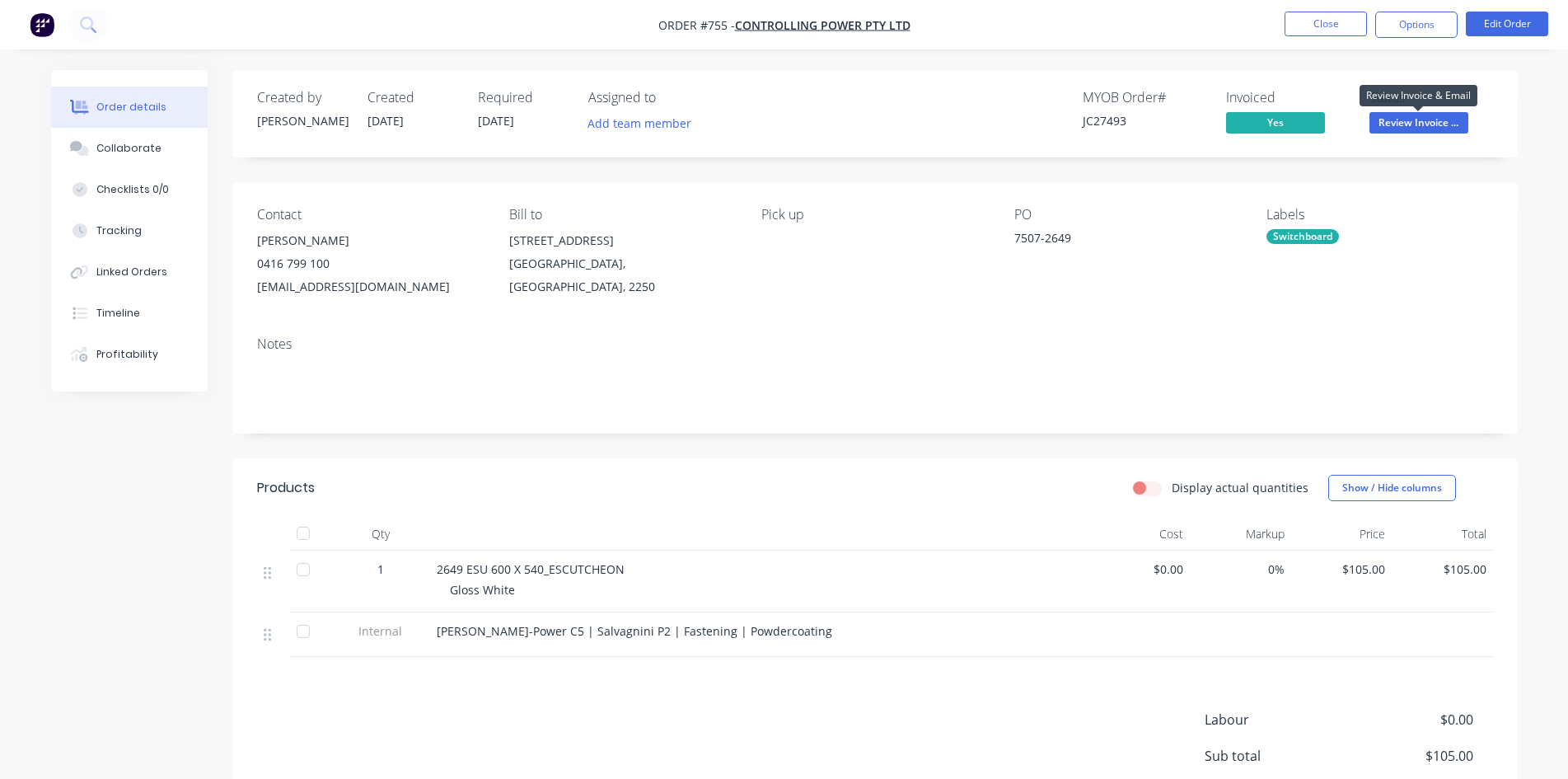
click at [1402, 116] on span "Review Invoice ..." at bounding box center [1418, 122] width 98 height 21
click at [1112, 294] on div "PO 7507-2649" at bounding box center [1127, 252] width 226 height 92
click at [1425, 24] on button "Options" at bounding box center [1417, 25] width 83 height 26
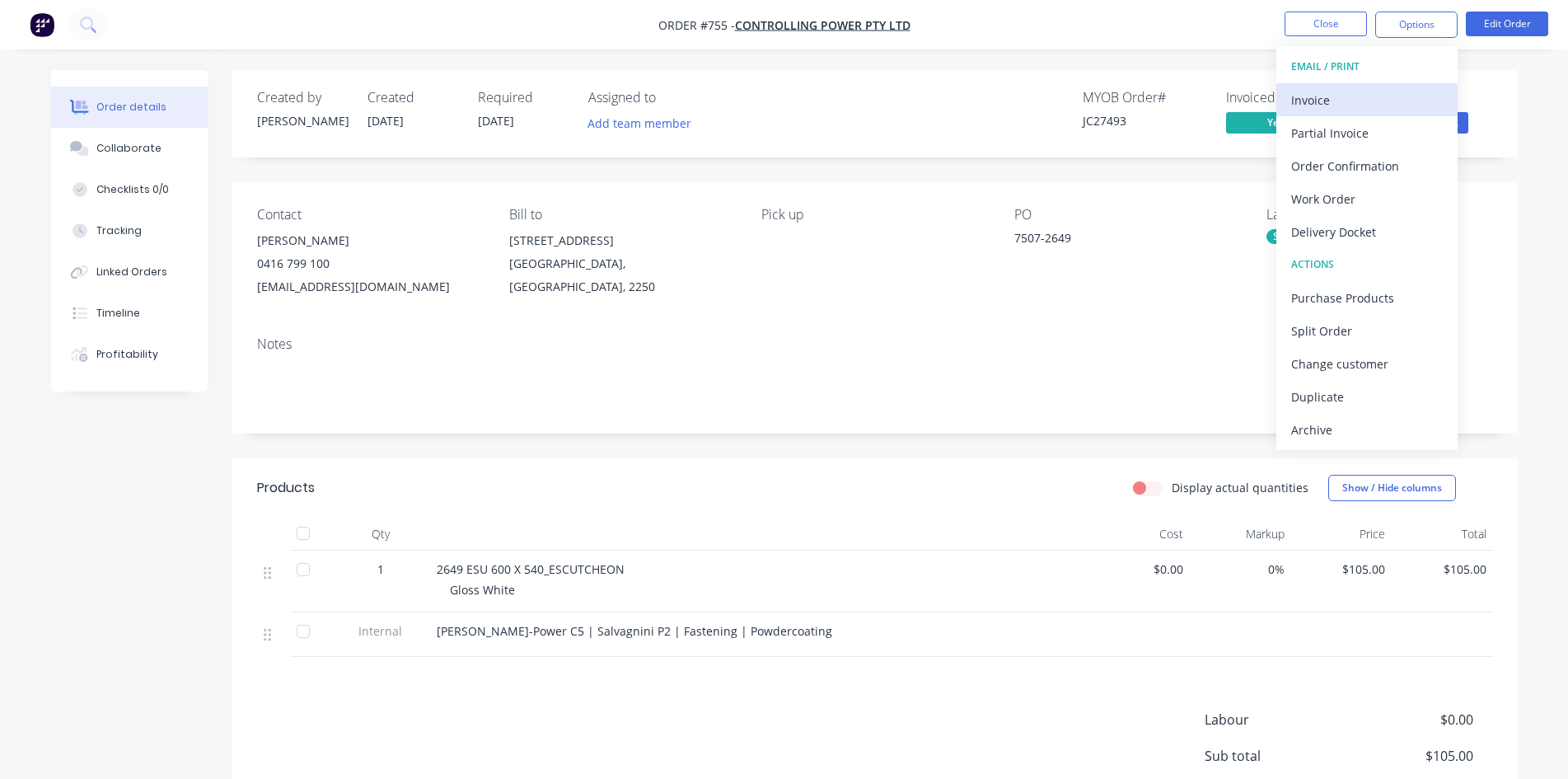
click at [1359, 98] on div "Invoice" at bounding box center [1366, 100] width 151 height 24
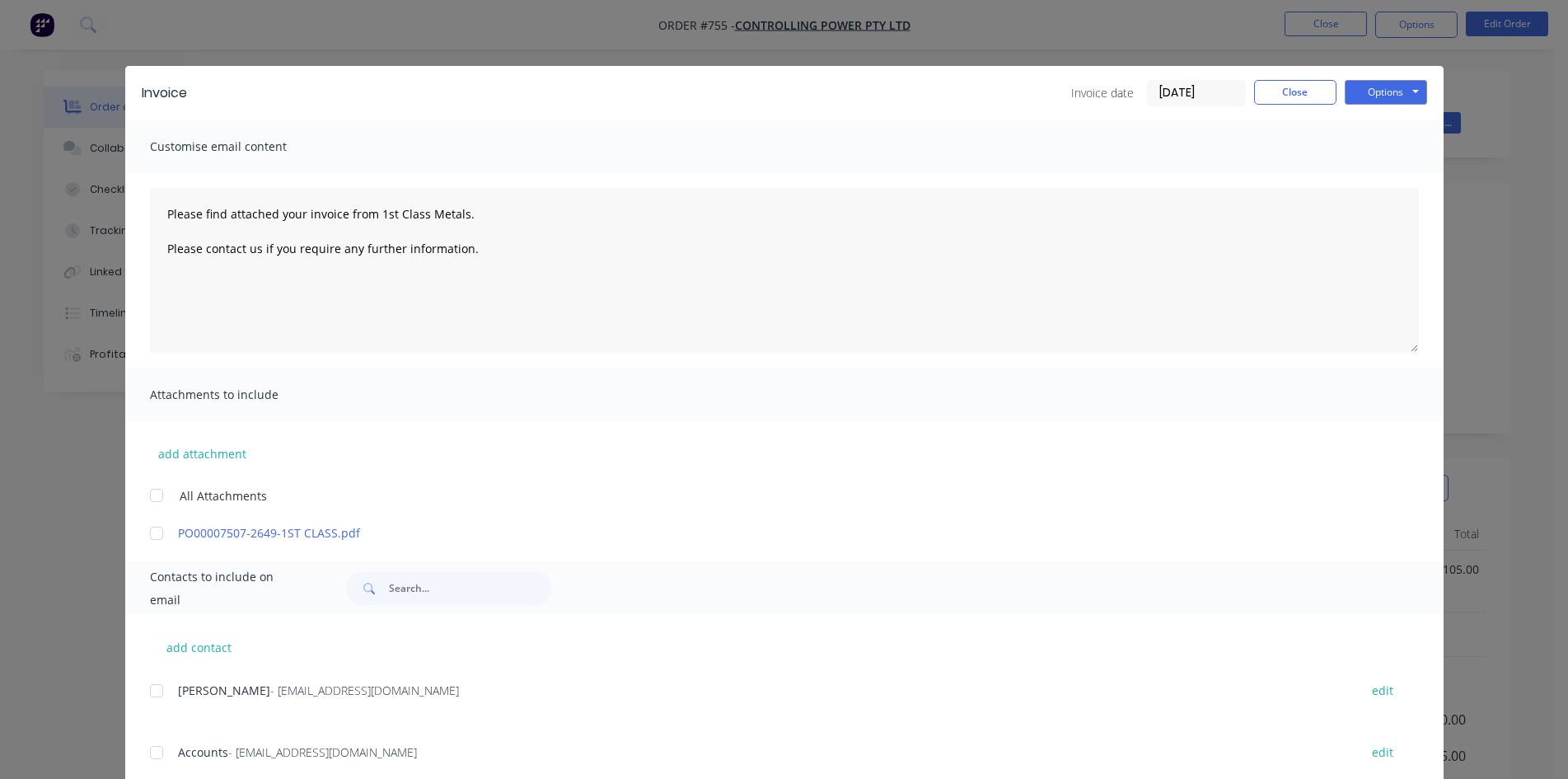
click at [178, 753] on span "Accounts" at bounding box center [203, 752] width 50 height 16
click at [156, 754] on div at bounding box center [156, 753] width 33 height 33
click at [1390, 95] on button "Options" at bounding box center [1386, 93] width 83 height 25
click at [1385, 183] on button "Email" at bounding box center [1397, 176] width 105 height 27
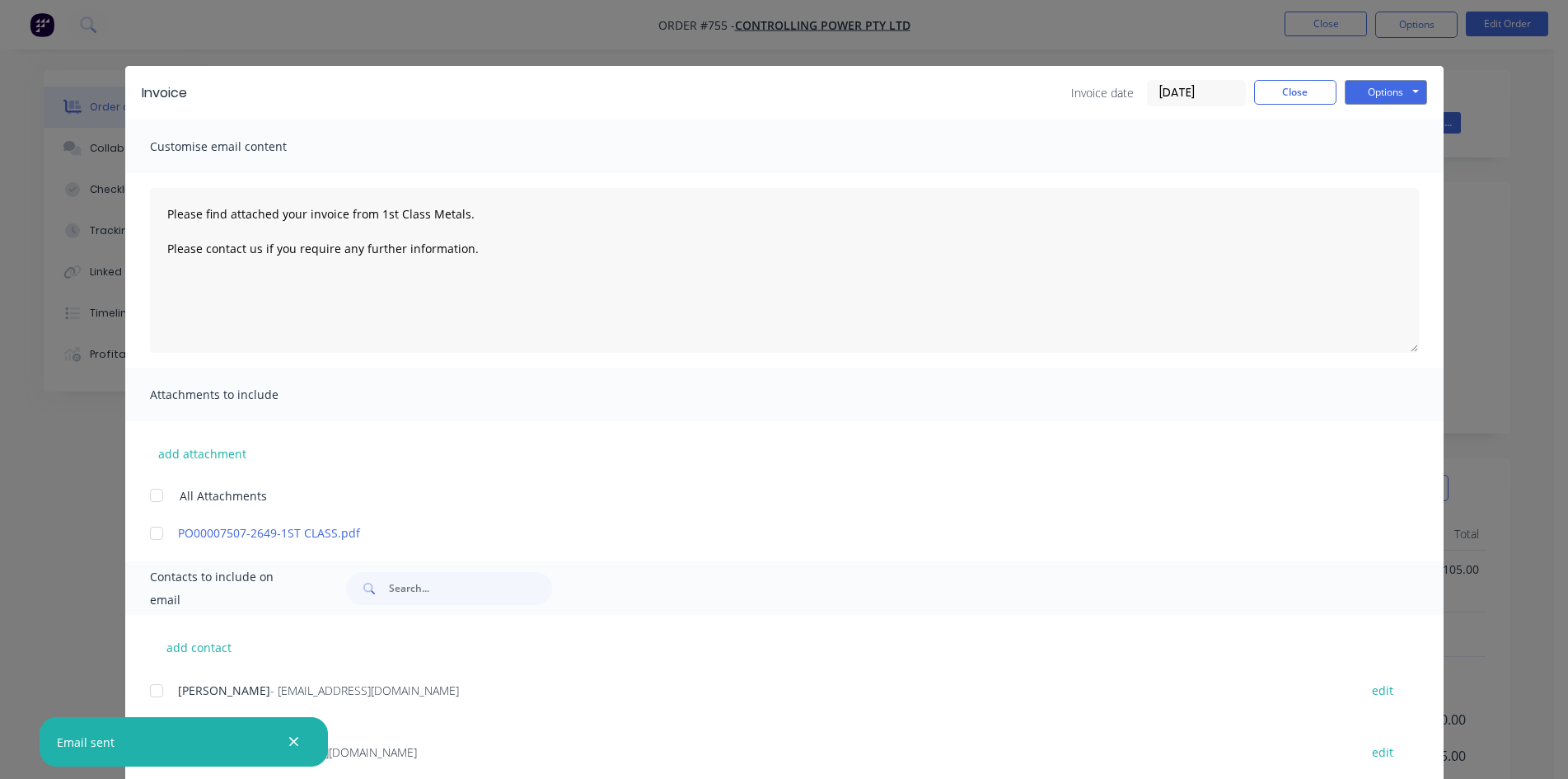
type textarea "Please find attached your invoice from 1st Class Metals. Please contact us if y…"
click at [1288, 98] on button "Close" at bounding box center [1296, 93] width 83 height 25
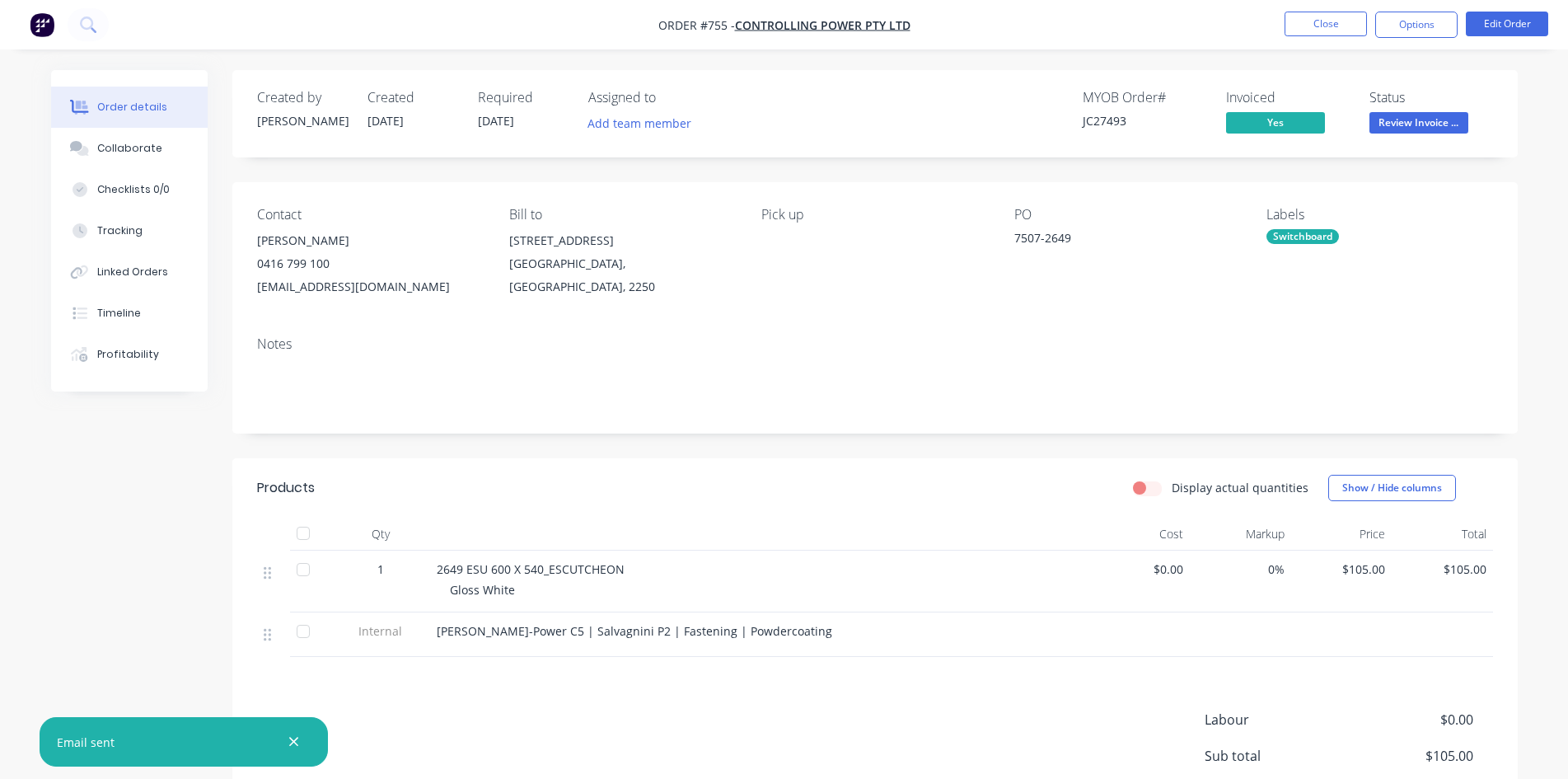
click at [1408, 130] on span "Review Invoice ..." at bounding box center [1418, 122] width 98 height 21
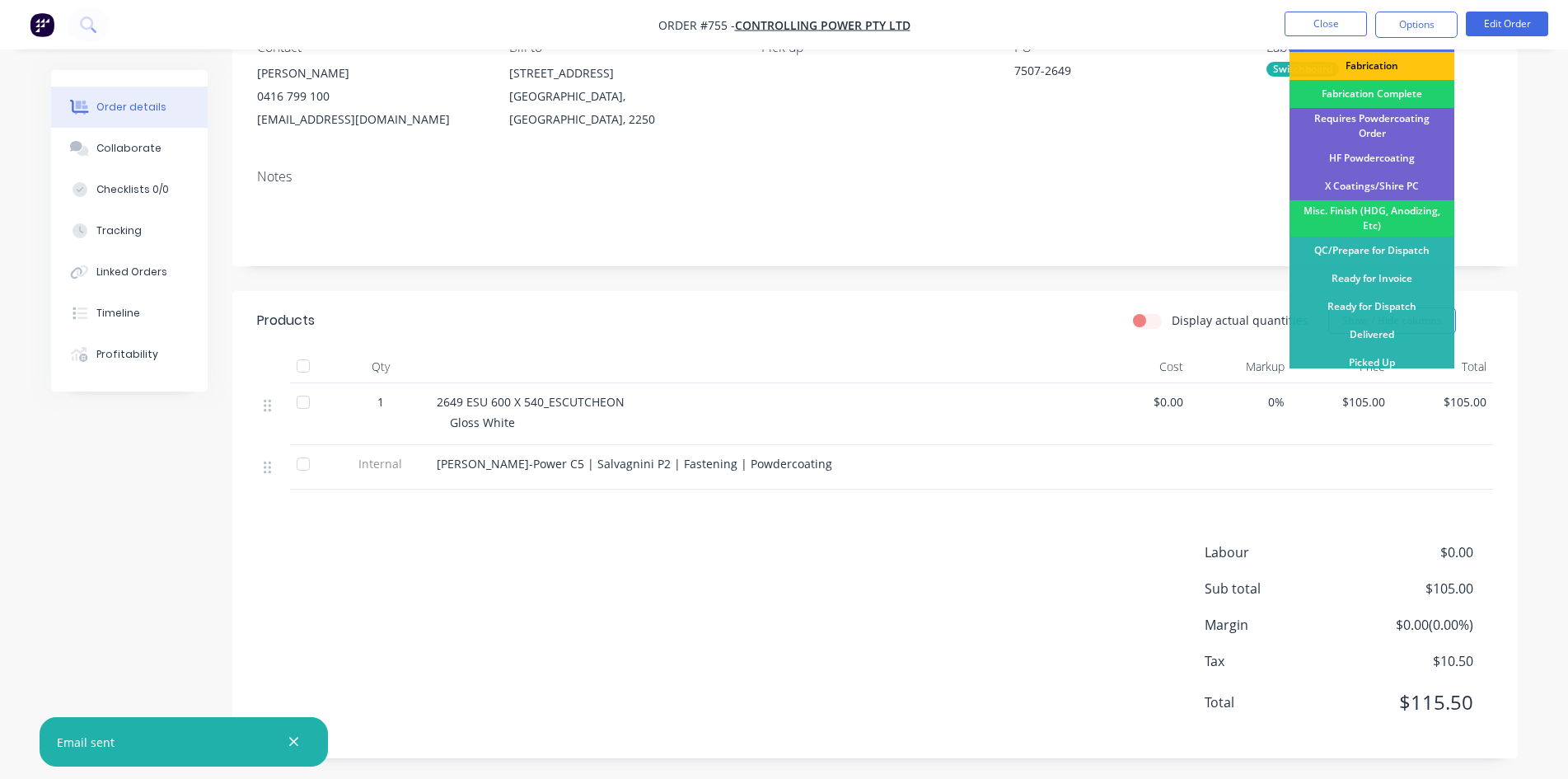
scroll to position [171, 0]
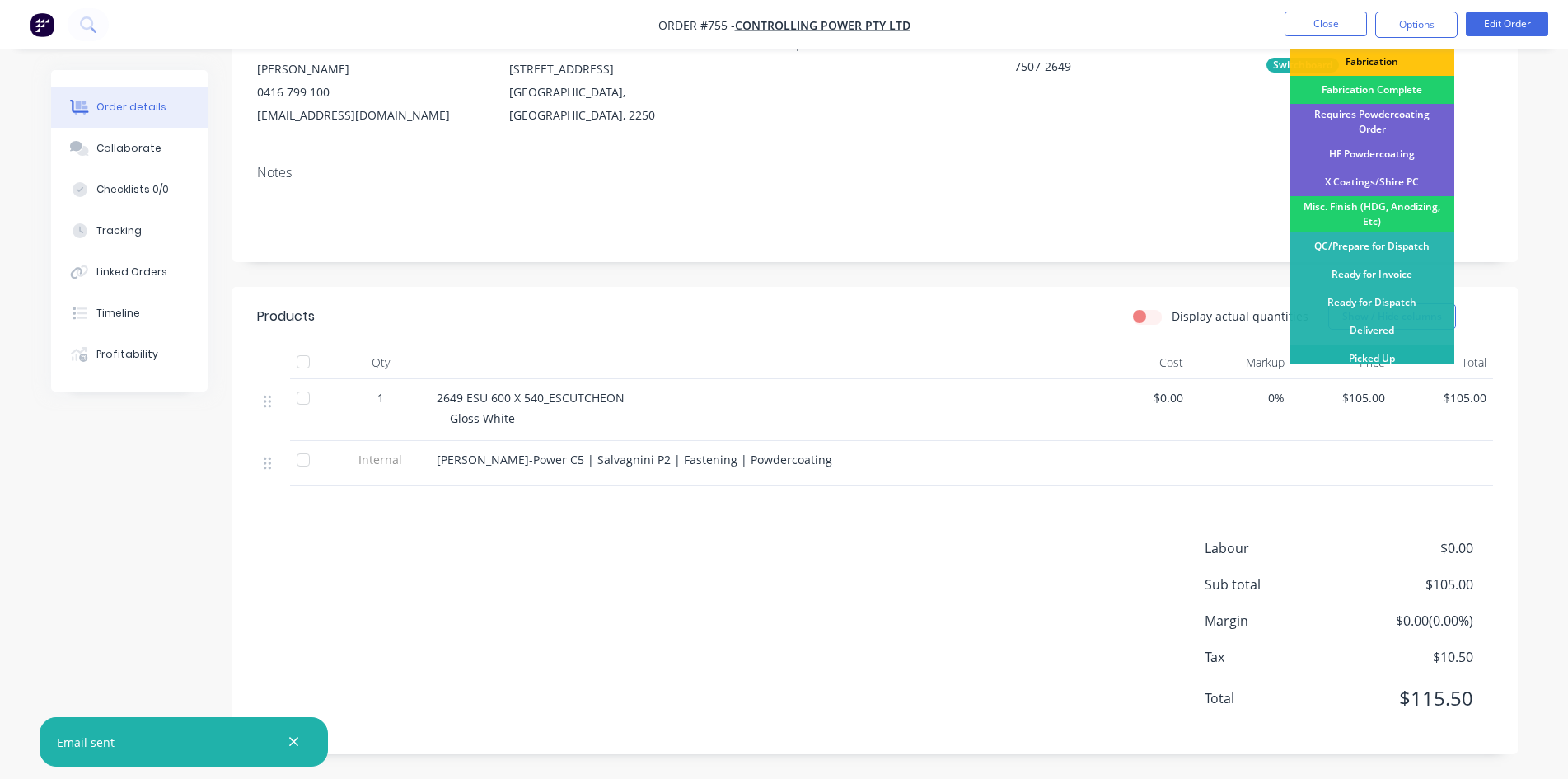
click at [1344, 354] on div "Picked Up" at bounding box center [1371, 358] width 165 height 28
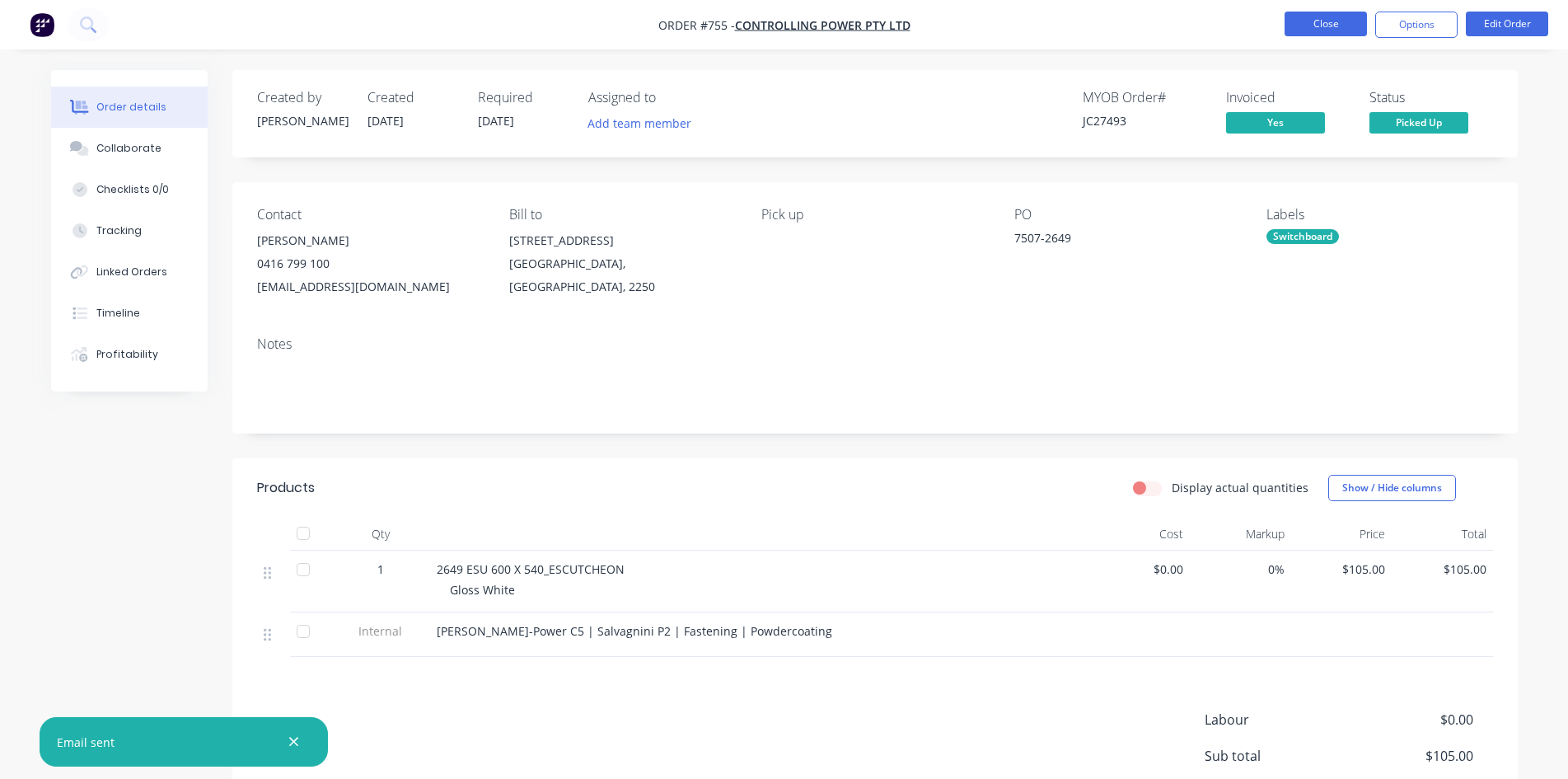
click at [1330, 35] on button "Close" at bounding box center [1326, 24] width 83 height 25
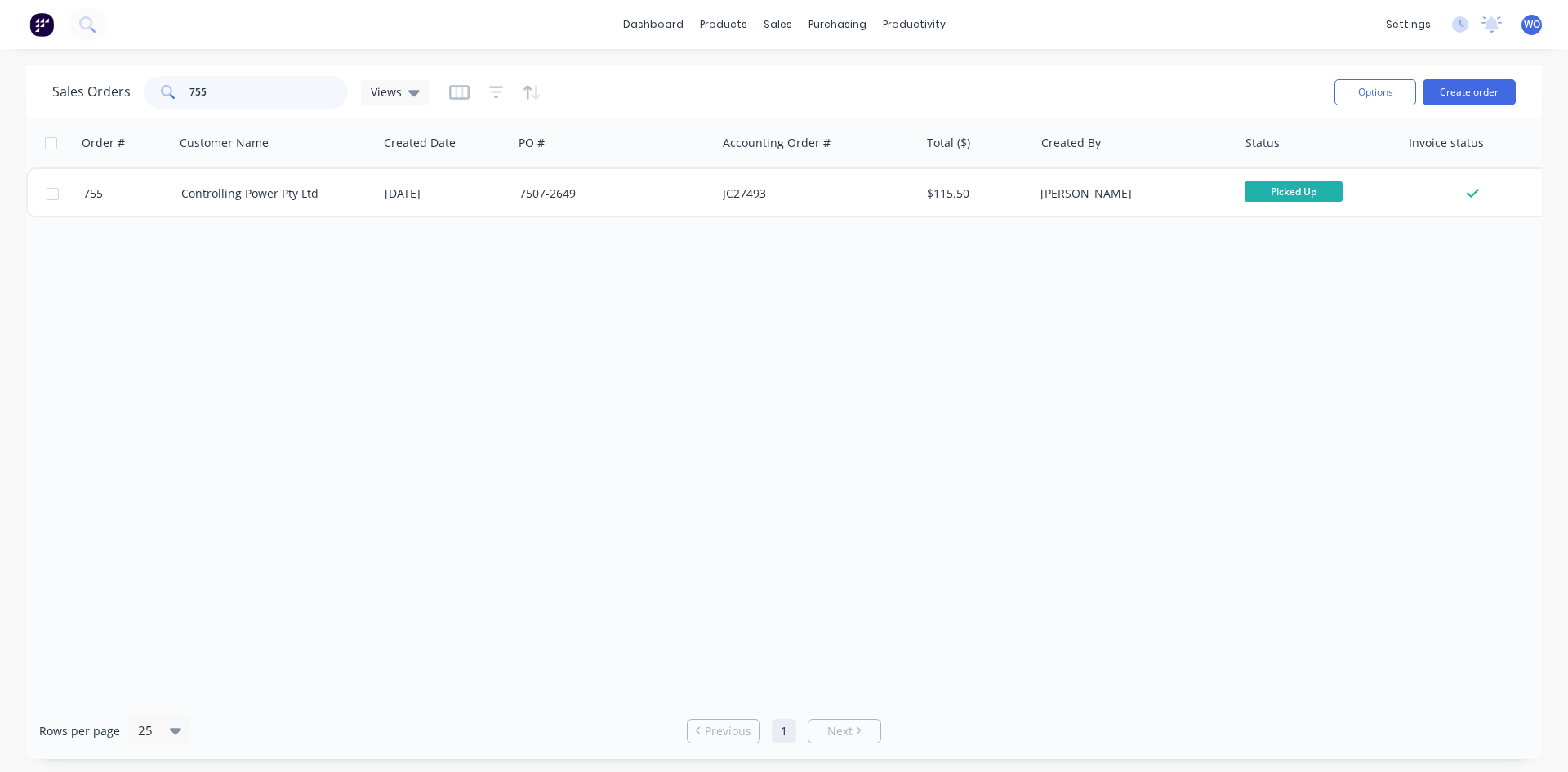
drag, startPoint x: 234, startPoint y: 85, endPoint x: 0, endPoint y: 135, distance: 239.3
click at [0, 146] on div "Sales Orders 755 Views Options Create order Order # Customer Name Created Date …" at bounding box center [784, 412] width 1568 height 693
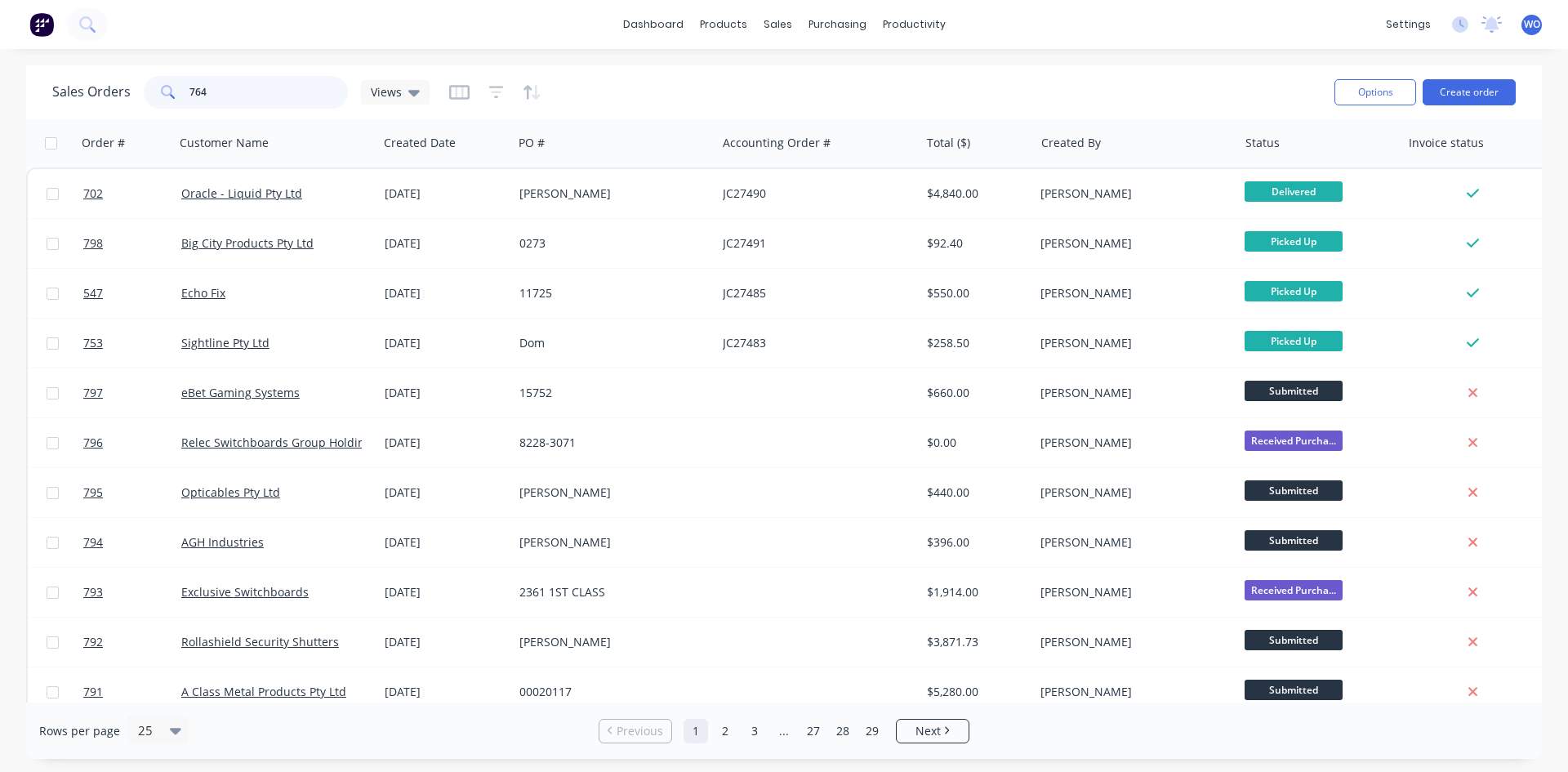
type input "764"
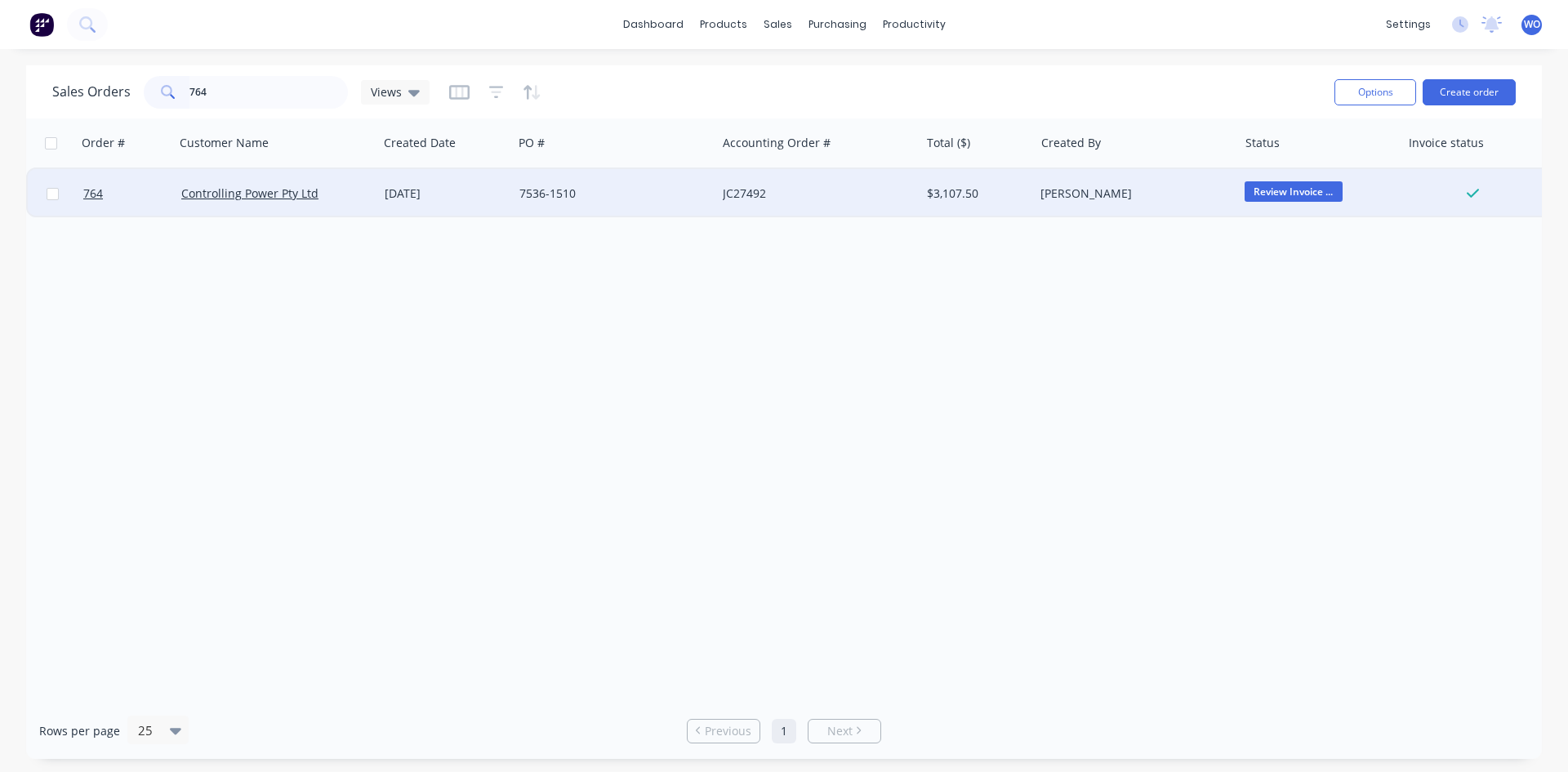
click at [672, 194] on div "7536-1510" at bounding box center [609, 194] width 181 height 16
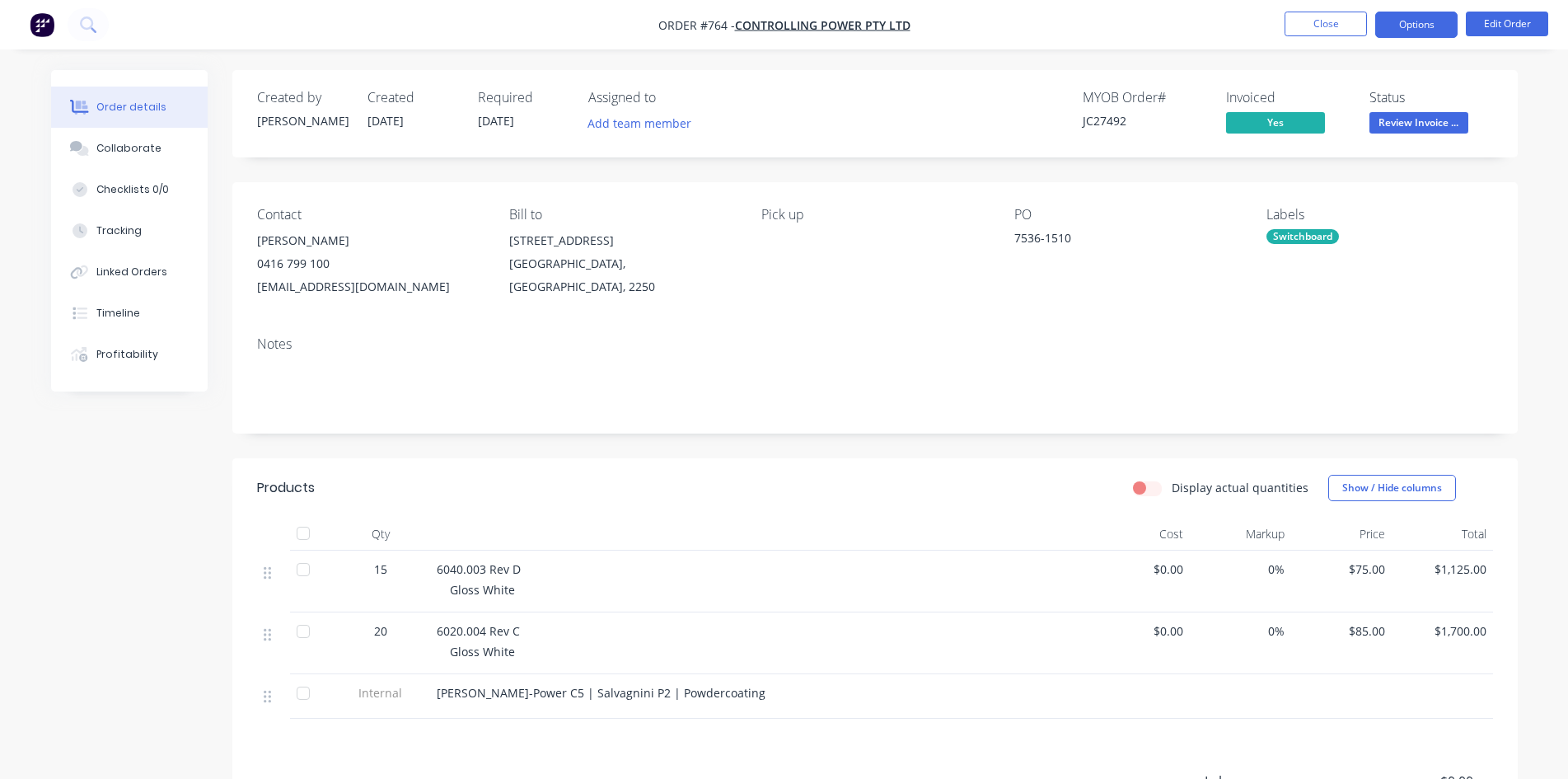
click at [1409, 31] on button "Options" at bounding box center [1417, 25] width 83 height 26
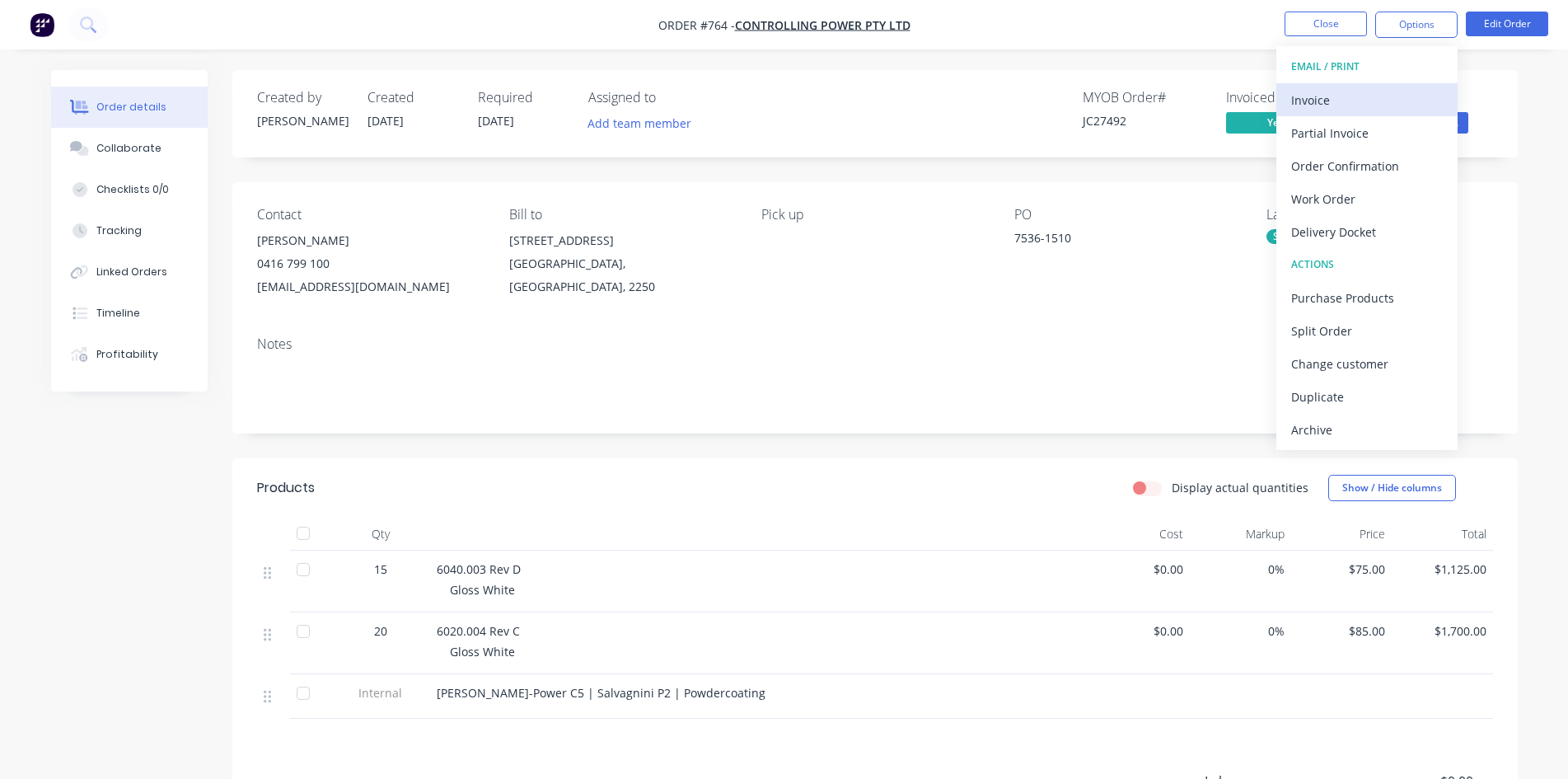
click at [1362, 97] on div "Invoice" at bounding box center [1366, 100] width 151 height 24
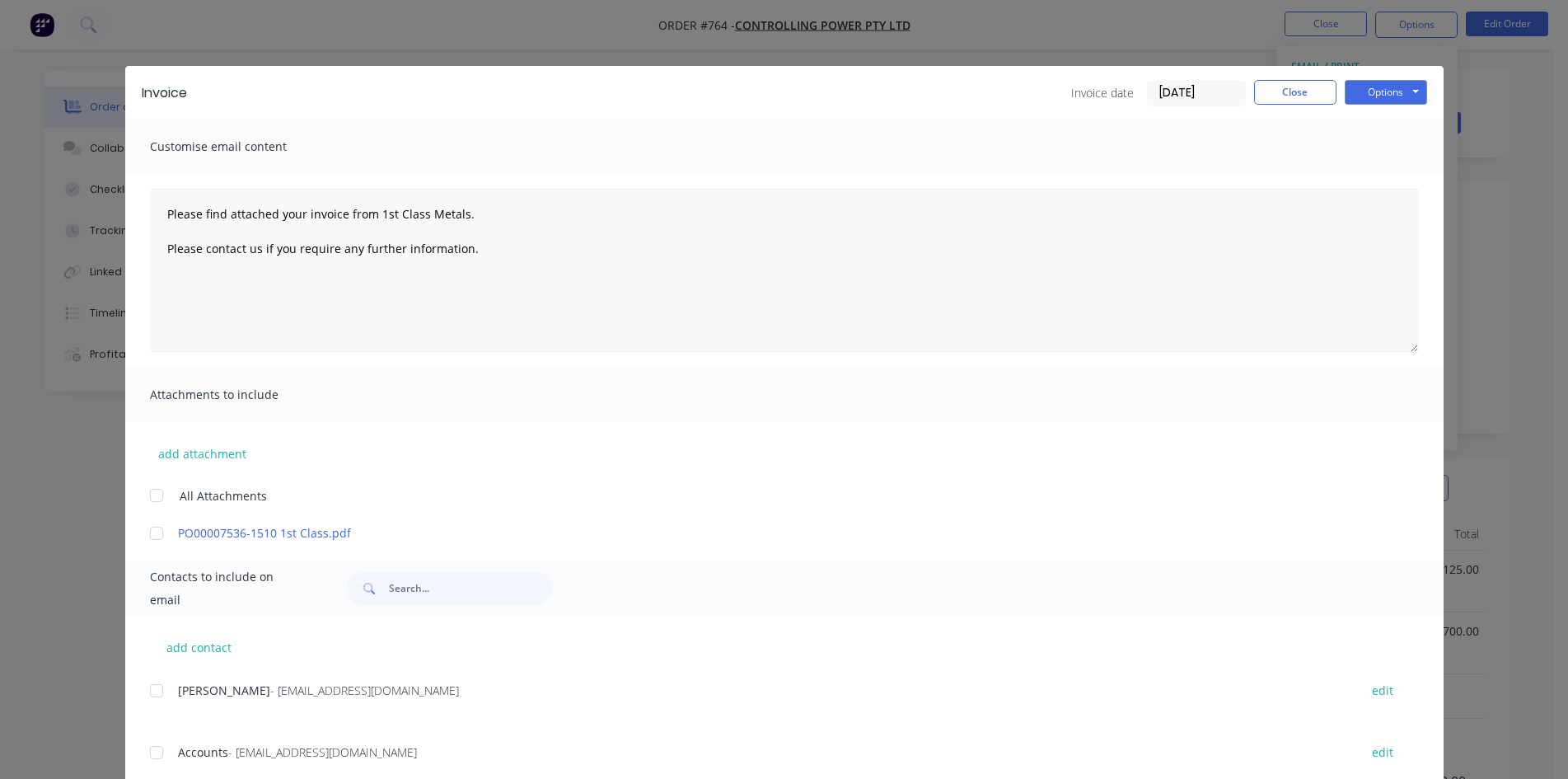
click at [162, 754] on div at bounding box center [156, 753] width 33 height 33
click at [1404, 90] on button "Options" at bounding box center [1386, 93] width 83 height 25
click at [1381, 166] on button "Email" at bounding box center [1397, 176] width 105 height 27
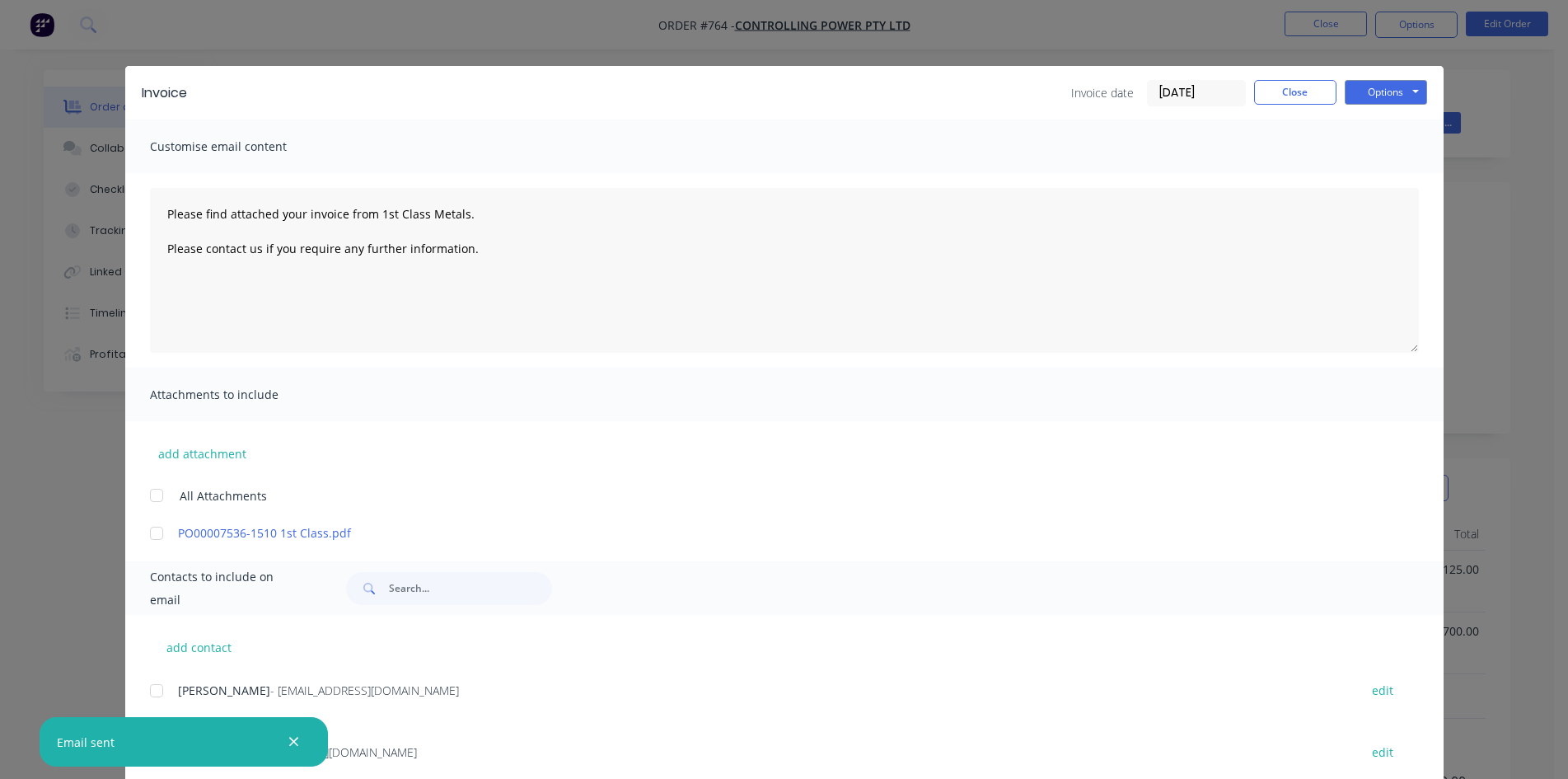
type textarea "Please find attached your invoice from 1st Class Metals. Please contact us if y…"
click at [1287, 88] on button "Close" at bounding box center [1296, 93] width 83 height 25
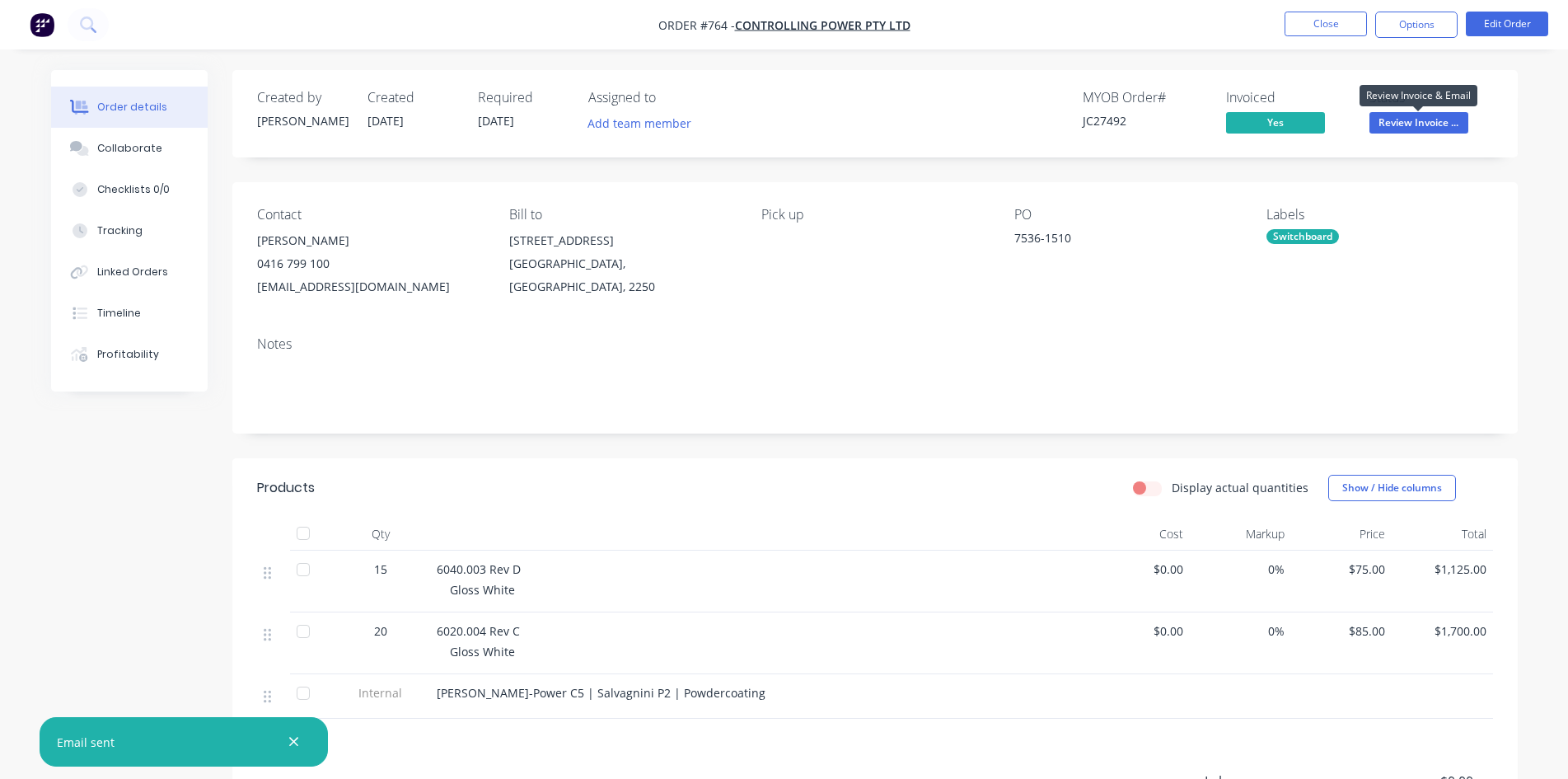
click at [1449, 128] on span "Review Invoice ..." at bounding box center [1418, 122] width 98 height 21
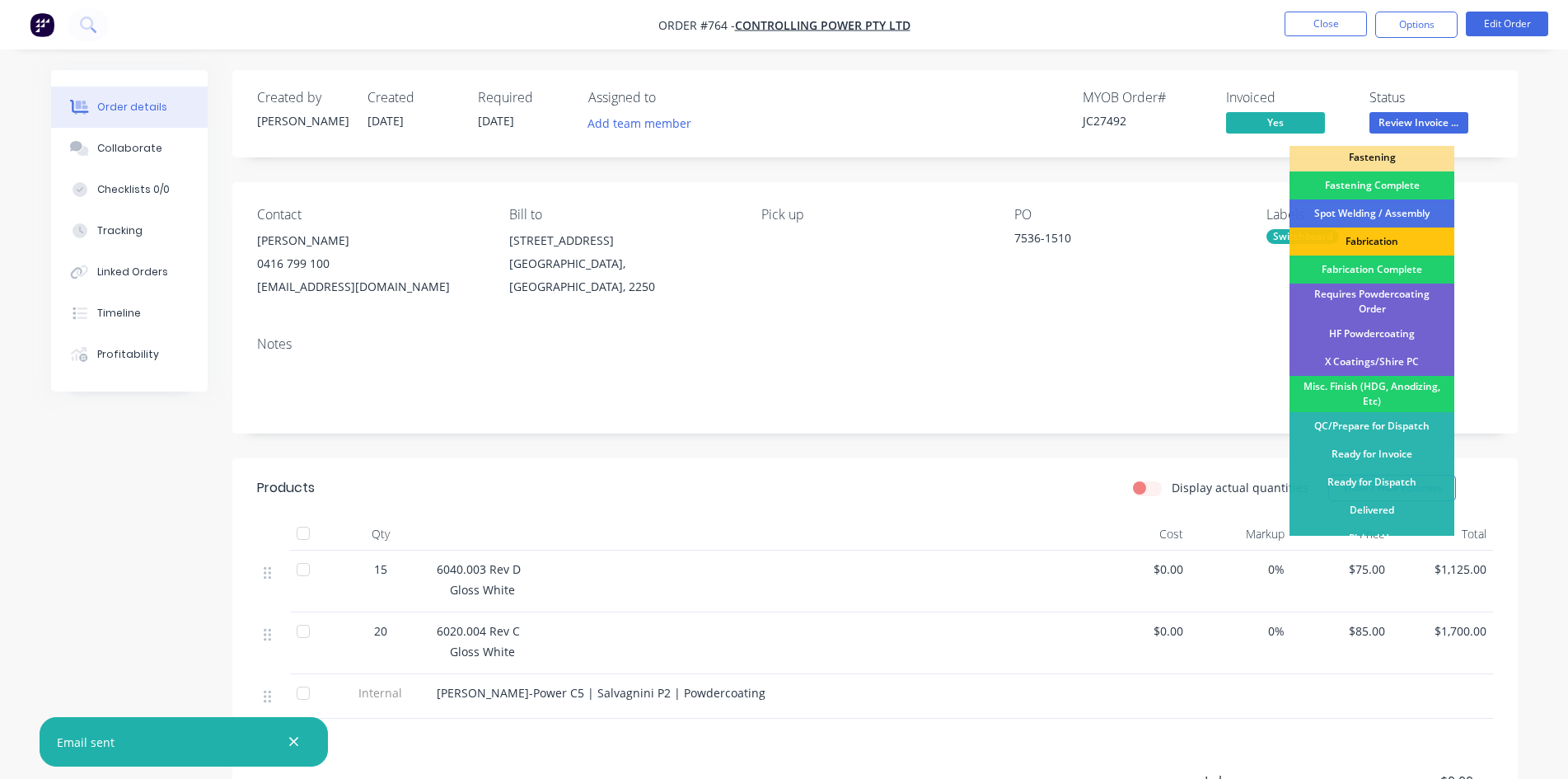
scroll to position [468, 0]
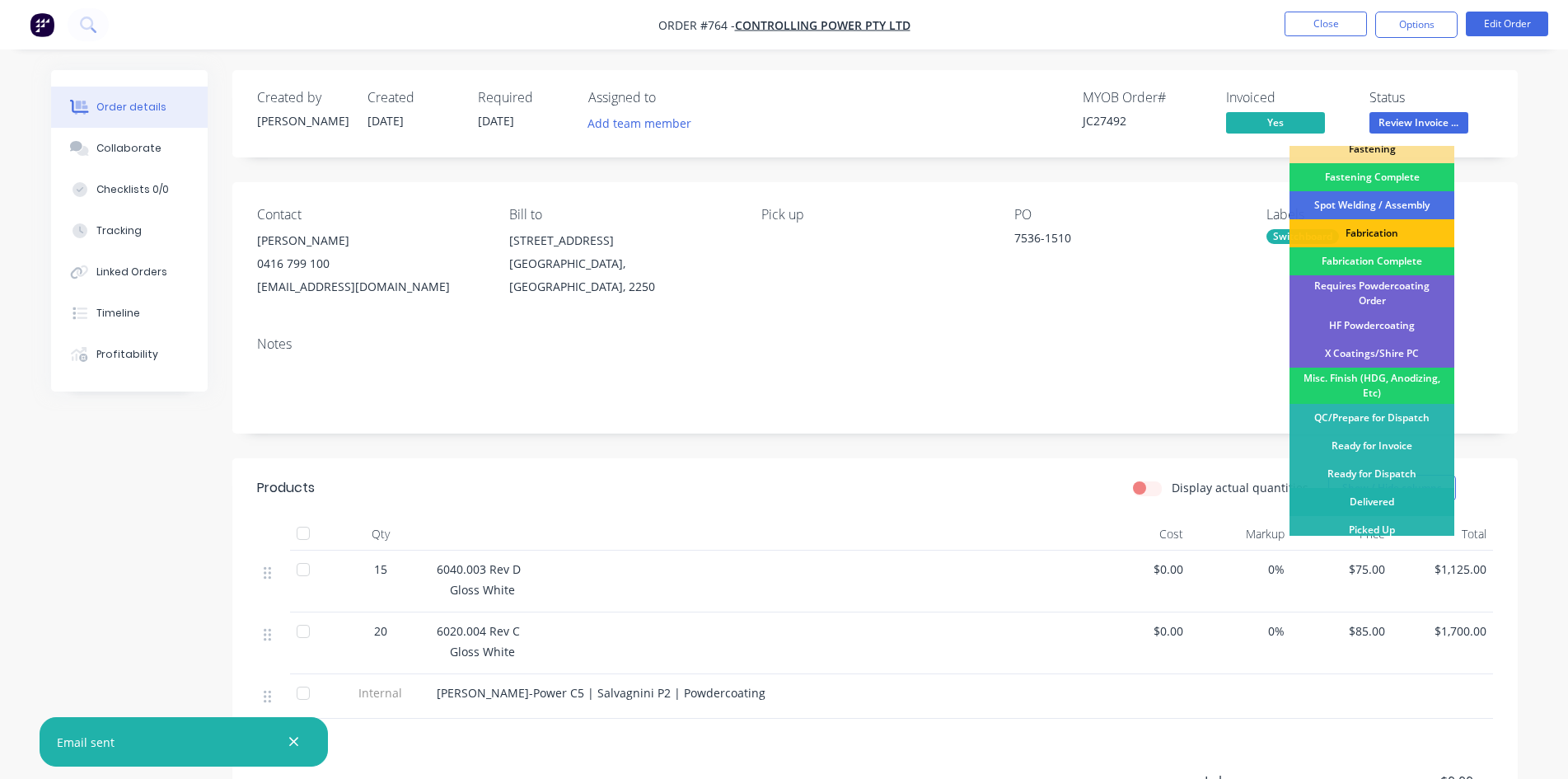
click at [1392, 500] on div "Delivered" at bounding box center [1371, 503] width 165 height 28
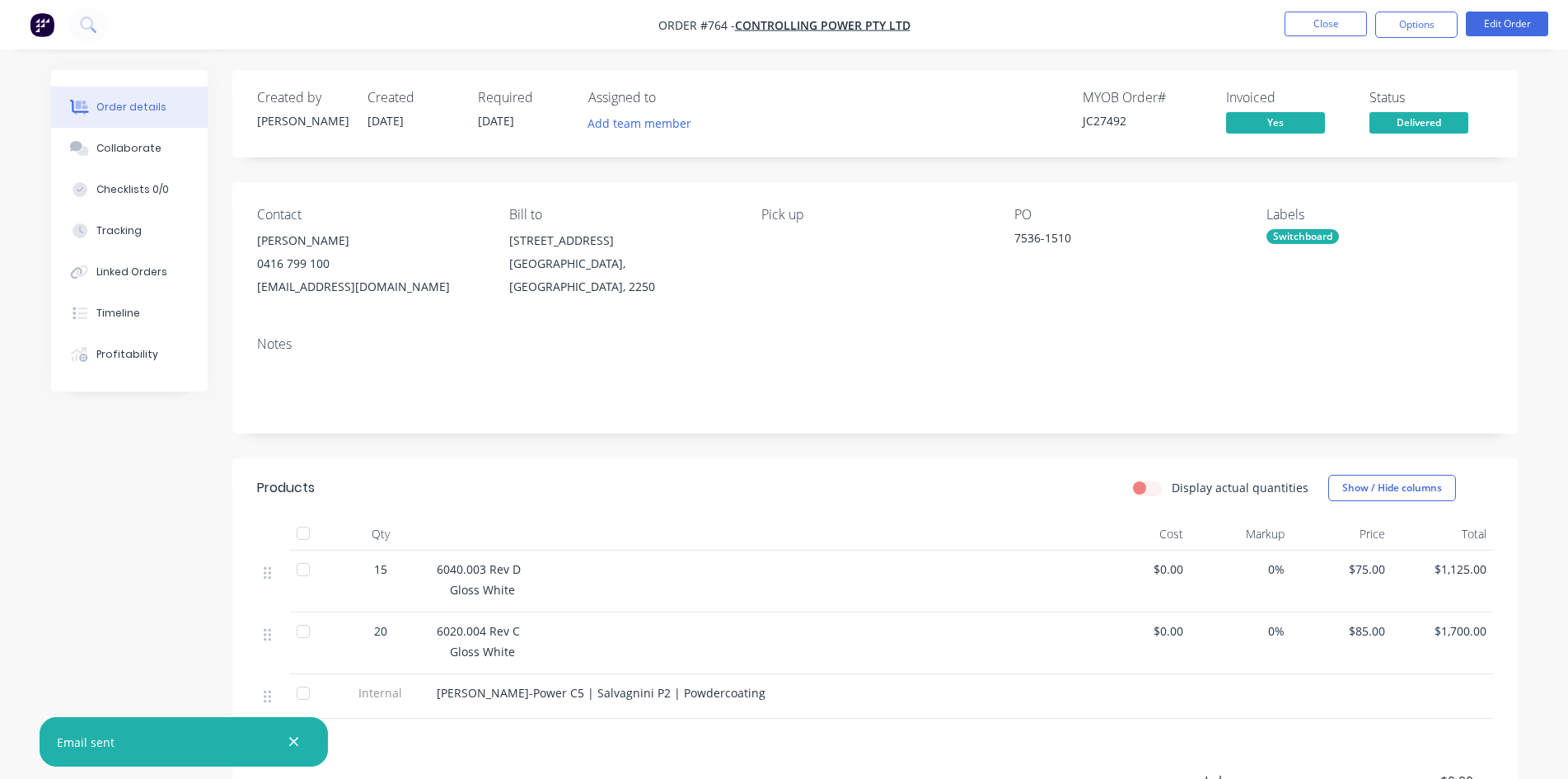
click at [1422, 127] on span "Delivered" at bounding box center [1418, 122] width 98 height 21
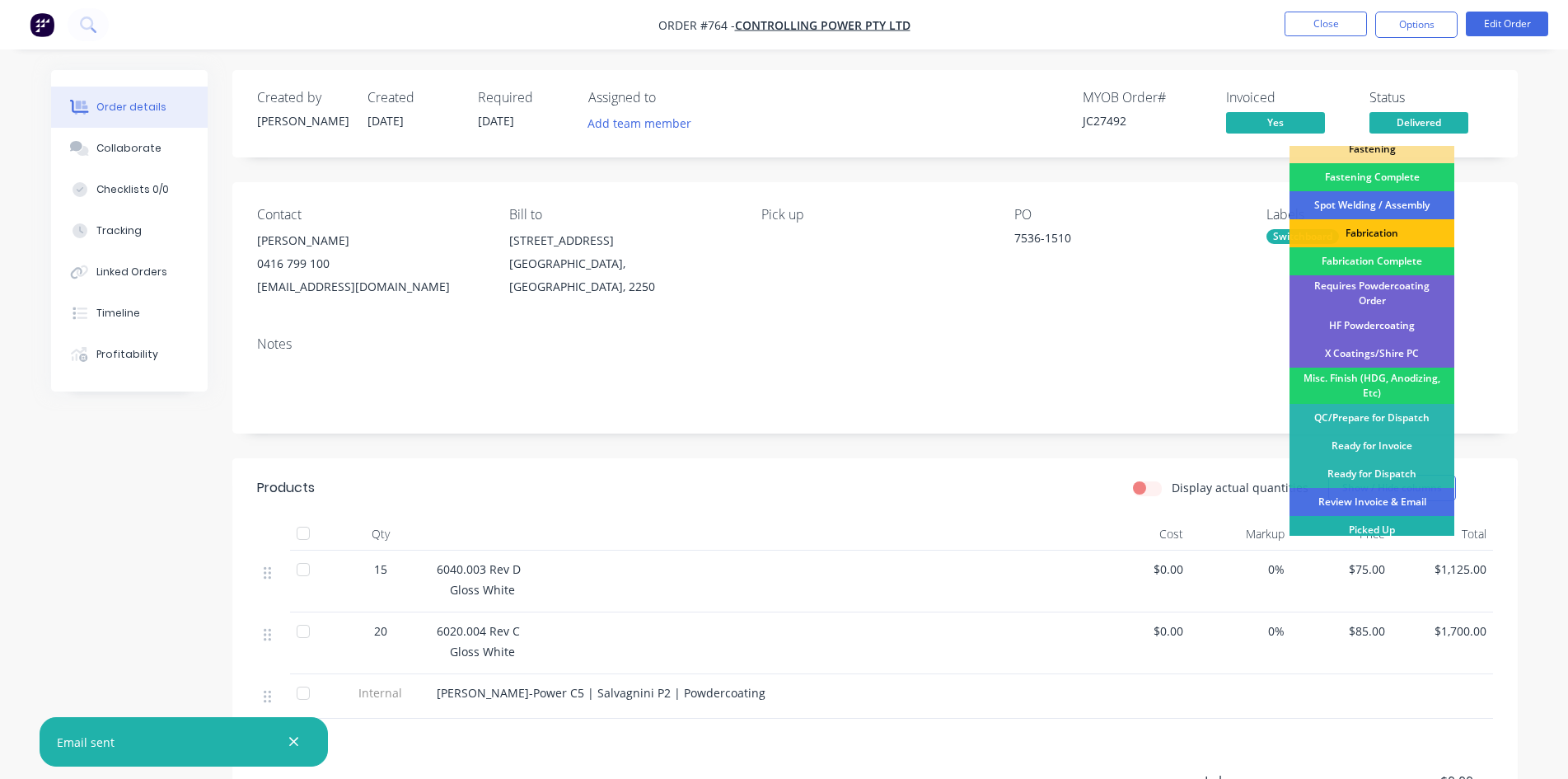
click at [1377, 521] on div "Picked Up" at bounding box center [1371, 530] width 165 height 28
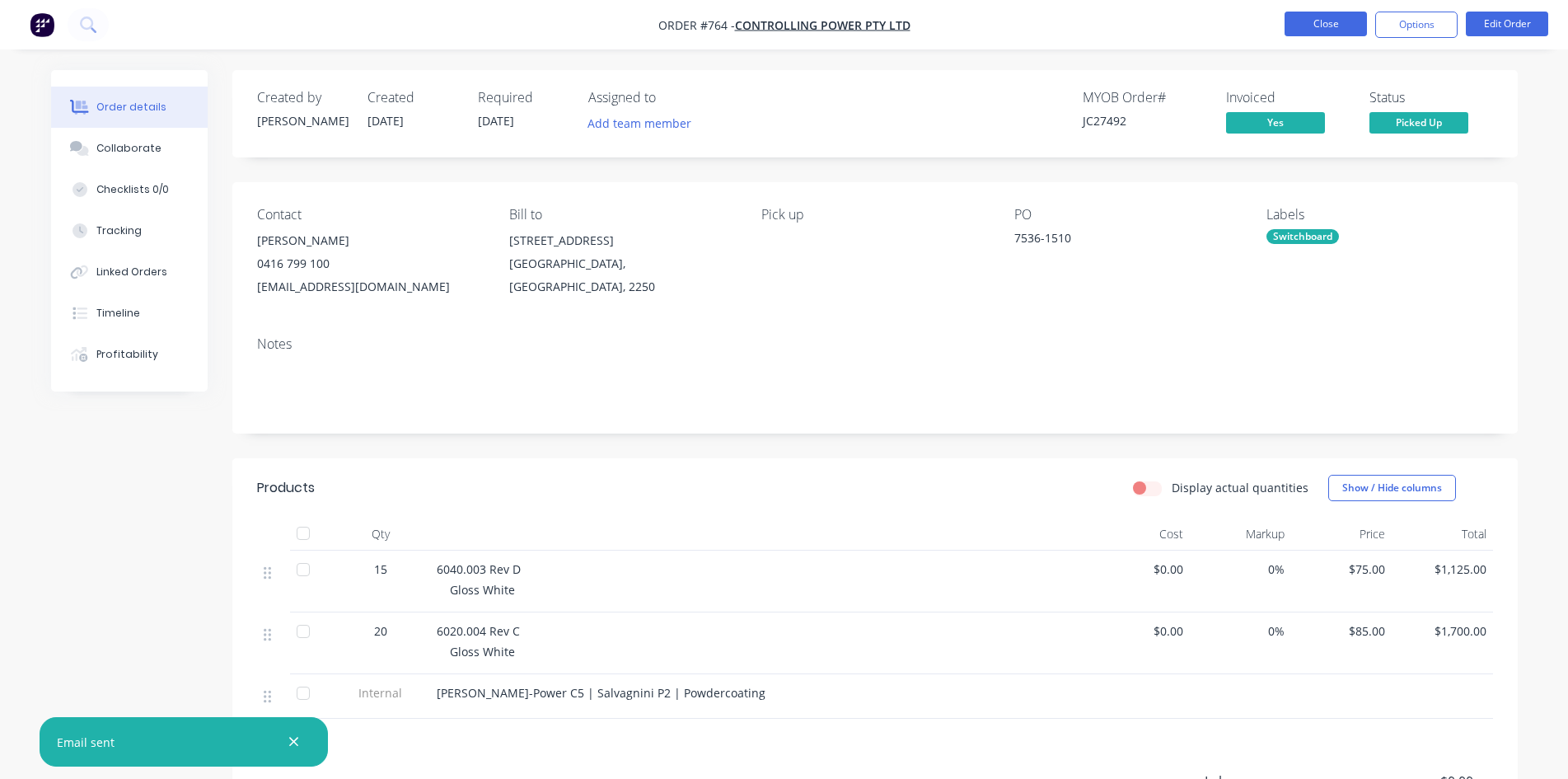
click at [1346, 26] on button "Close" at bounding box center [1326, 24] width 83 height 25
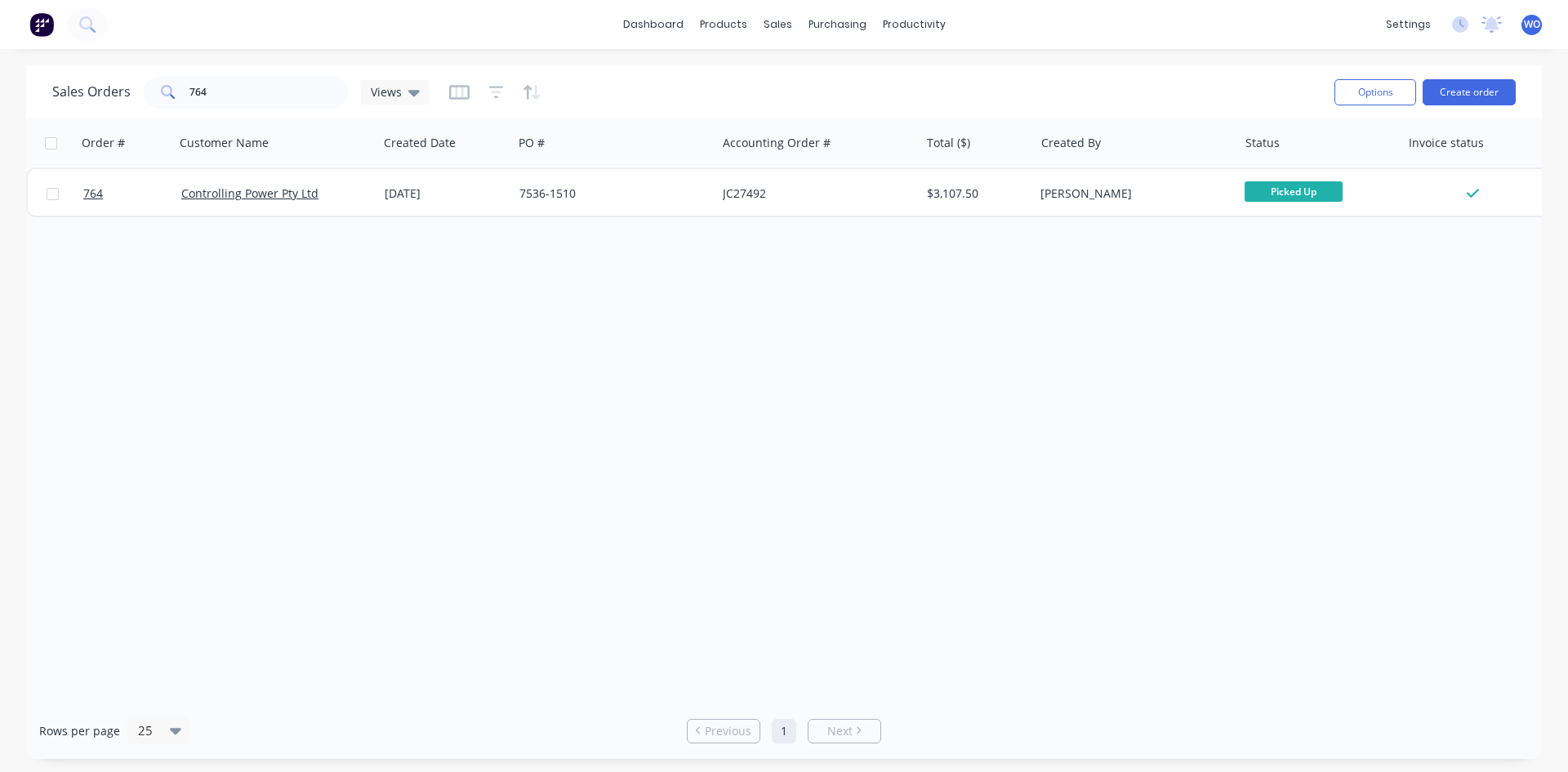
click at [45, 32] on img at bounding box center [42, 25] width 25 height 25
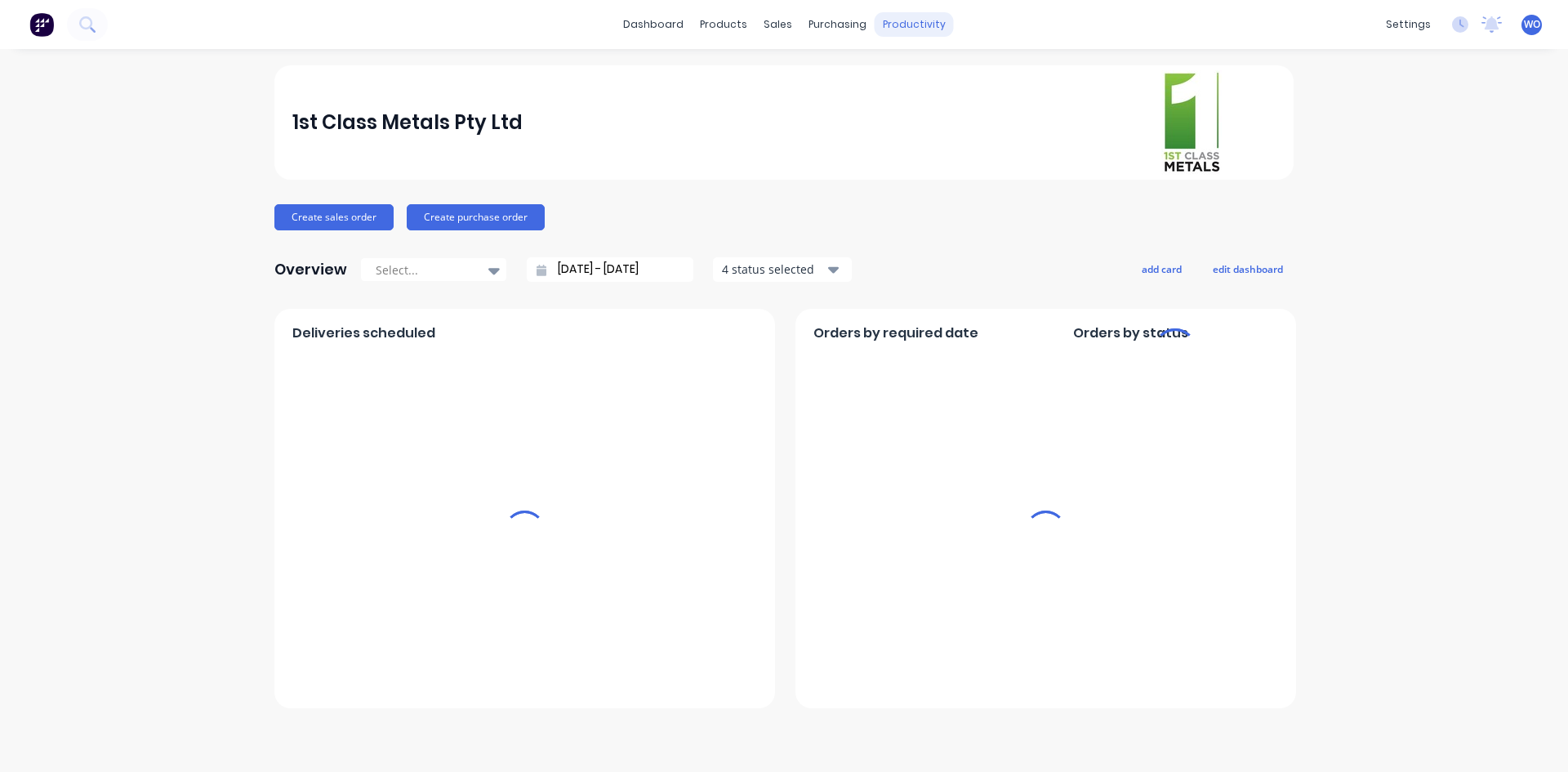
click at [925, 15] on div "productivity" at bounding box center [914, 25] width 80 height 25
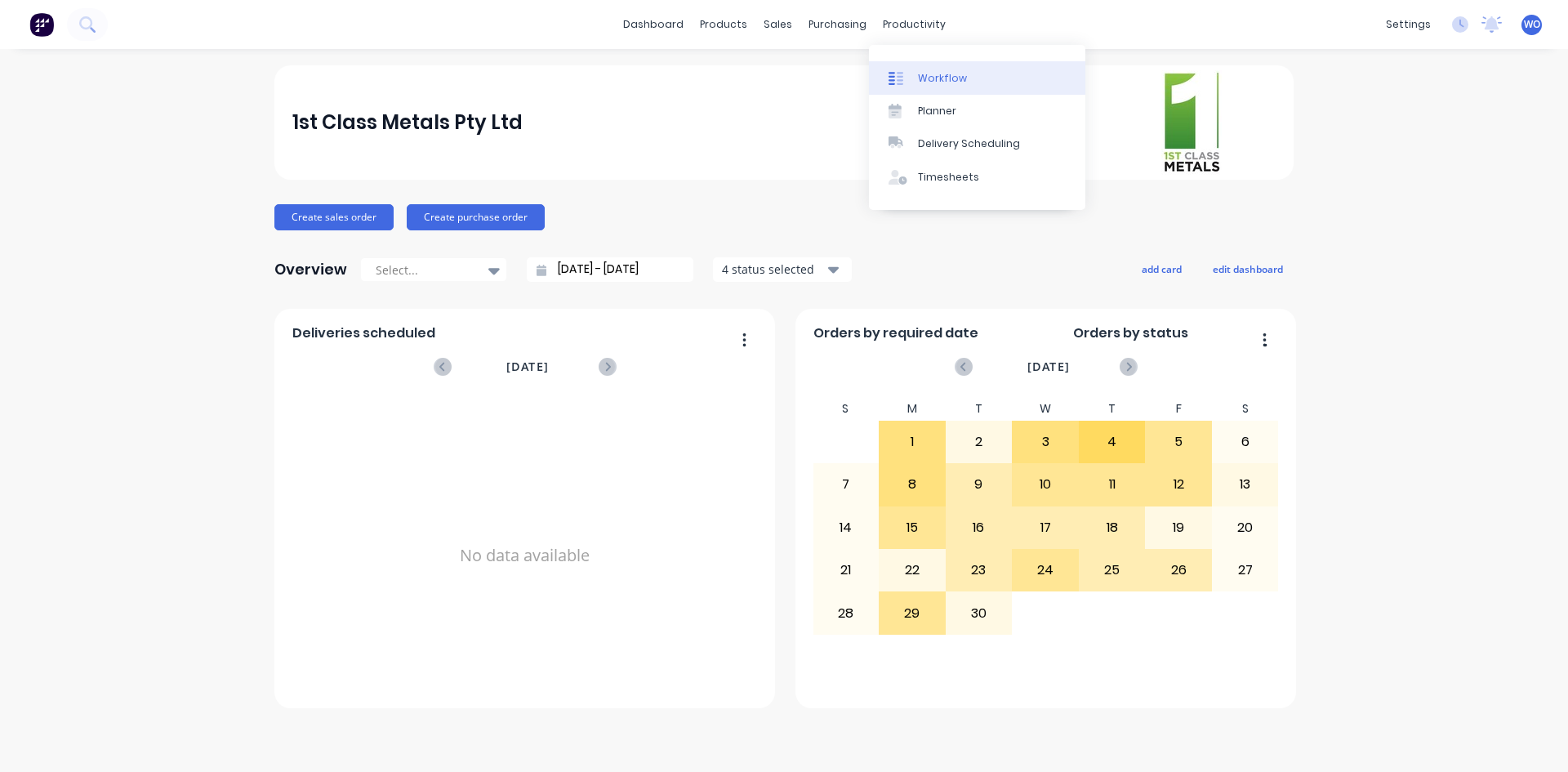
click at [952, 71] on div "Workflow" at bounding box center [942, 79] width 49 height 15
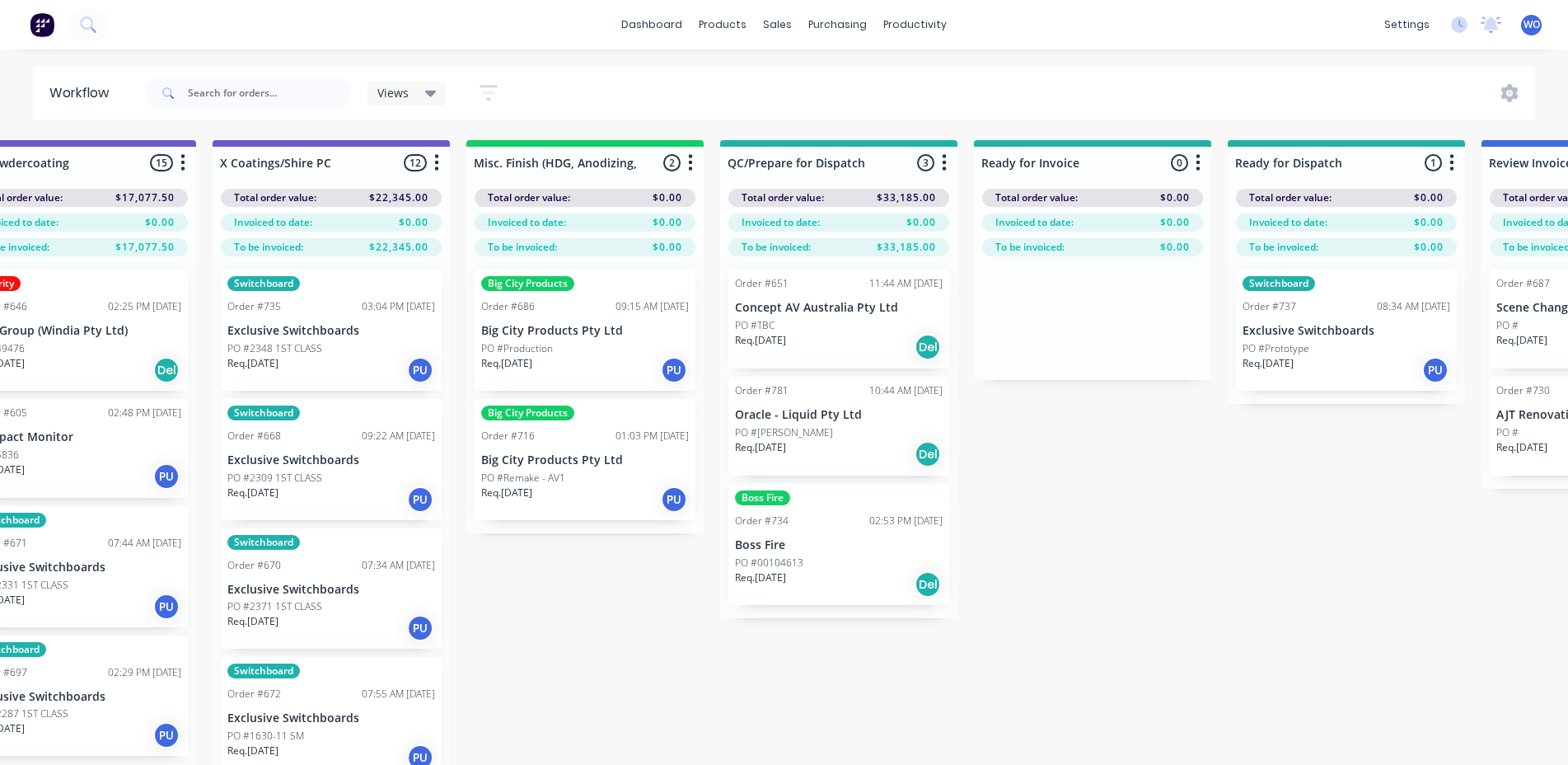
scroll to position [0, 5819]
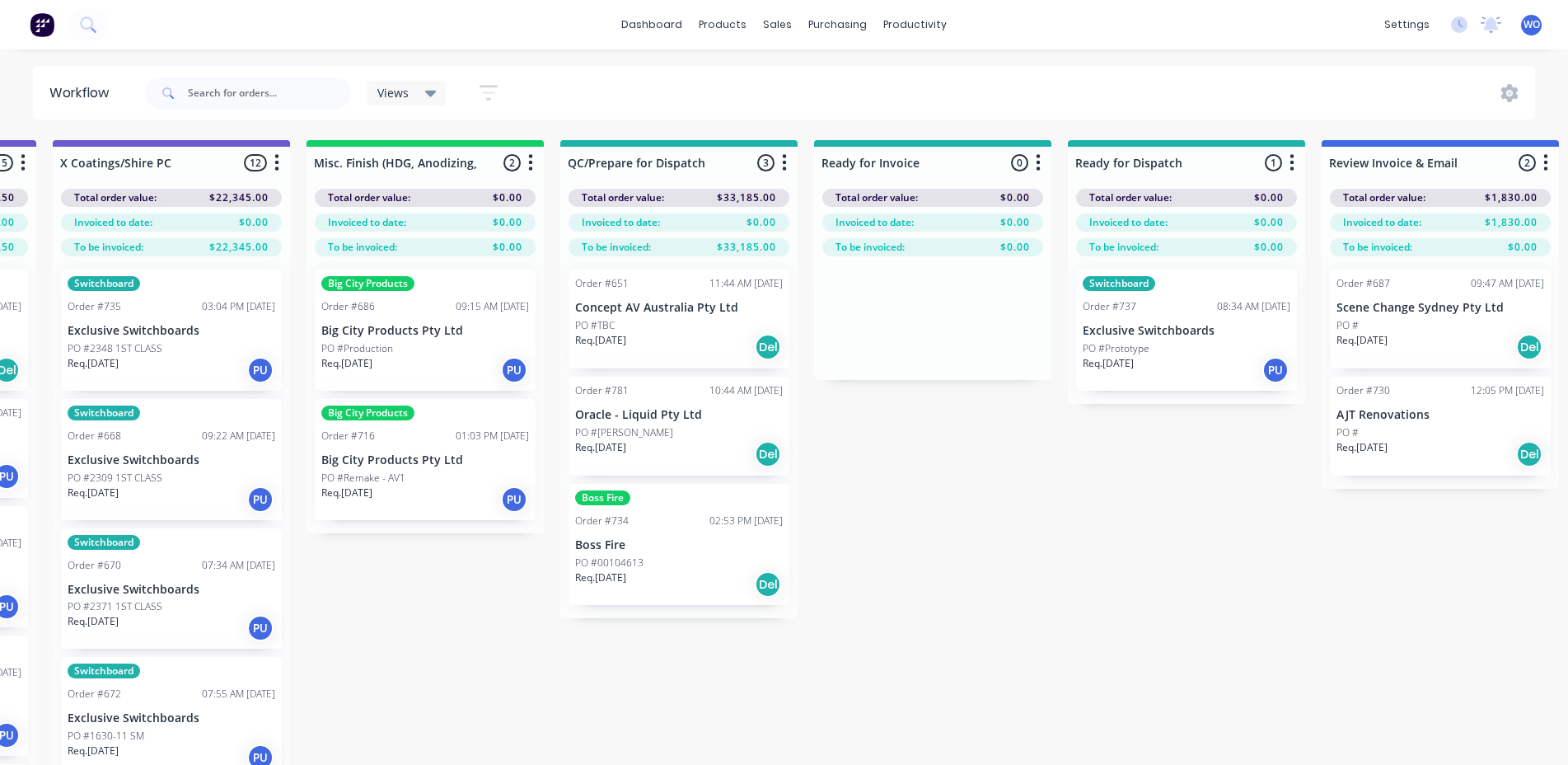
click at [39, 23] on img at bounding box center [42, 25] width 25 height 25
